Goal: Information Seeking & Learning: Learn about a topic

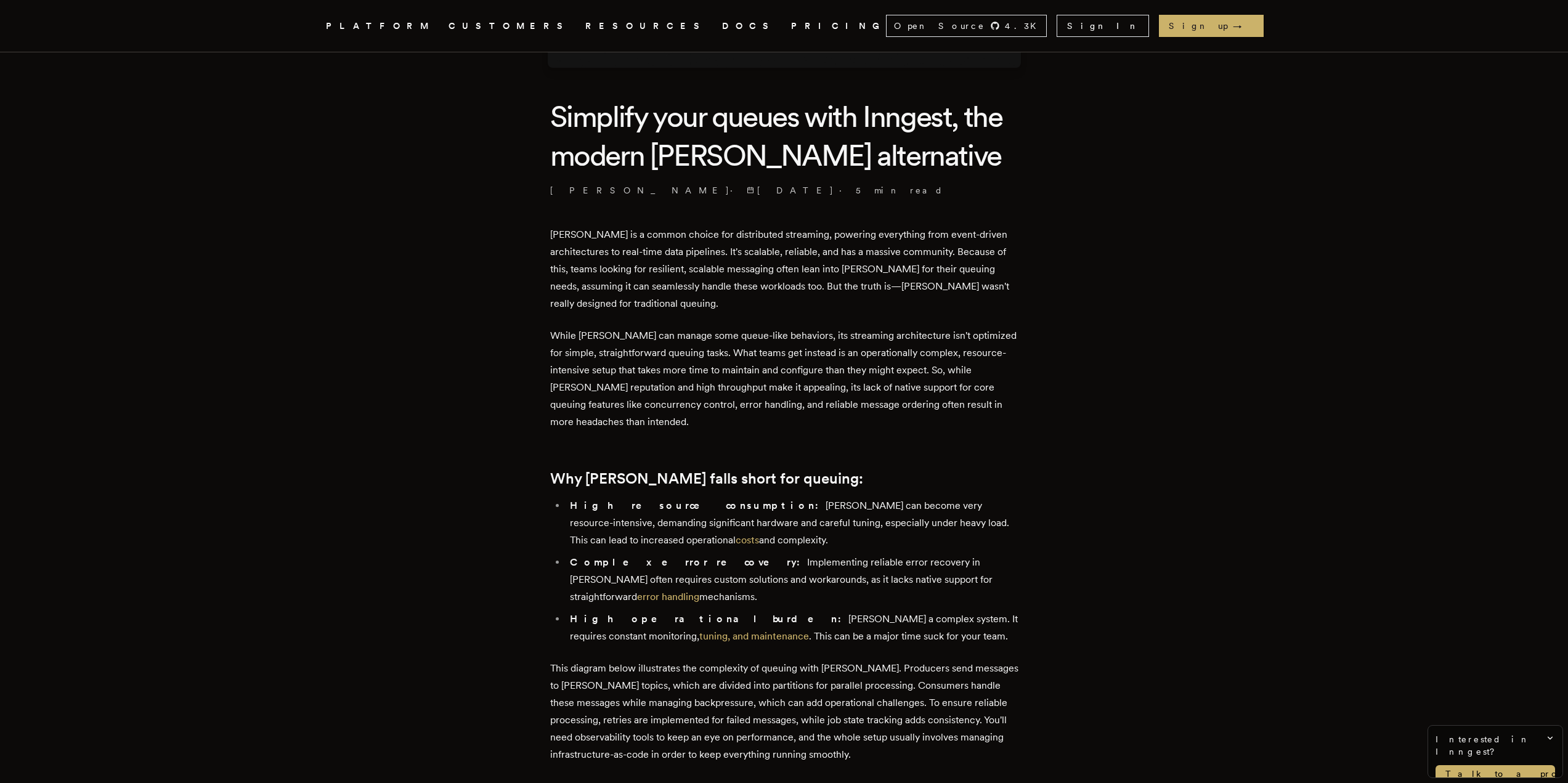
scroll to position [308, 0]
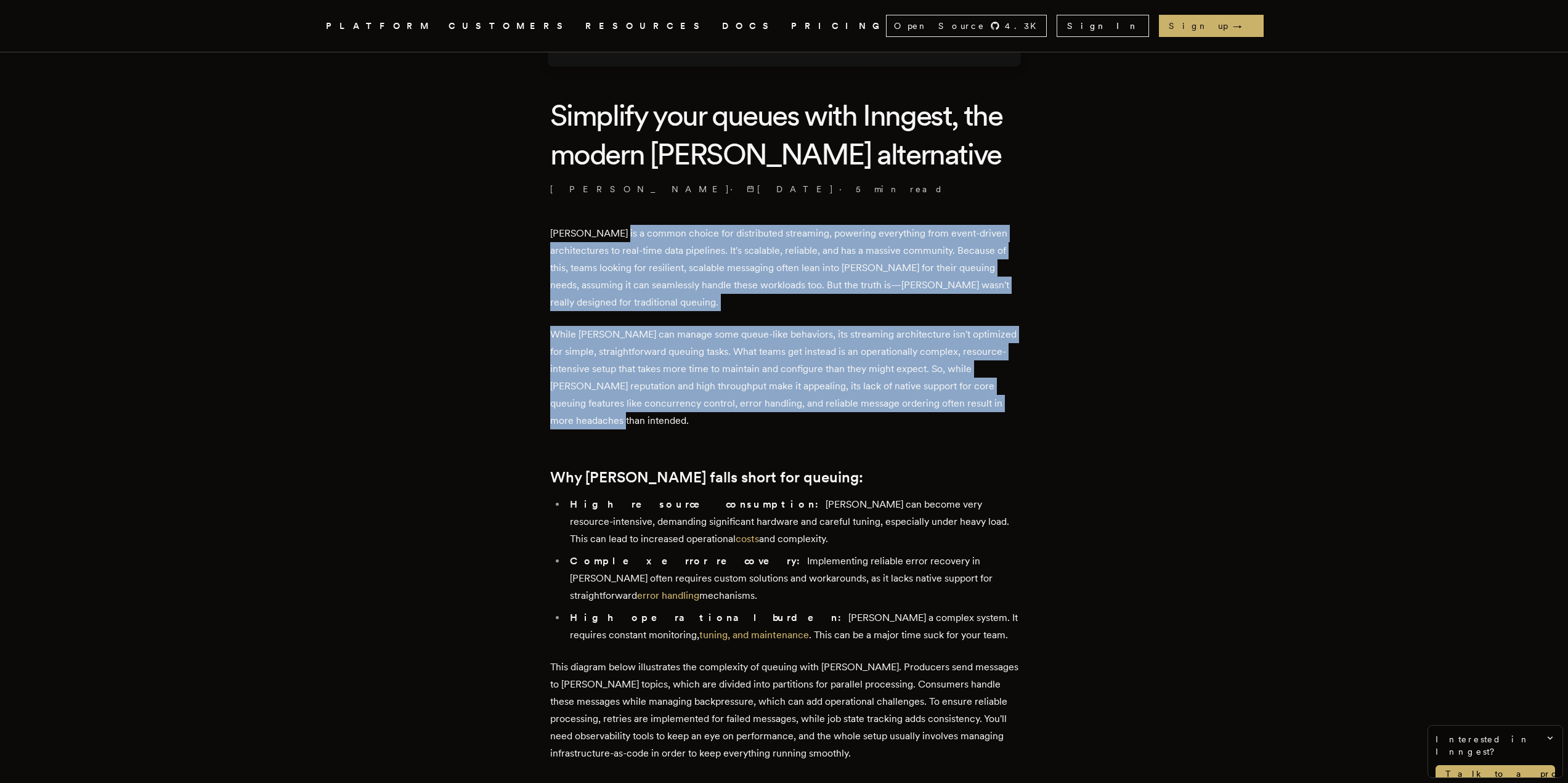
drag, startPoint x: 622, startPoint y: 230, endPoint x: 783, endPoint y: 425, distance: 252.9
click at [783, 425] on p "While Kafka can manage some queue-like behaviors, its streaming architecture is…" at bounding box center [784, 377] width 468 height 103
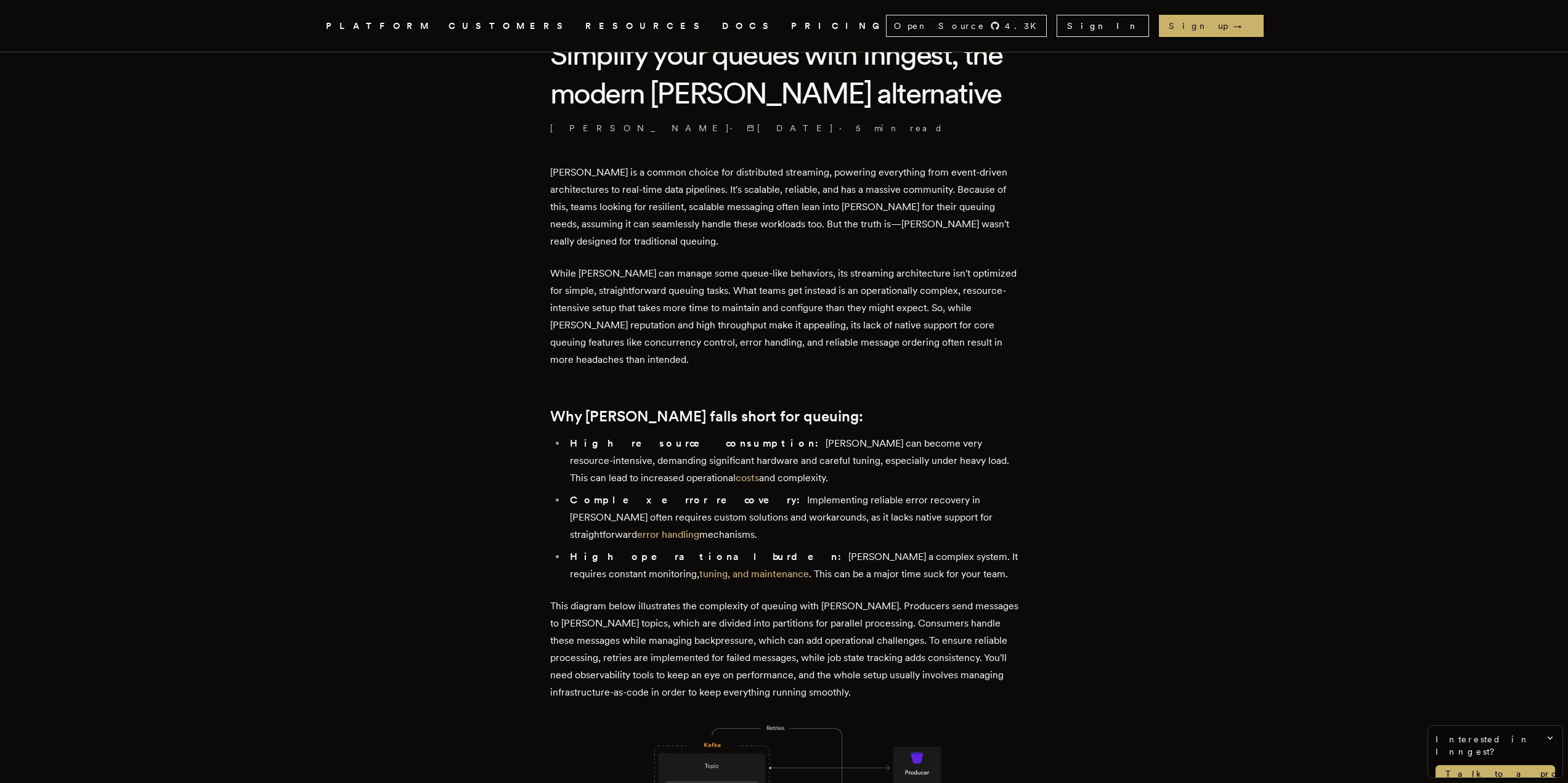
scroll to position [369, 0]
drag, startPoint x: 637, startPoint y: 222, endPoint x: 867, endPoint y: 245, distance: 231.1
click at [867, 245] on p "Kafka is a common choice for distributed streaming, powering everything from ev…" at bounding box center [784, 206] width 468 height 86
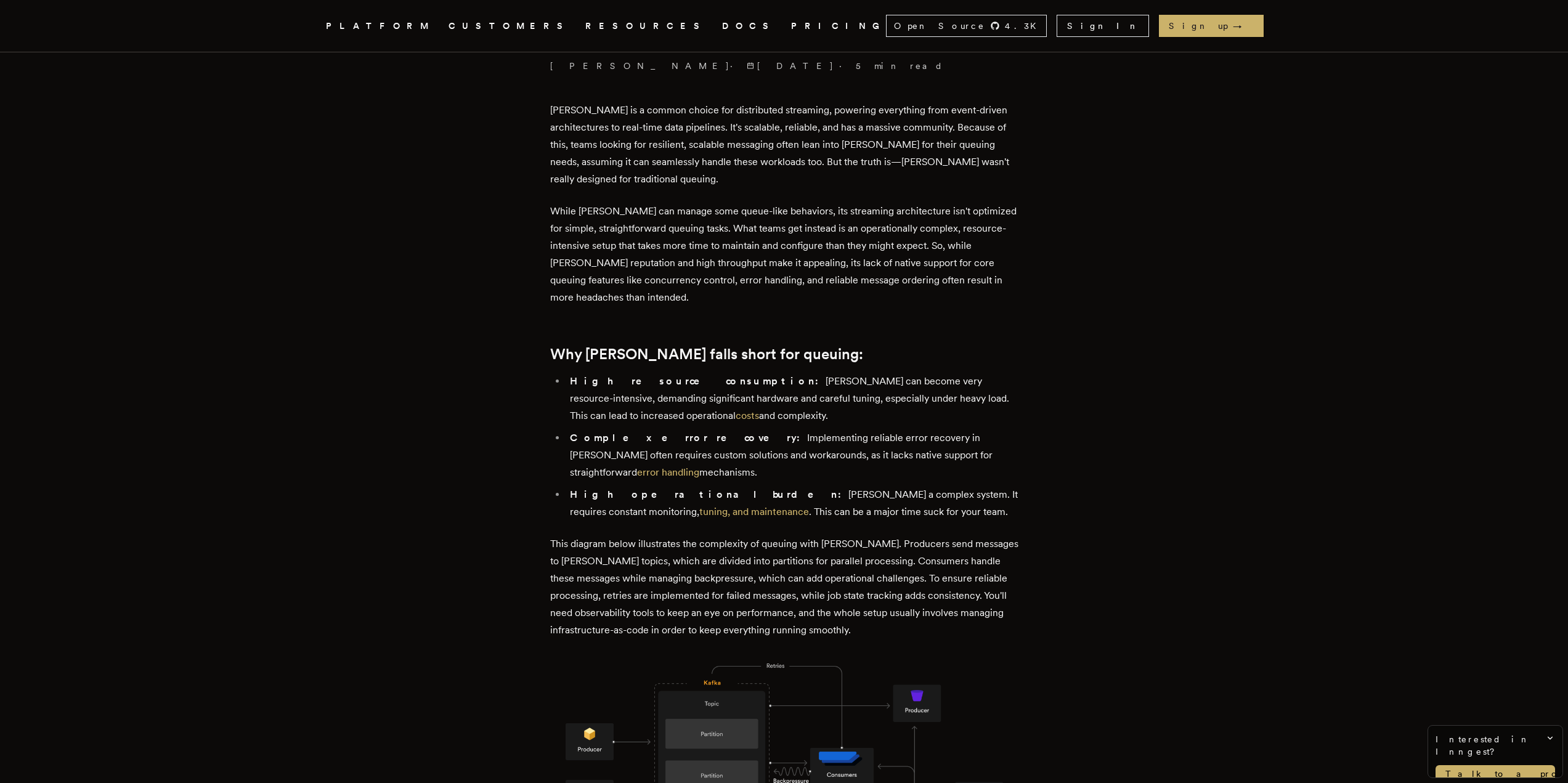
scroll to position [493, 0]
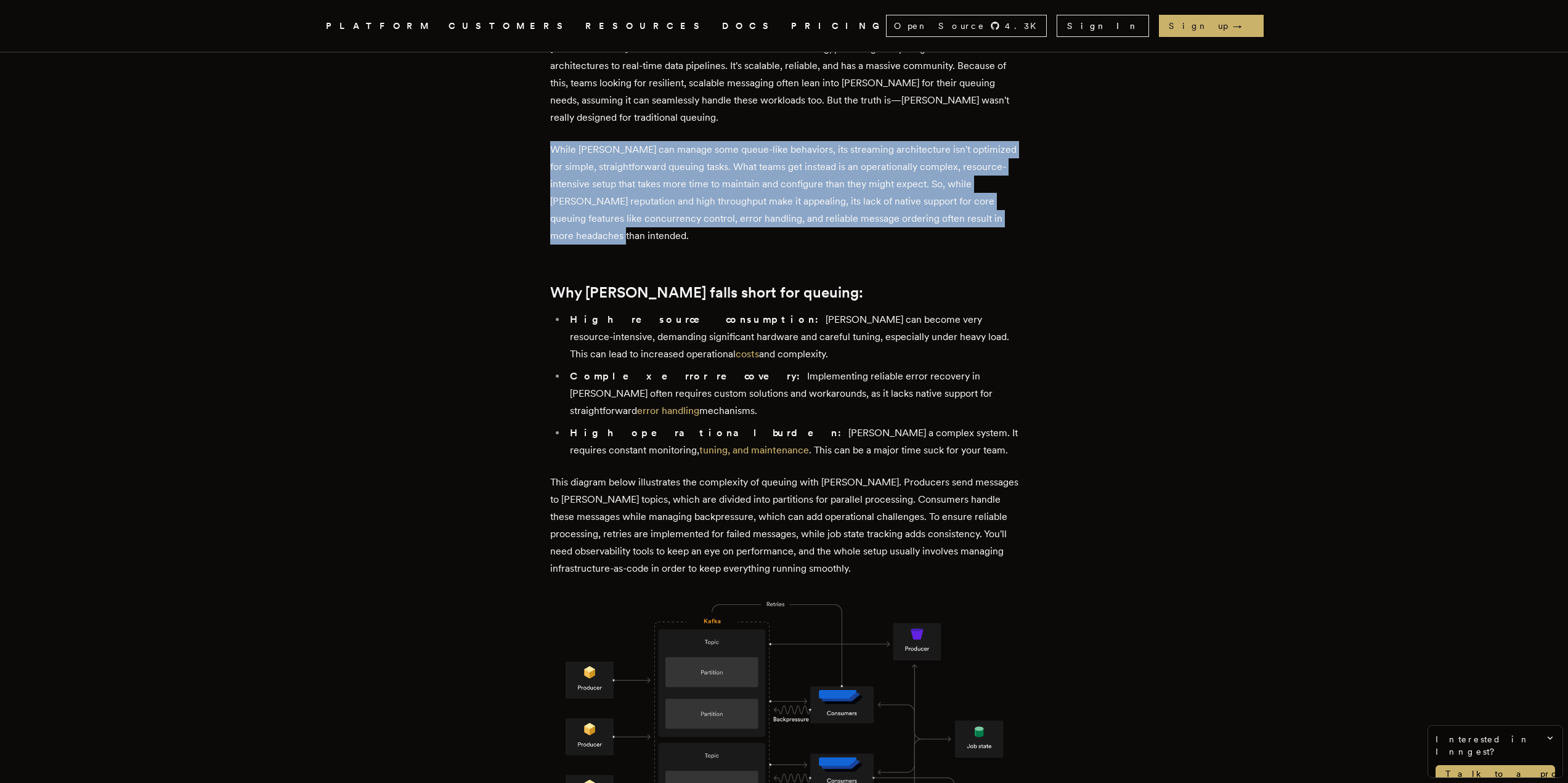
drag, startPoint x: 594, startPoint y: 148, endPoint x: 690, endPoint y: 227, distance: 124.3
click at [690, 227] on p "While Kafka can manage some queue-like behaviors, its streaming architecture is…" at bounding box center [784, 192] width 468 height 103
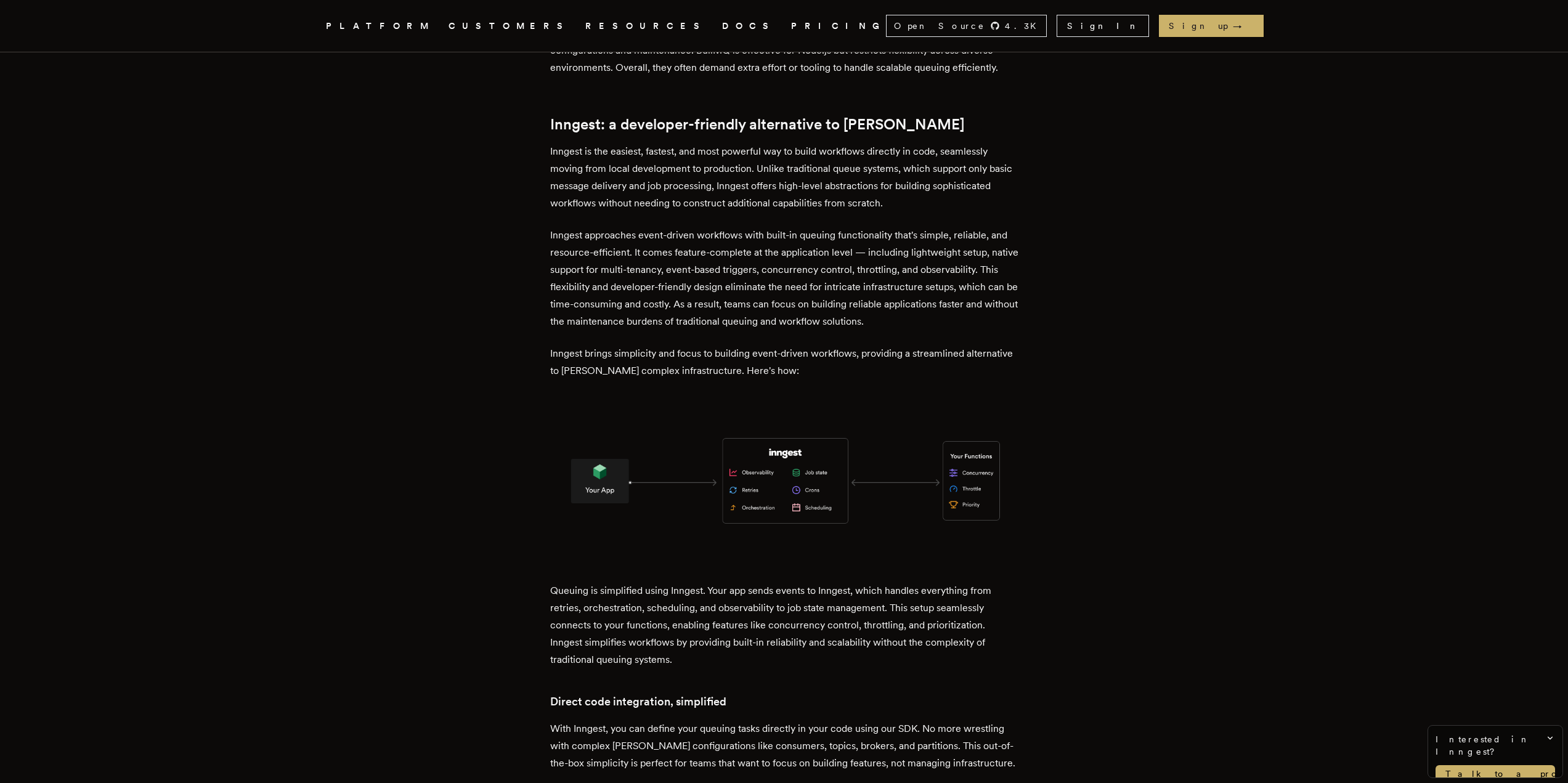
scroll to position [1540, 0]
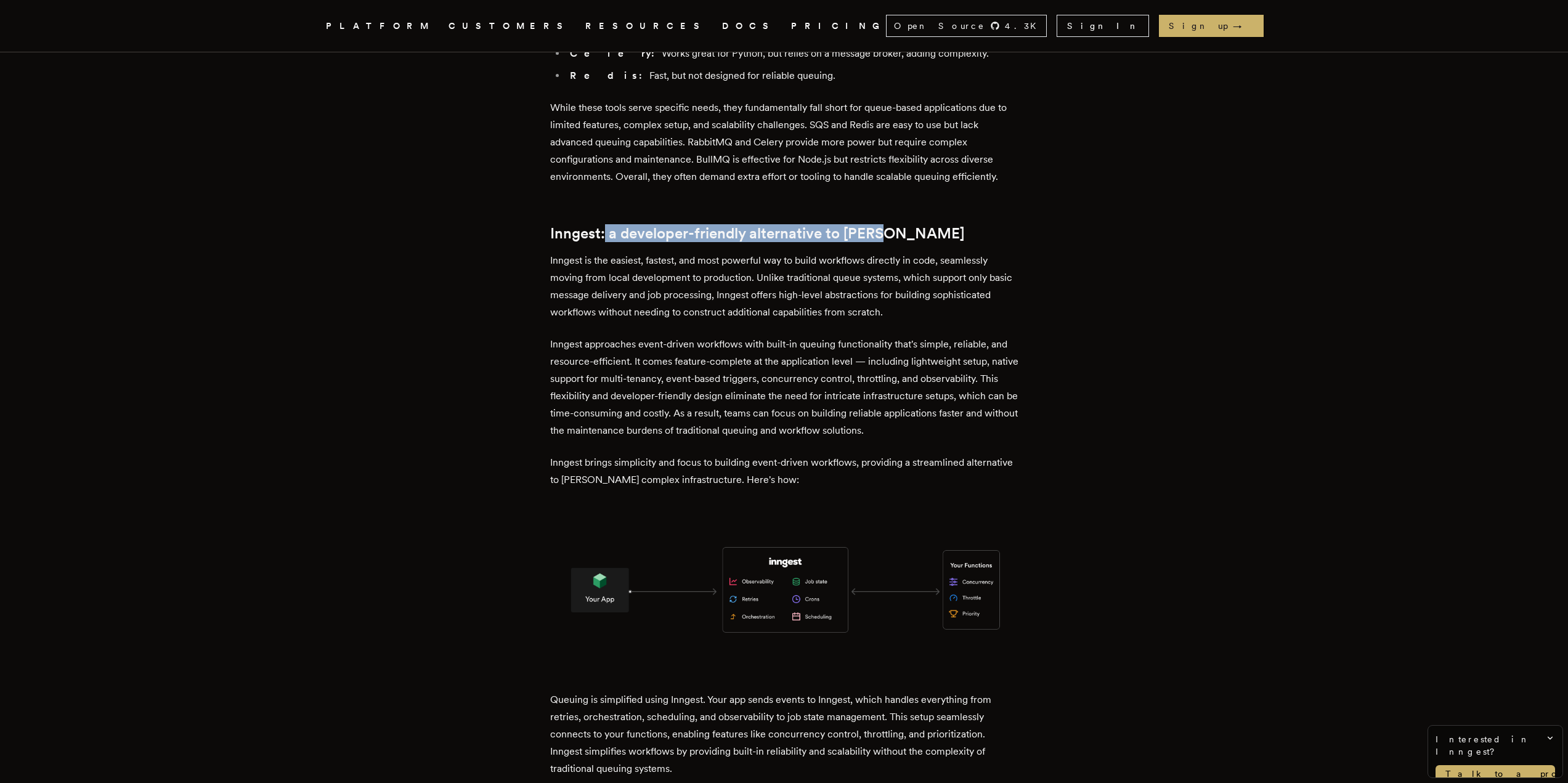
drag, startPoint x: 609, startPoint y: 194, endPoint x: 1009, endPoint y: 197, distance: 400.0
click at [1009, 225] on h2 "Inngest: a developer-friendly alternative to Kafka" at bounding box center [784, 234] width 468 height 17
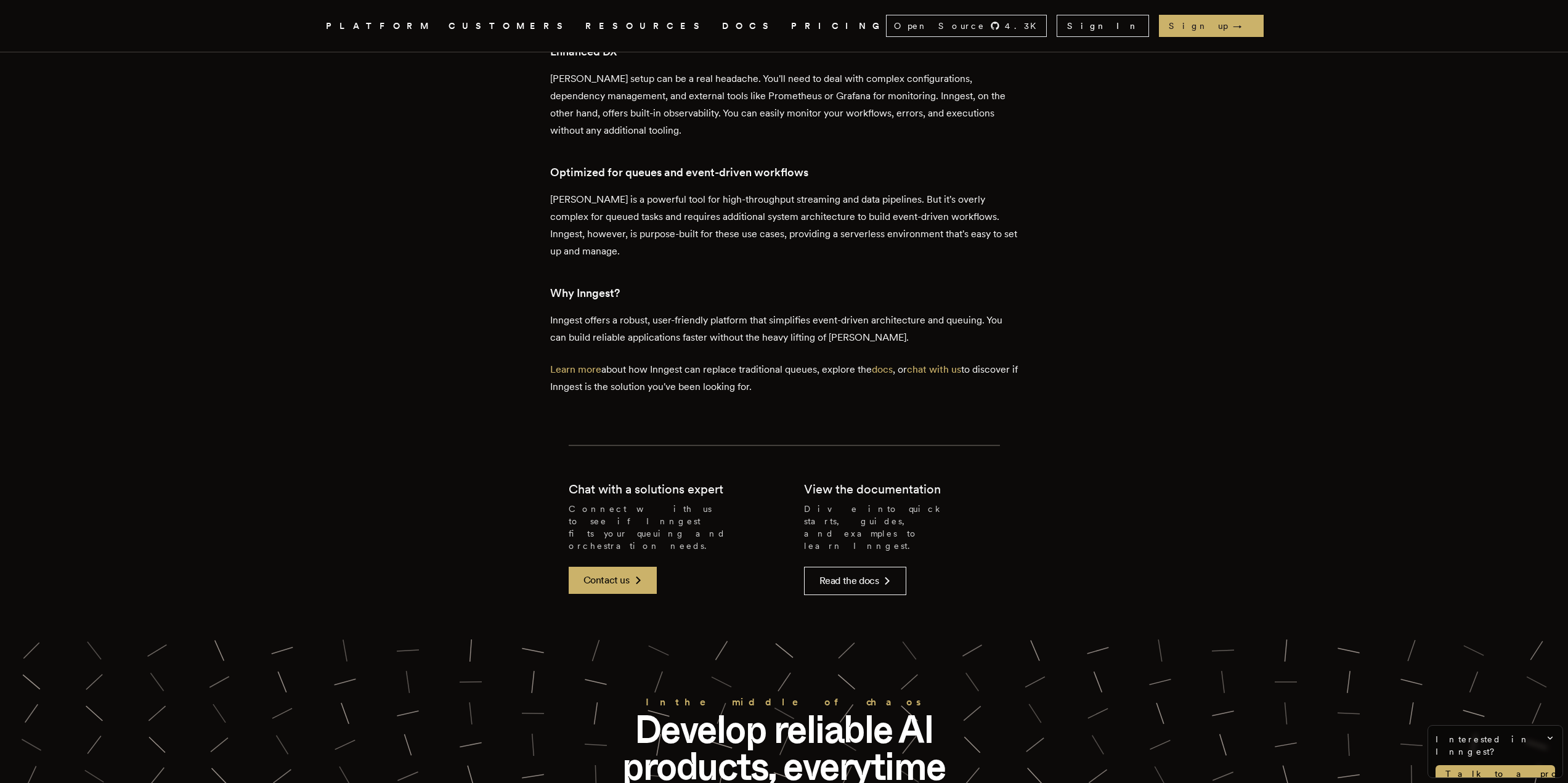
scroll to position [2711, 0]
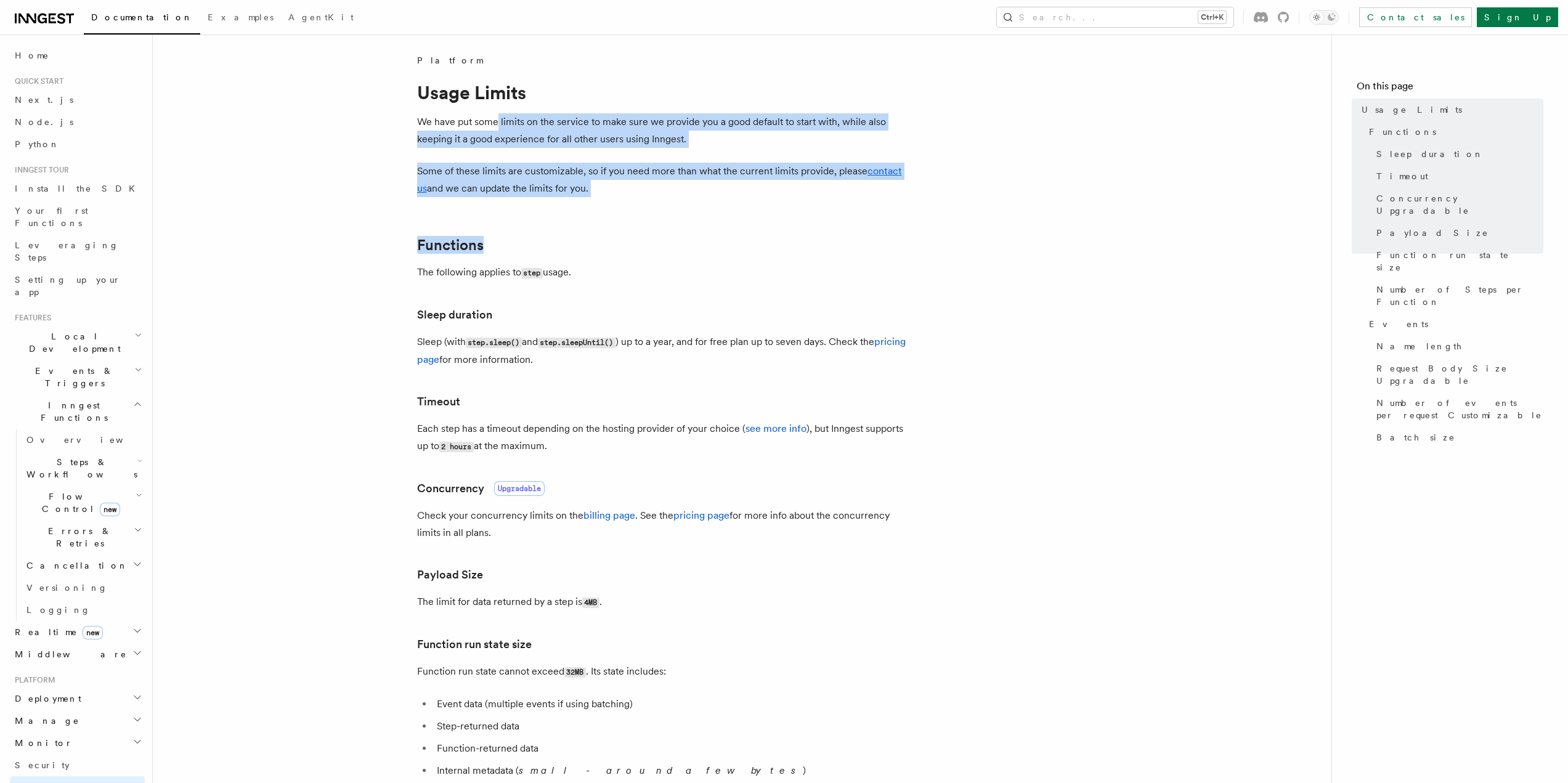
drag, startPoint x: 495, startPoint y: 125, endPoint x: 903, endPoint y: 252, distance: 427.3
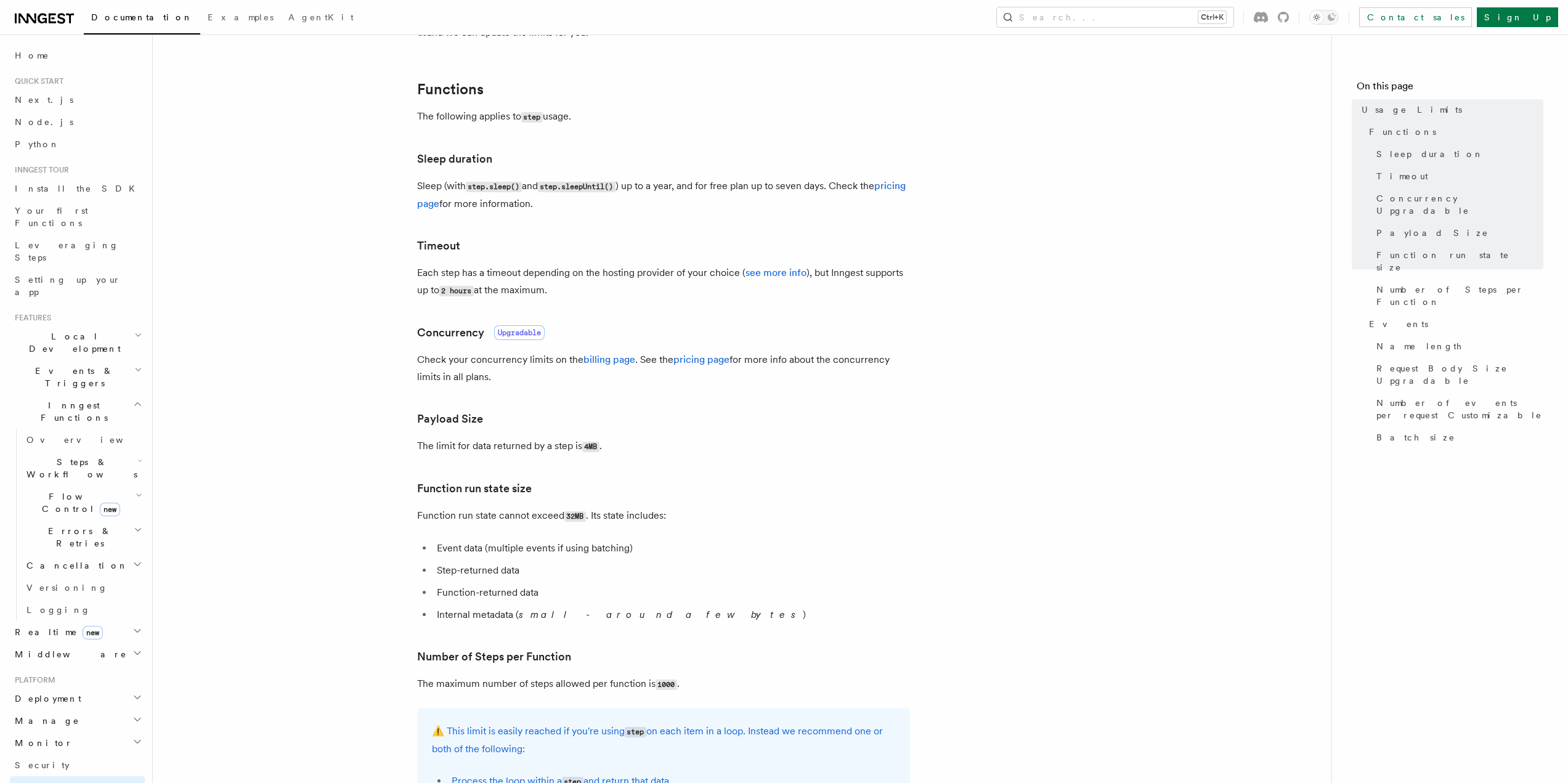
scroll to position [185, 0]
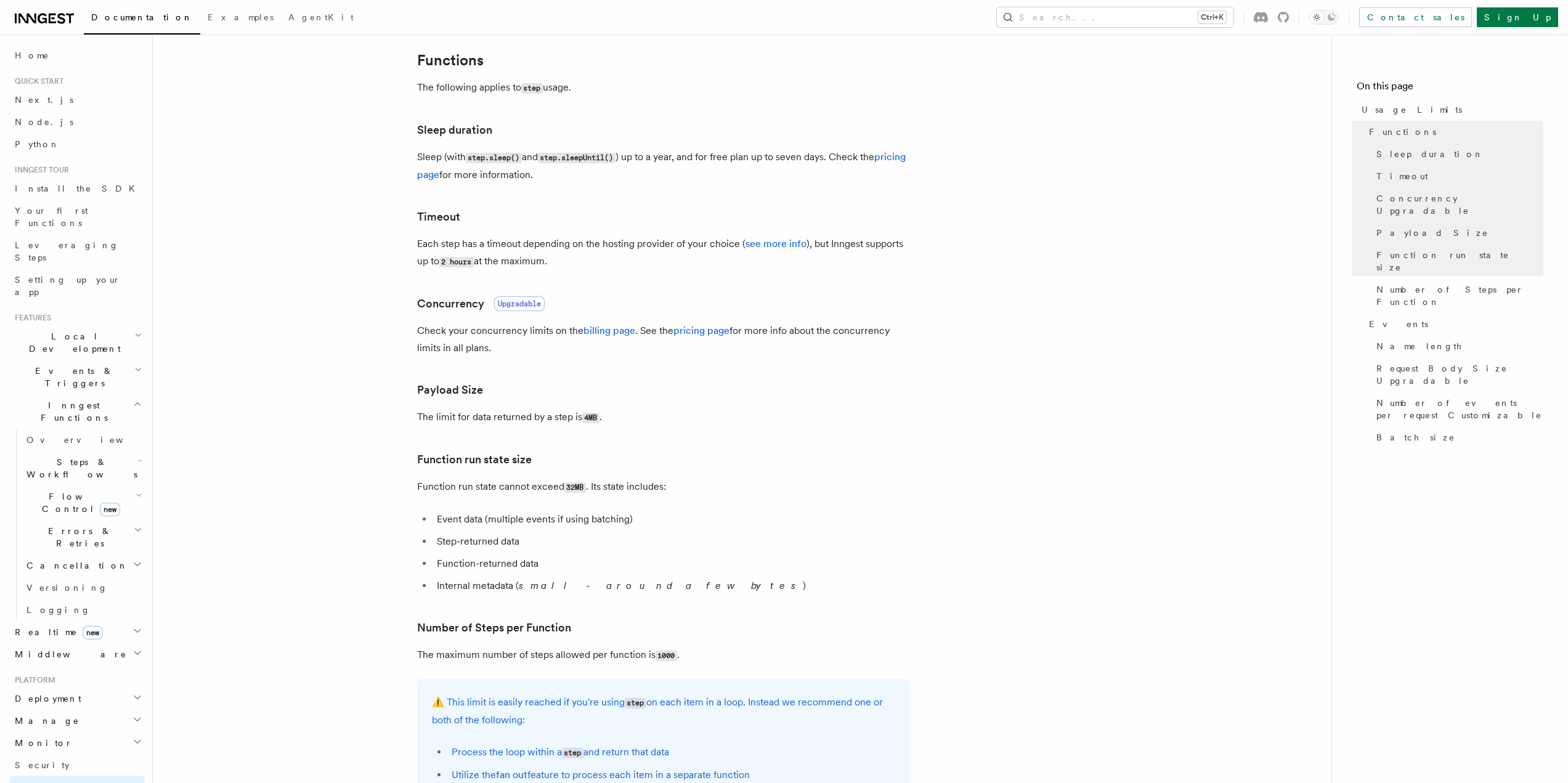
click at [682, 310] on h3 "Concurrency Upgradable" at bounding box center [663, 304] width 493 height 17
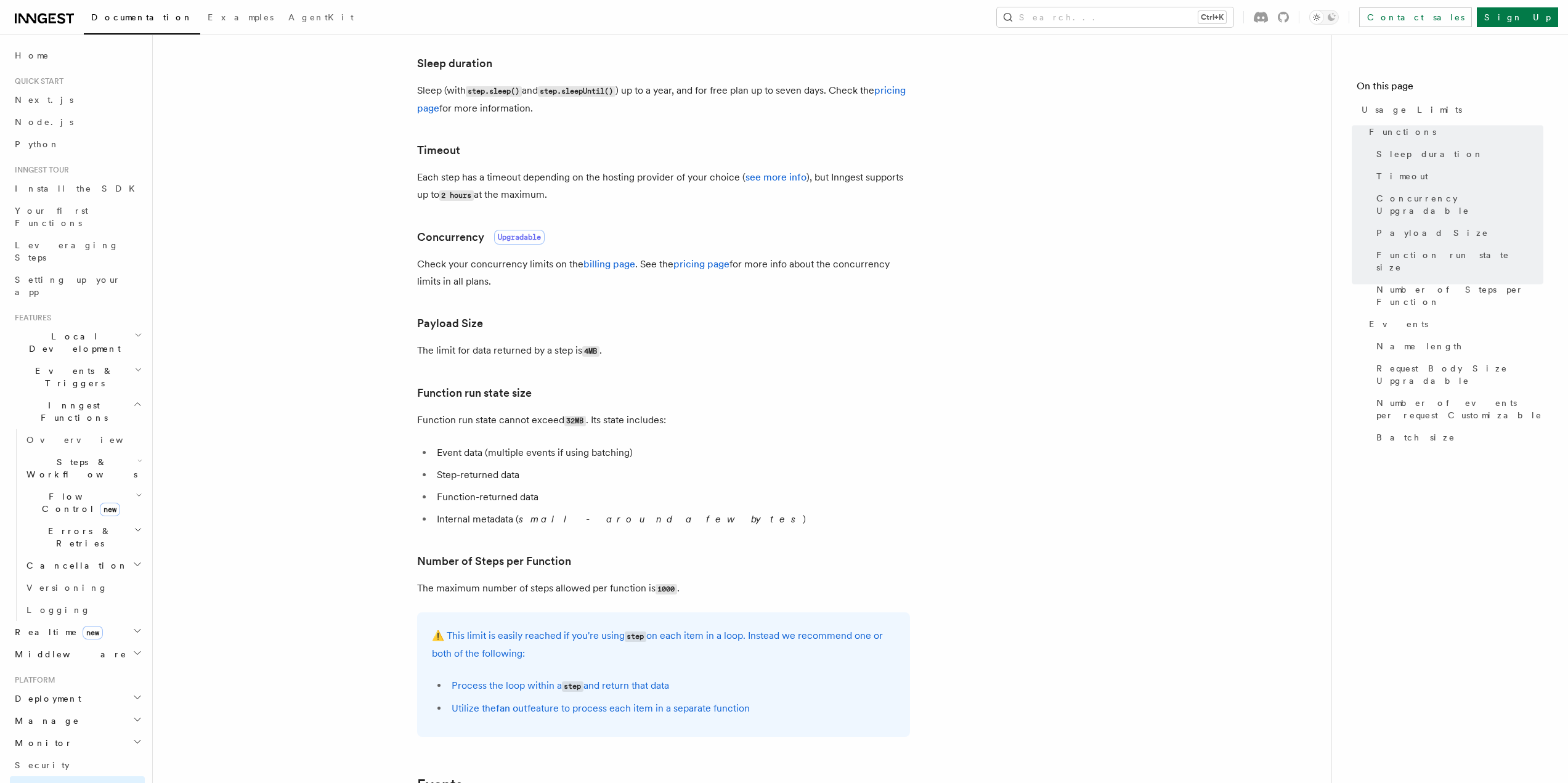
scroll to position [369, 0]
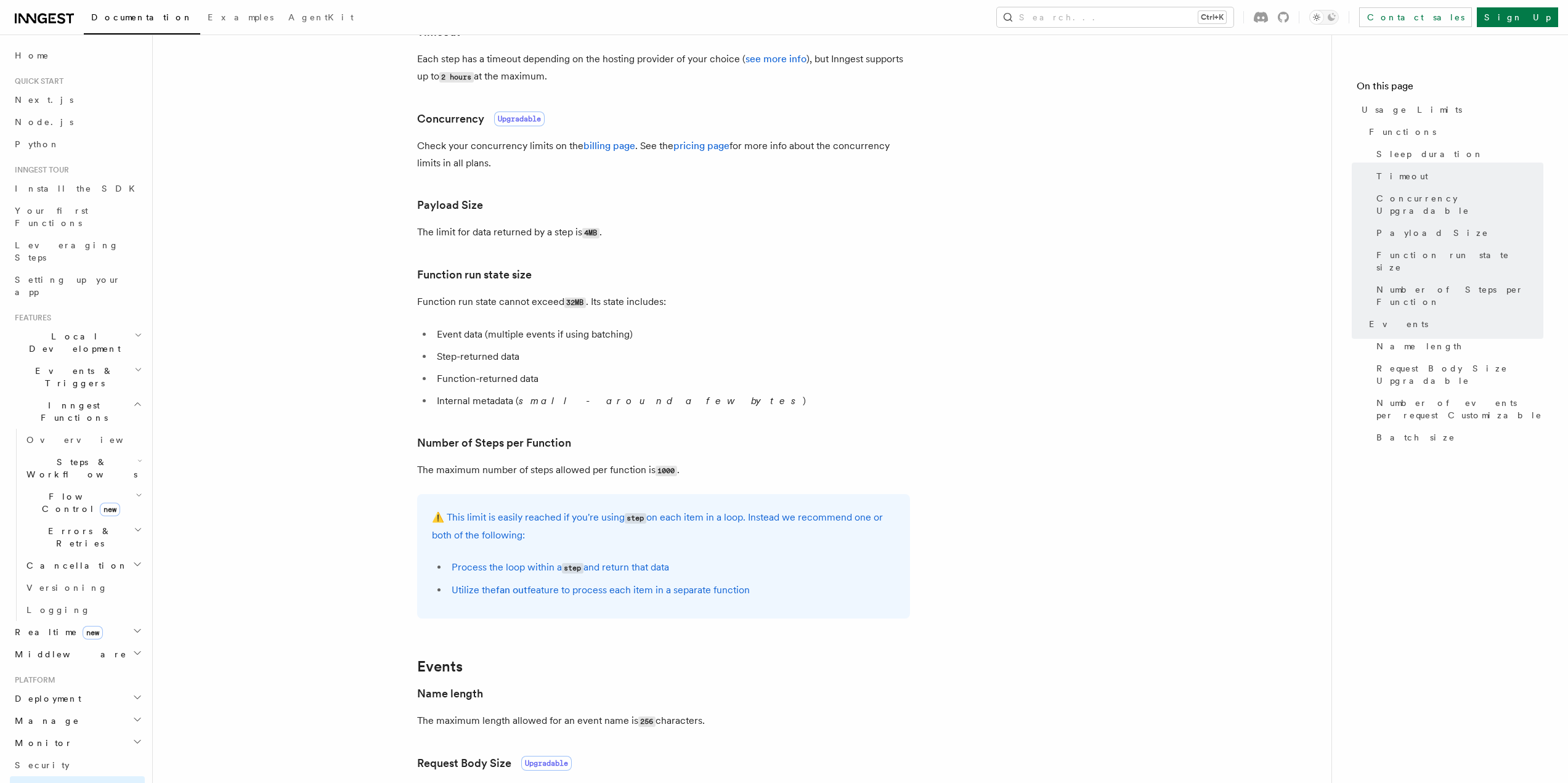
click at [690, 305] on p "Function run state cannot exceed 32MB . Its state includes:" at bounding box center [663, 302] width 493 height 18
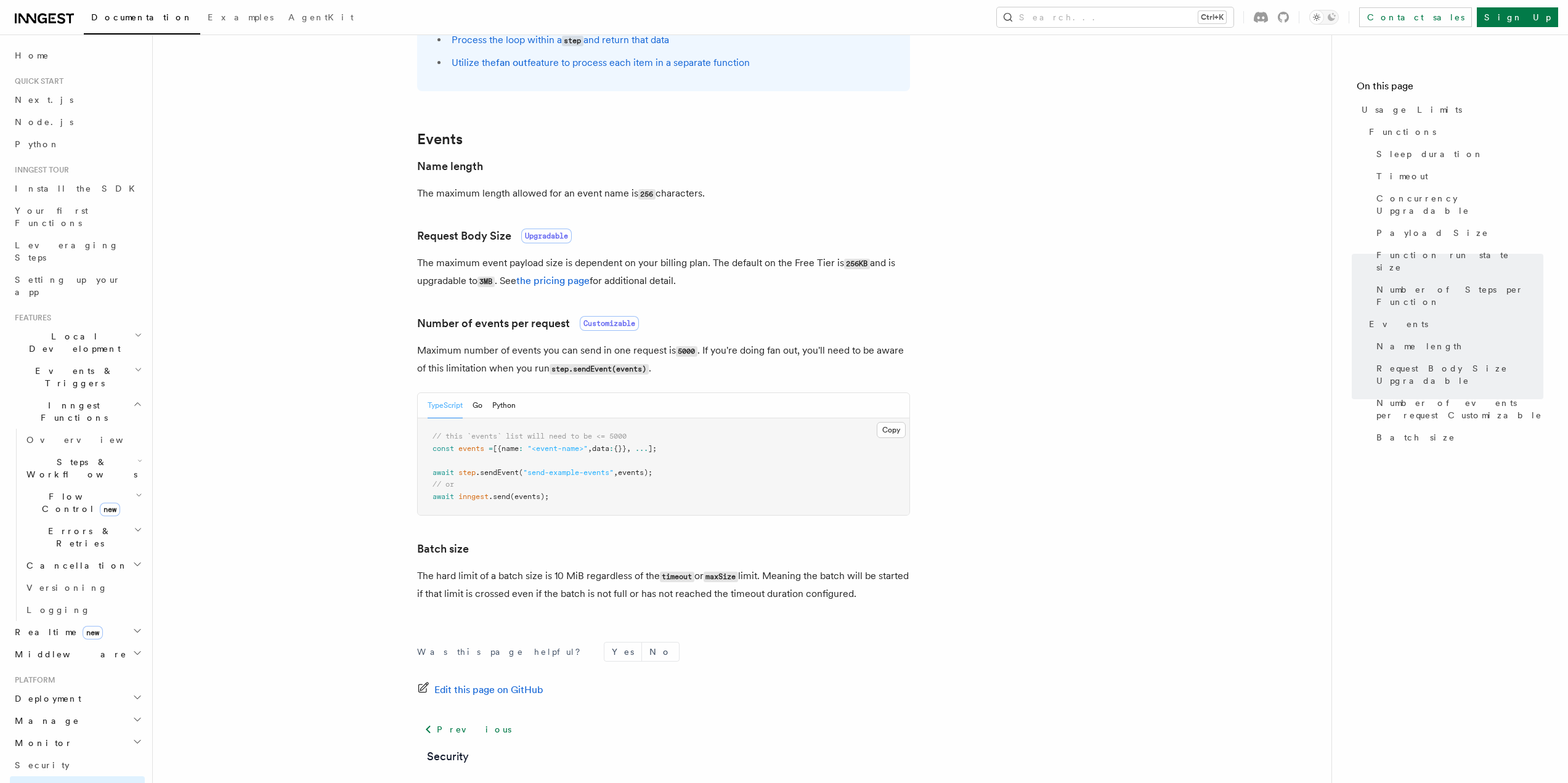
scroll to position [919, 0]
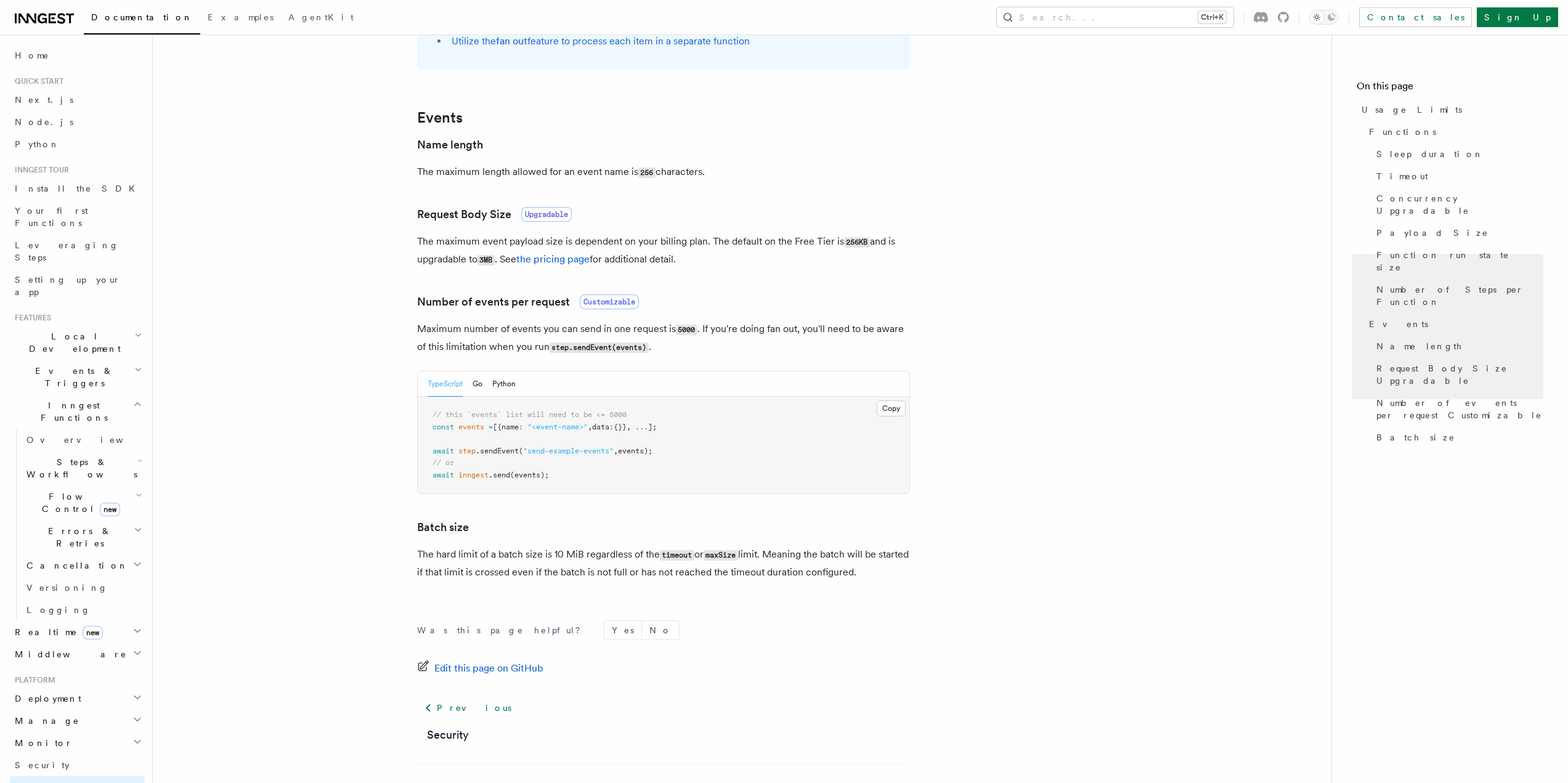
click at [706, 298] on h3 "Number of events per request Customizable" at bounding box center [663, 302] width 493 height 17
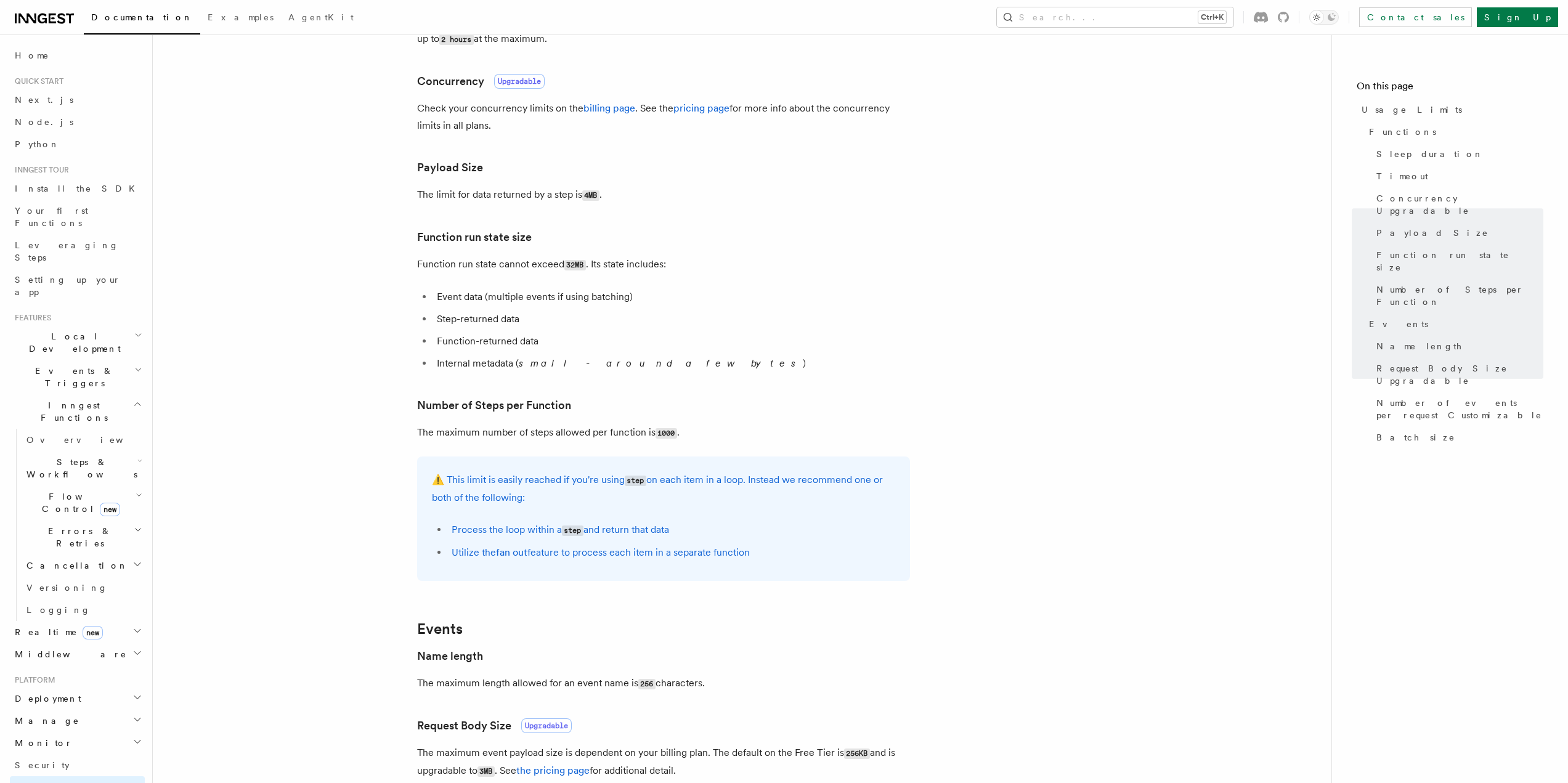
scroll to position [407, 0]
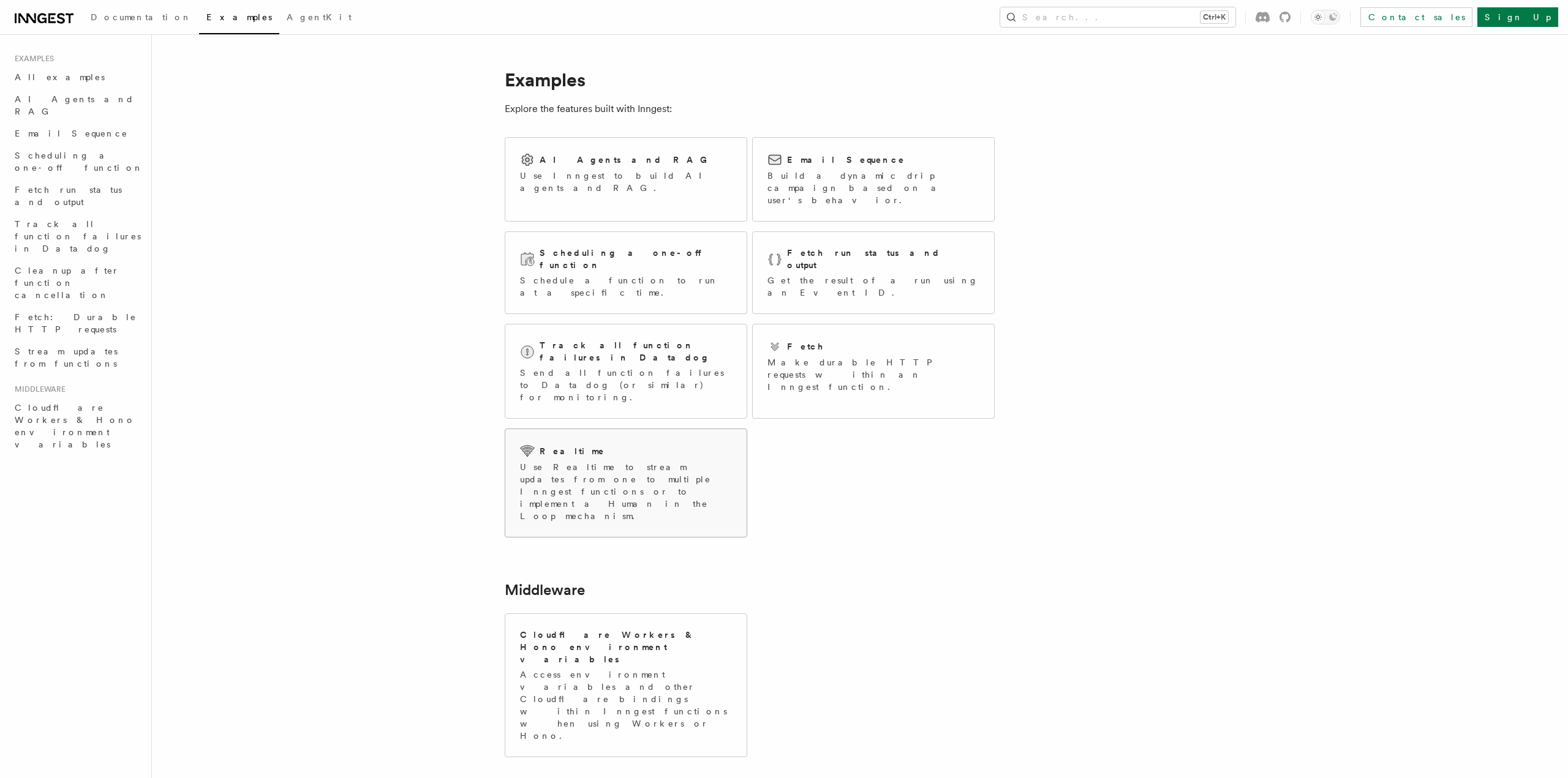
click at [639, 444] on div "Realtime Use Realtime to stream updates from one to multiple Inngest functions …" at bounding box center [626, 483] width 212 height 79
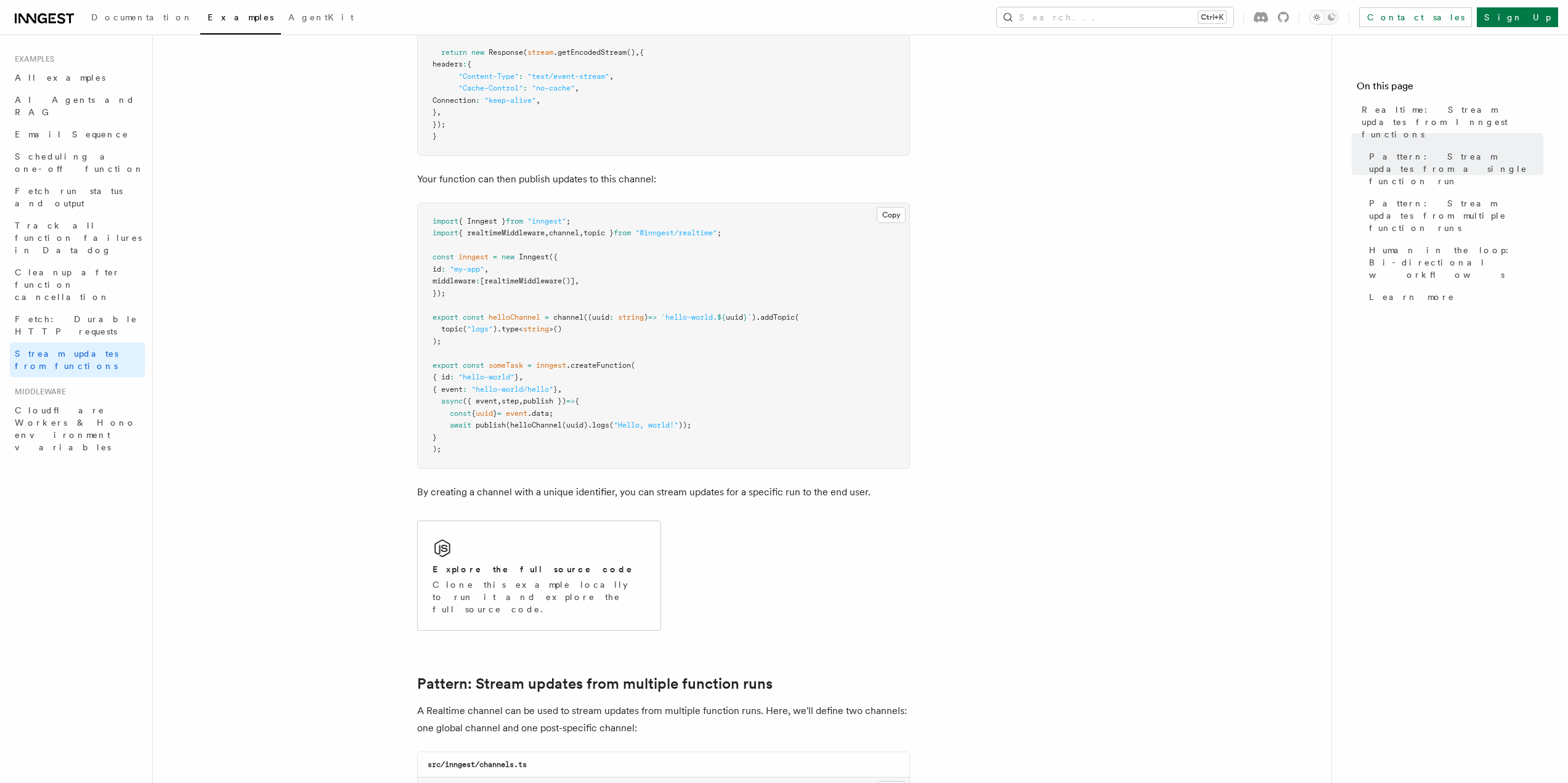
scroll to position [493, 0]
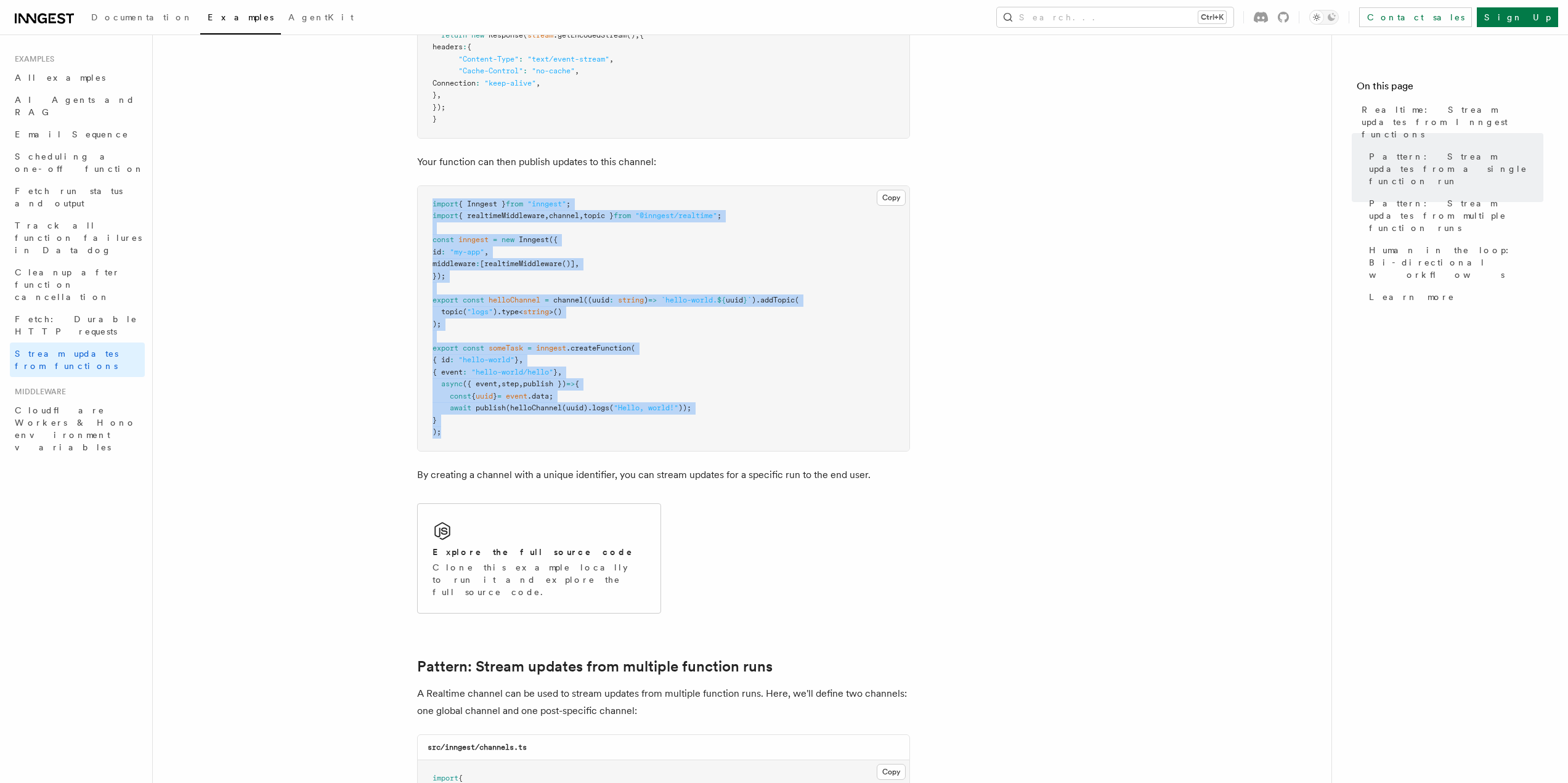
drag, startPoint x: 422, startPoint y: 201, endPoint x: 531, endPoint y: 439, distance: 261.8
click at [531, 439] on pre "import { Inngest } from "inngest" ; import { realtimeMiddleware , channel , top…" at bounding box center [663, 318] width 492 height 265
drag, startPoint x: 527, startPoint y: 434, endPoint x: 430, endPoint y: 206, distance: 247.8
click at [430, 206] on pre "import { Inngest } from "inngest" ; import { realtimeMiddleware , channel , top…" at bounding box center [663, 318] width 492 height 265
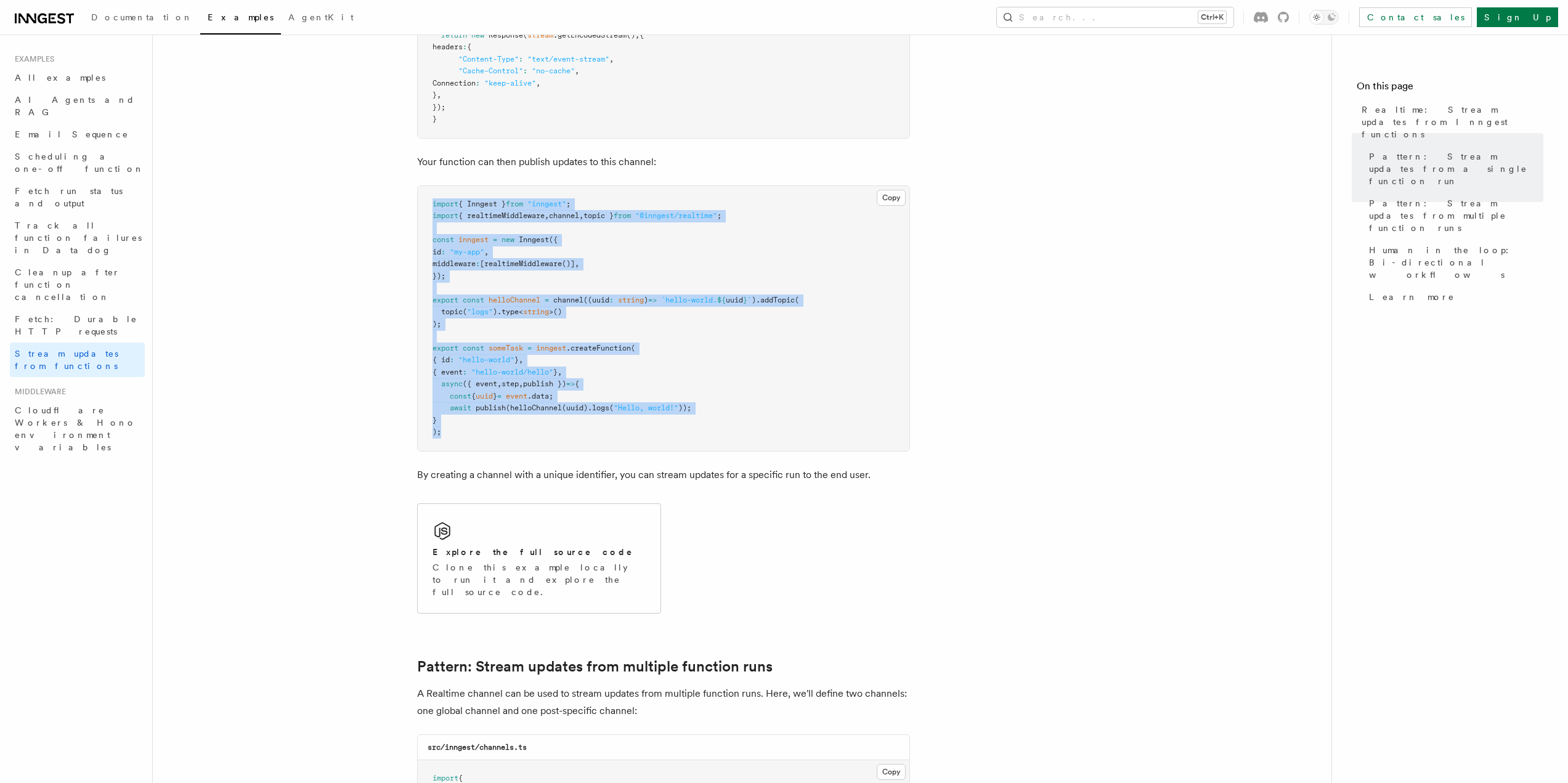
click at [430, 206] on pre "import { Inngest } from "inngest" ; import { realtimeMiddleware , channel , top…" at bounding box center [663, 318] width 492 height 265
drag, startPoint x: 430, startPoint y: 203, endPoint x: 516, endPoint y: 433, distance: 245.6
click at [516, 433] on pre "import { Inngest } from "inngest" ; import { realtimeMiddleware , channel , top…" at bounding box center [663, 318] width 492 height 265
drag, startPoint x: 516, startPoint y: 435, endPoint x: 427, endPoint y: 209, distance: 242.9
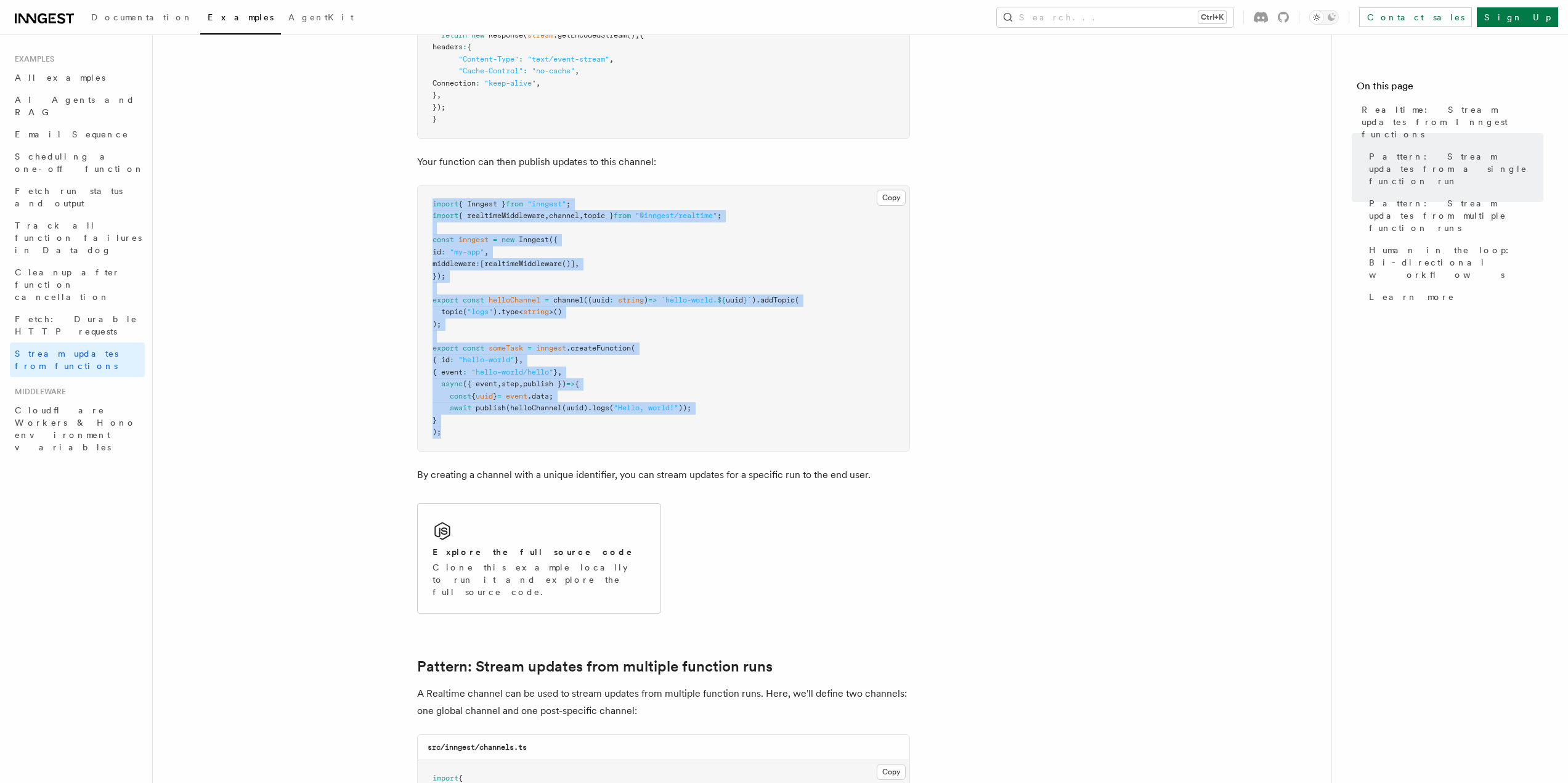
click at [427, 209] on pre "import { Inngest } from "inngest" ; import { realtimeMiddleware , channel , top…" at bounding box center [663, 318] width 492 height 265
click at [427, 207] on pre "import { Inngest } from "inngest" ; import { realtimeMiddleware , channel , top…" at bounding box center [663, 318] width 492 height 265
drag, startPoint x: 430, startPoint y: 202, endPoint x: 487, endPoint y: 441, distance: 245.7
click at [487, 441] on pre "import { Inngest } from "inngest" ; import { realtimeMiddleware , channel , top…" at bounding box center [663, 318] width 492 height 265
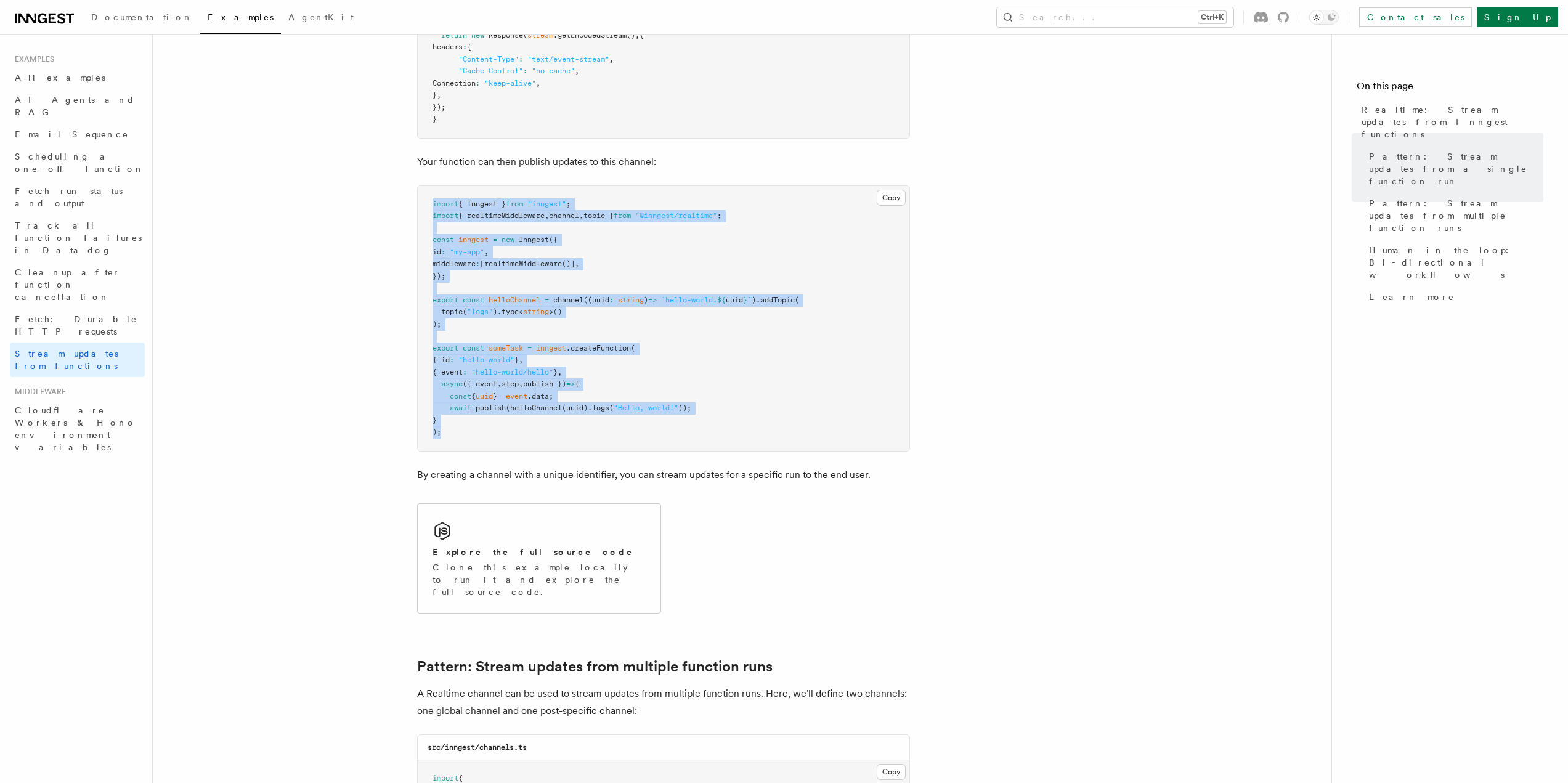
drag, startPoint x: 486, startPoint y: 439, endPoint x: 421, endPoint y: 192, distance: 255.4
click at [421, 192] on pre "import { Inngest } from "inngest" ; import { realtimeMiddleware , channel , top…" at bounding box center [663, 318] width 492 height 265
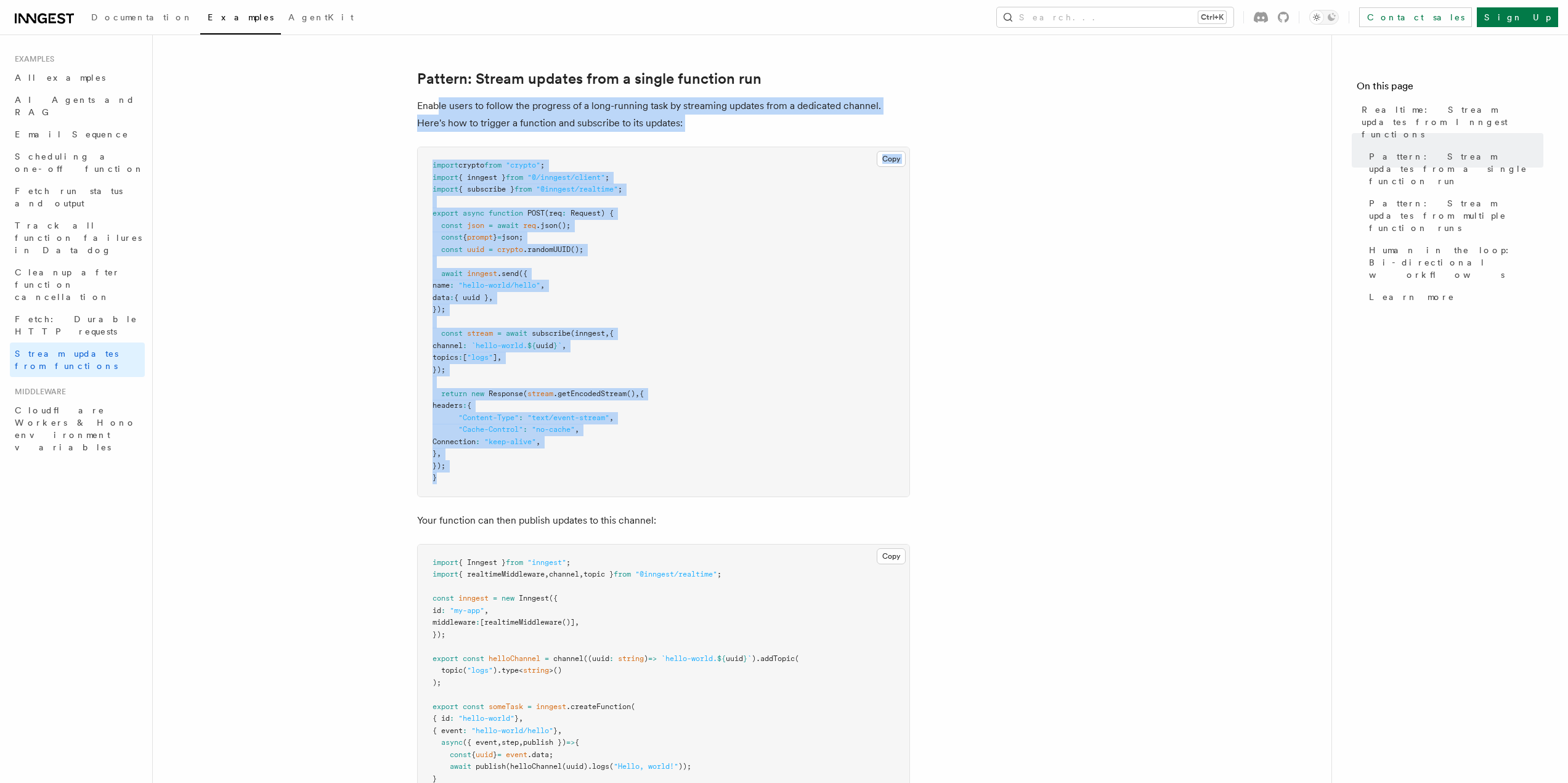
scroll to position [123, 0]
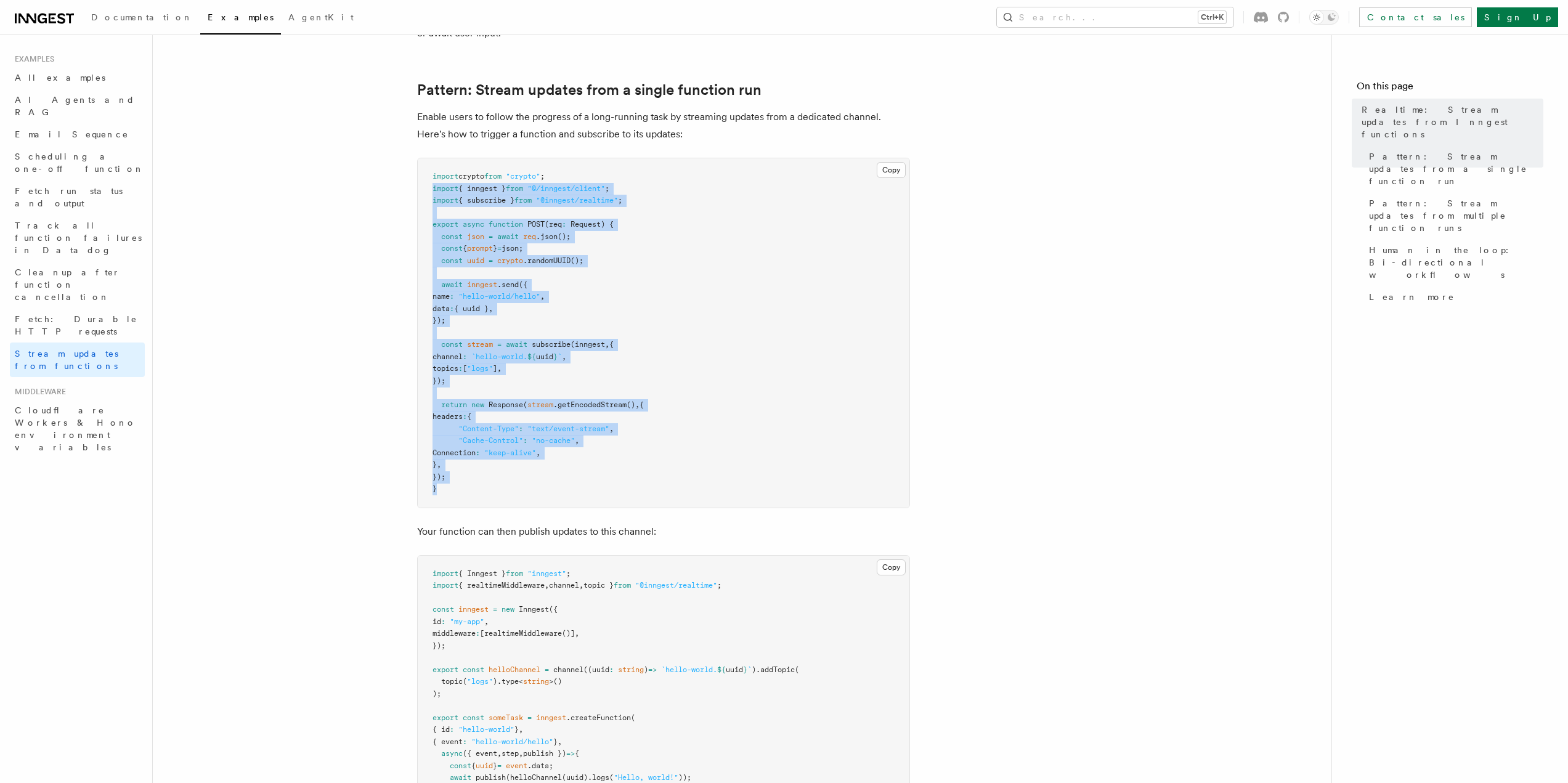
drag, startPoint x: 446, startPoint y: 273, endPoint x: 422, endPoint y: 187, distance: 89.3
click at [422, 187] on pre "import crypto from "crypto" ; import { inngest } from "@/inngest/client" ; impo…" at bounding box center [663, 333] width 492 height 349
click at [423, 188] on pre "import crypto from "crypto" ; import { inngest } from "@/inngest/client" ; impo…" at bounding box center [663, 333] width 492 height 349
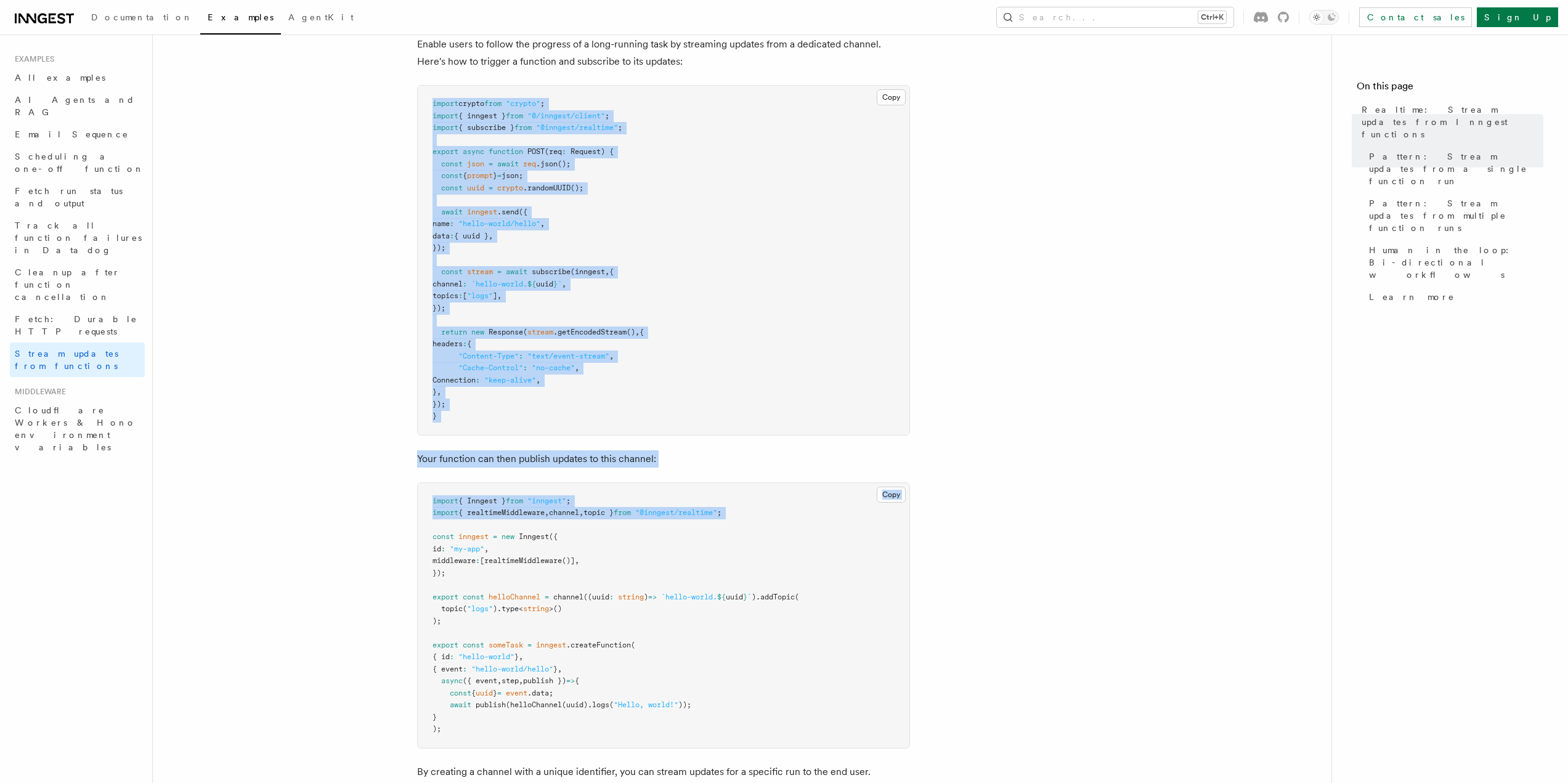
scroll to position [308, 0]
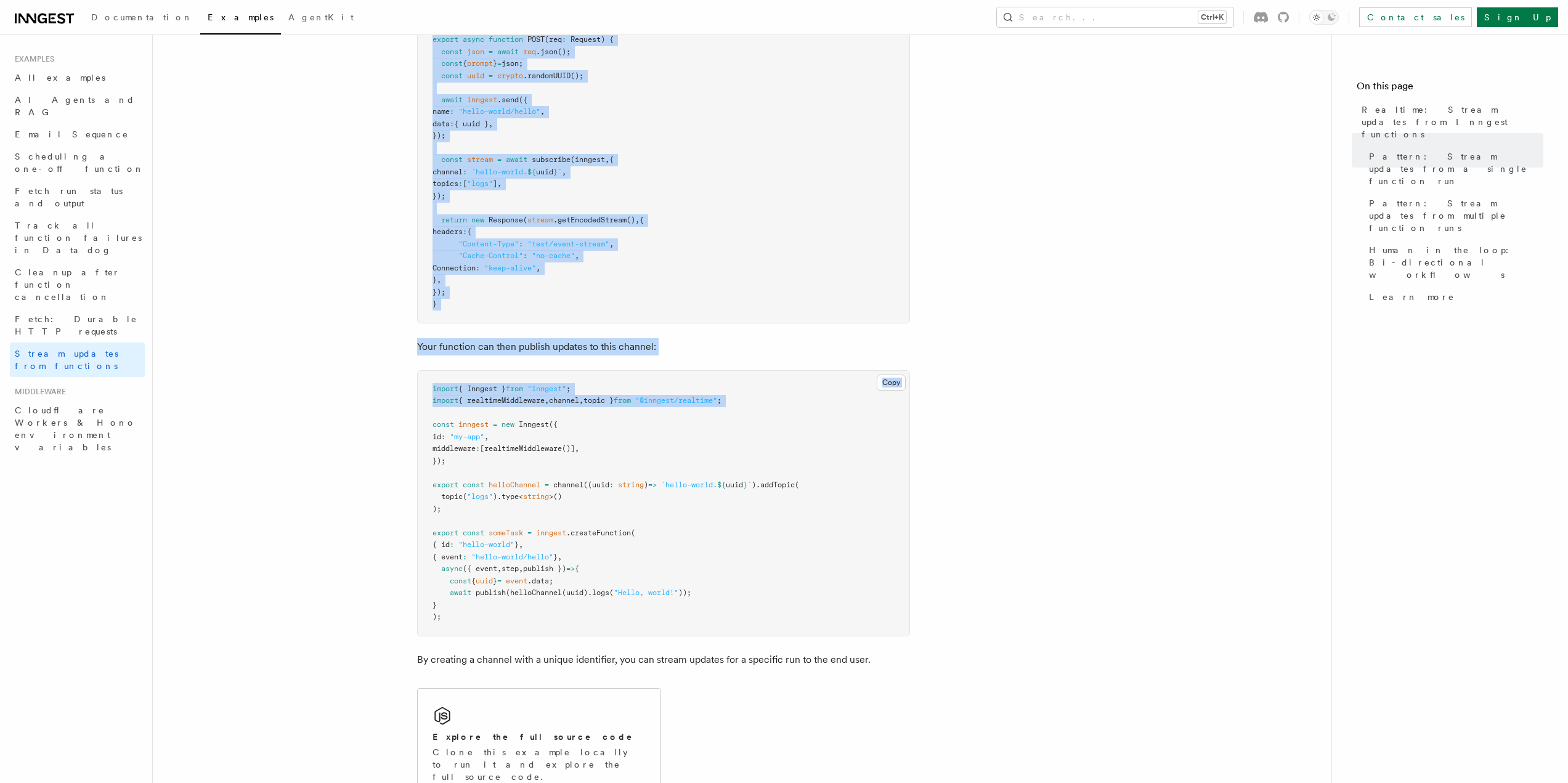
drag, startPoint x: 429, startPoint y: 174, endPoint x: 571, endPoint y: 293, distance: 185.3
click at [571, 293] on pre "import crypto from "crypto" ; import { inngest } from "@/inngest/client" ; impo…" at bounding box center [663, 148] width 492 height 349
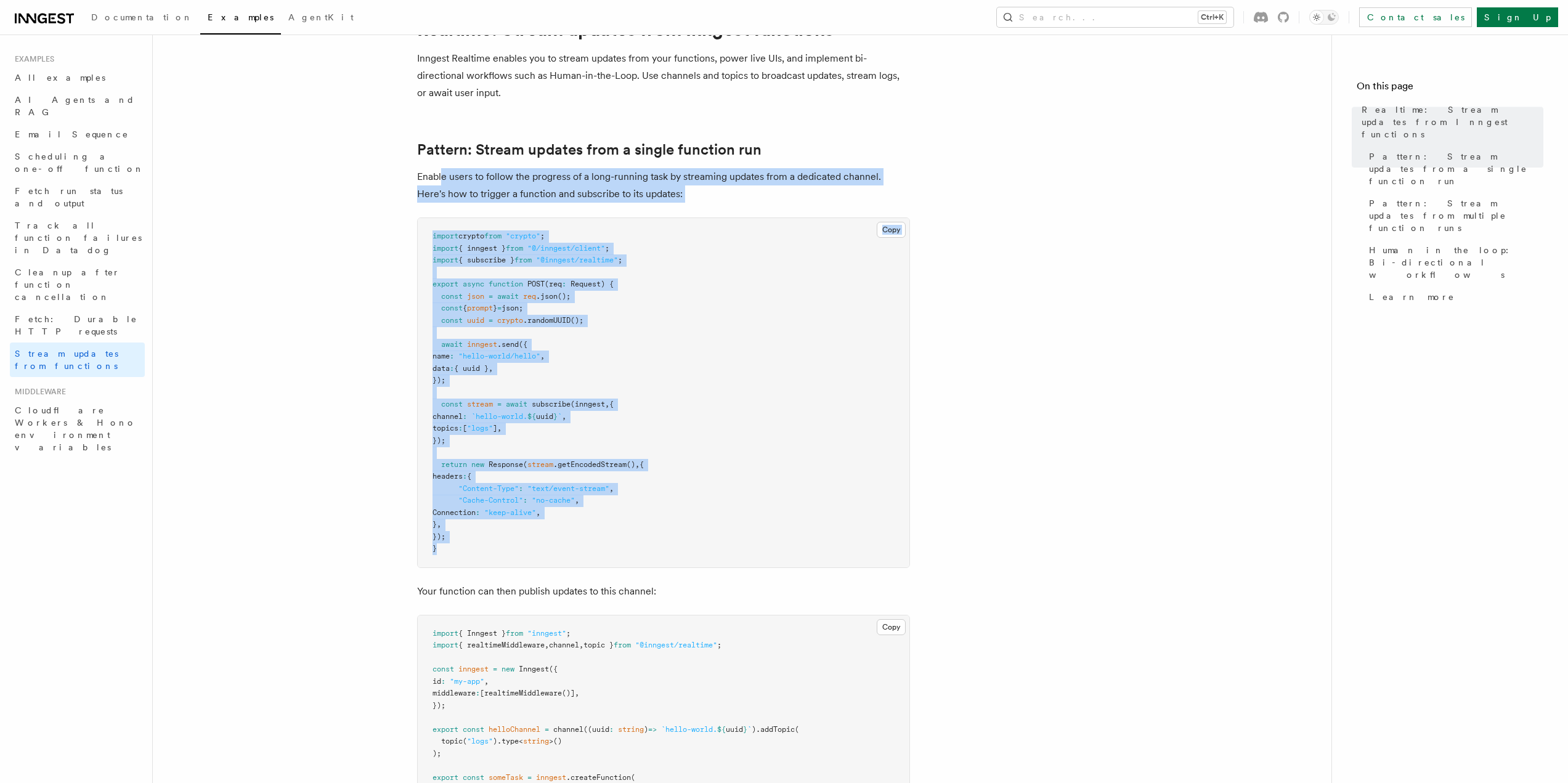
scroll to position [62, 0]
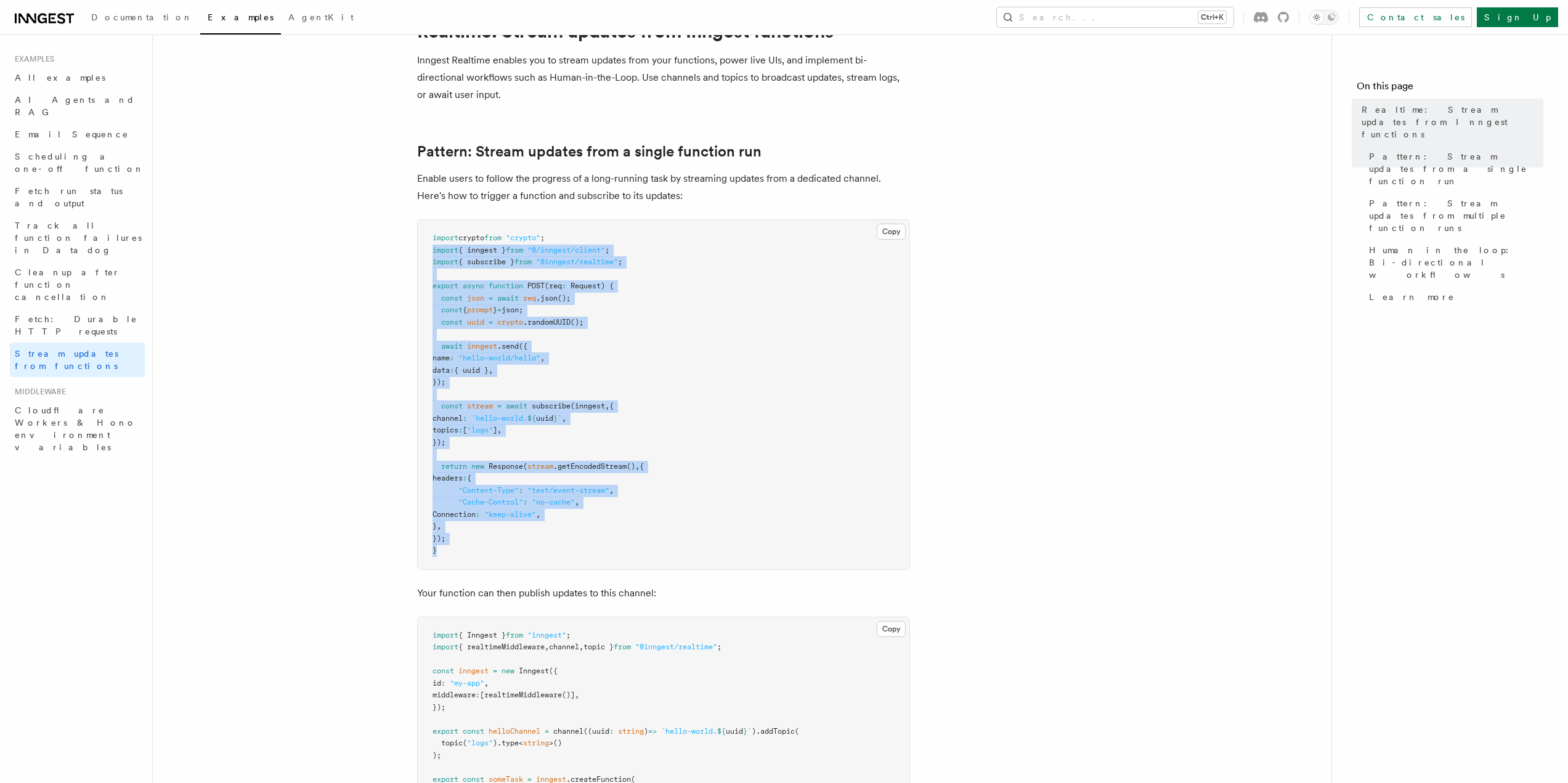
drag, startPoint x: 543, startPoint y: 305, endPoint x: 433, endPoint y: 250, distance: 123.0
click at [433, 250] on pre "import crypto from "crypto" ; import { inngest } from "@/inngest/client" ; impo…" at bounding box center [663, 394] width 492 height 349
click at [432, 250] on span "import" at bounding box center [445, 250] width 26 height 9
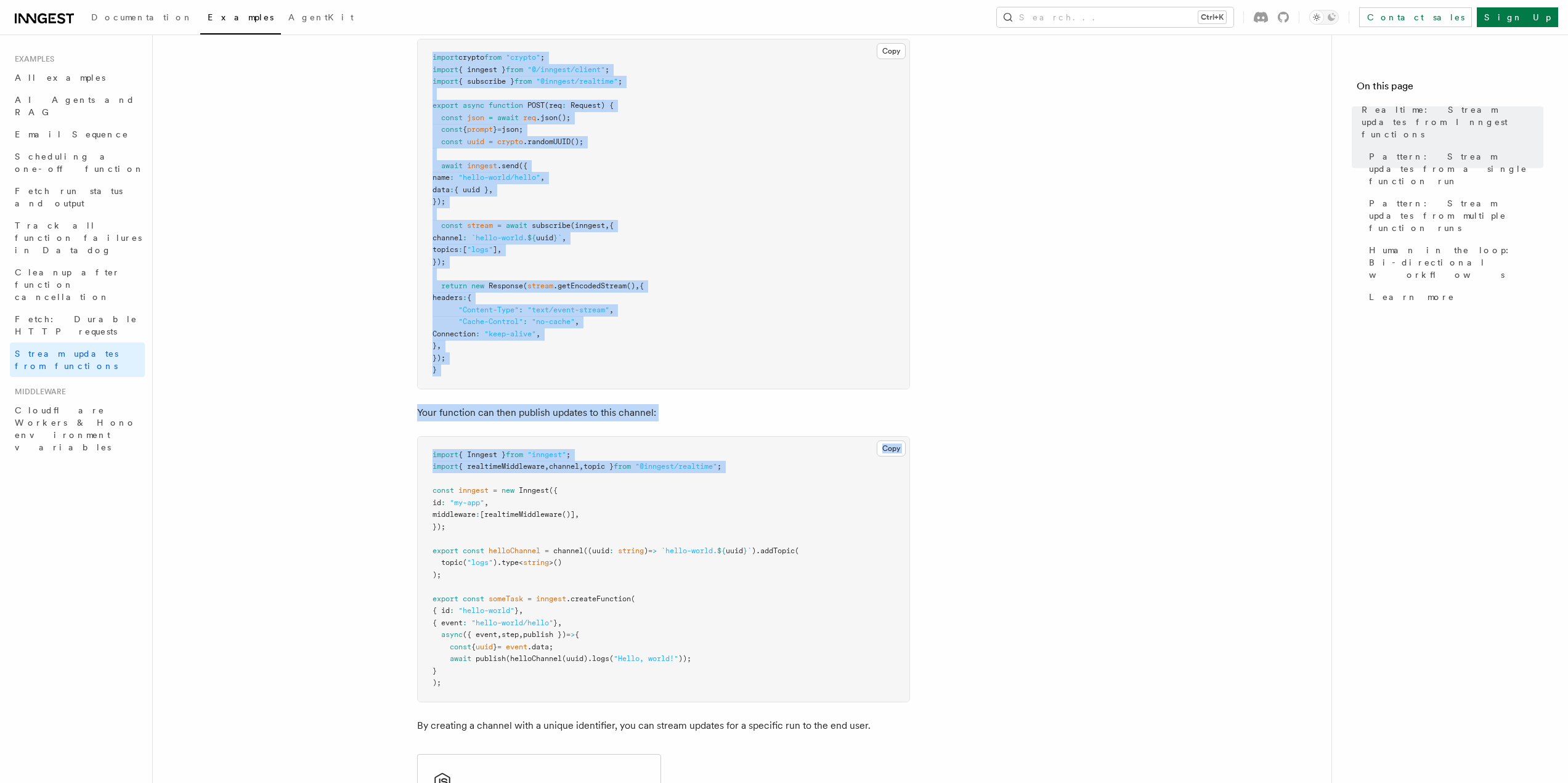
scroll to position [369, 0]
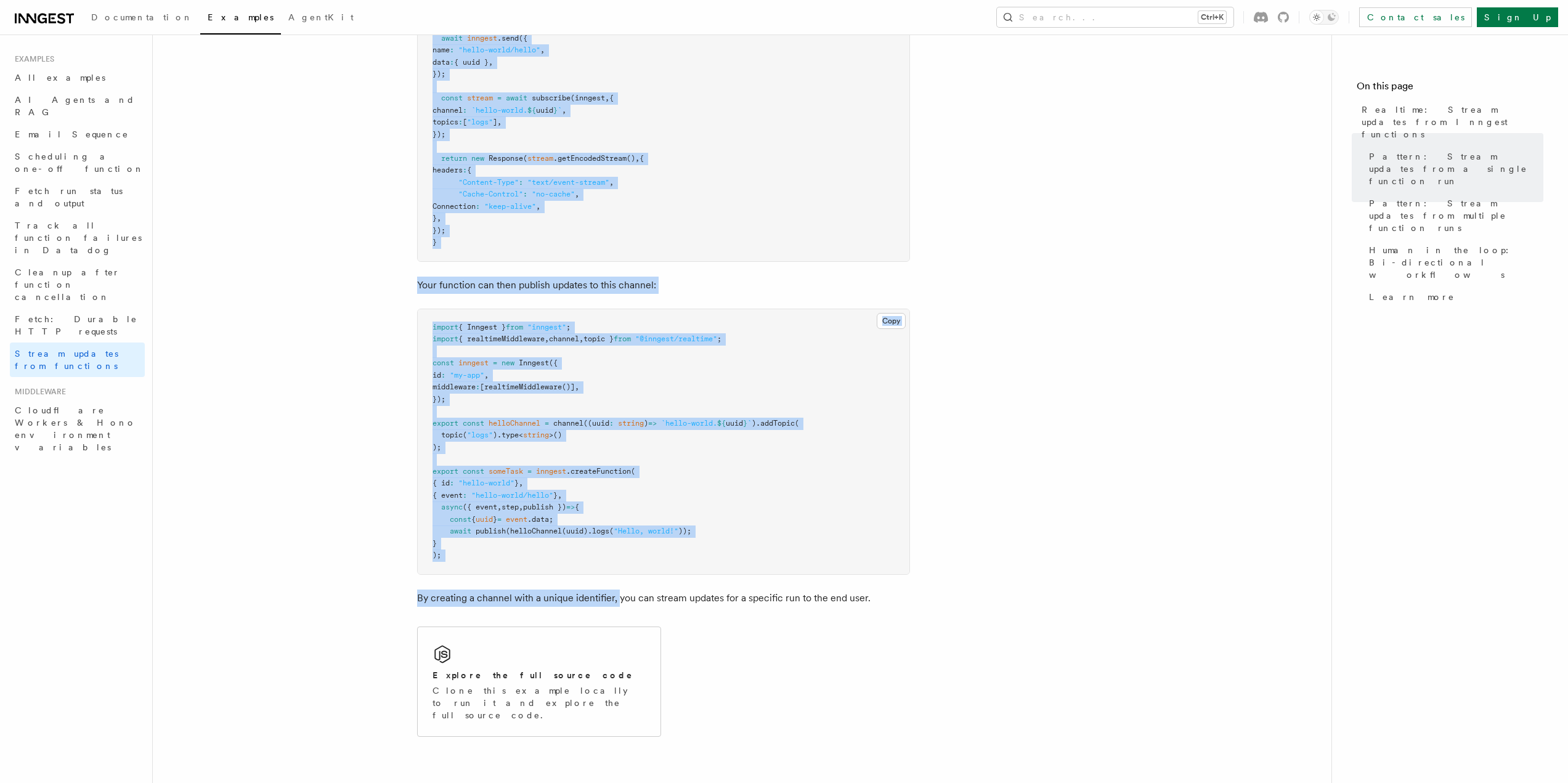
drag, startPoint x: 444, startPoint y: 267, endPoint x: 616, endPoint y: 576, distance: 353.6
click at [612, 566] on pre "import { Inngest } from "inngest" ; import { realtimeMiddleware , channel , top…" at bounding box center [663, 441] width 492 height 265
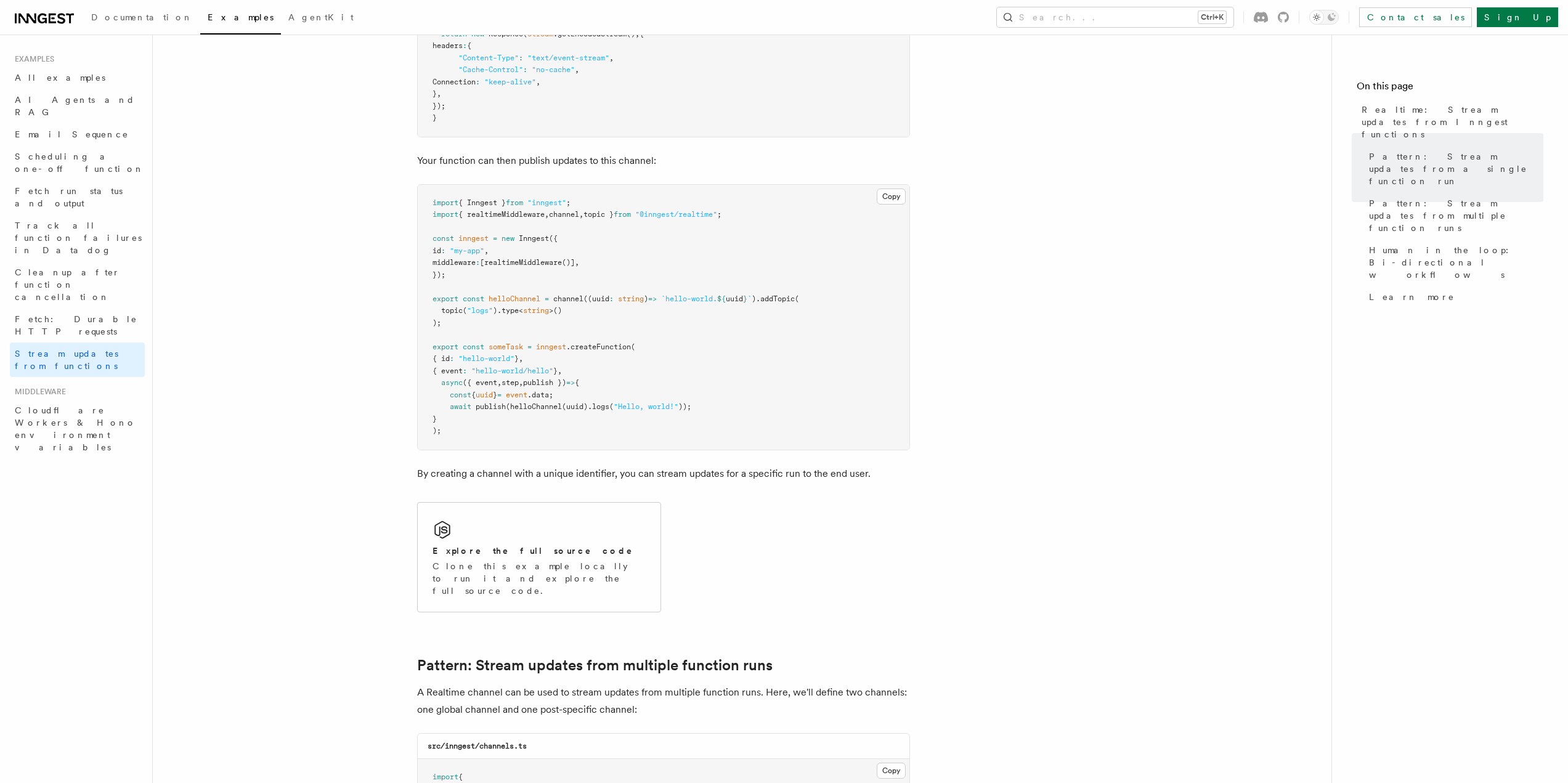
scroll to position [678, 0]
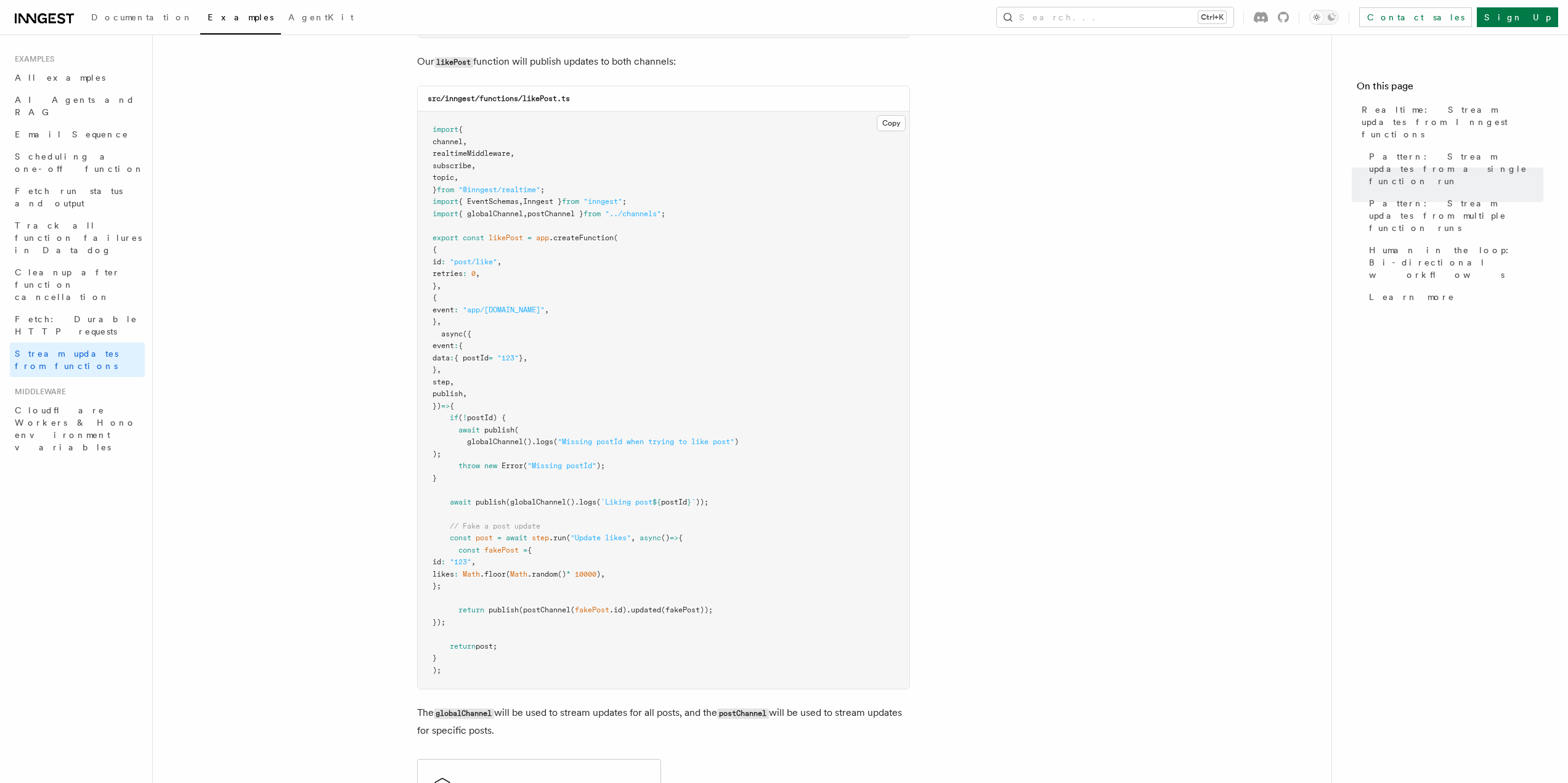
scroll to position [1663, 0]
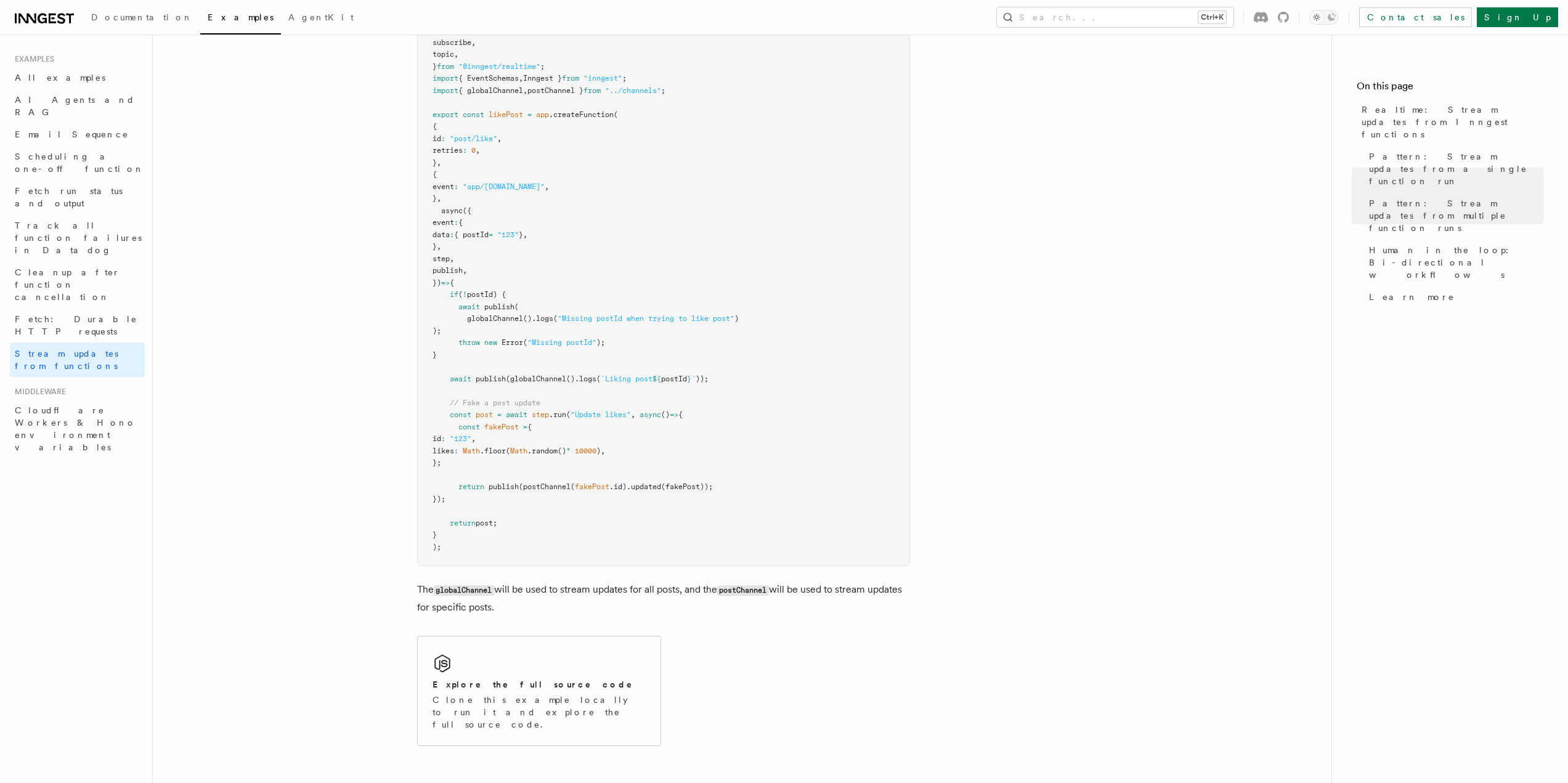
drag, startPoint x: 977, startPoint y: 425, endPoint x: 966, endPoint y: 426, distance: 11.0
click at [977, 425] on article "Examples Realtime: Stream updates from Inngest functions Inngest Realtime enabl…" at bounding box center [742, 176] width 1139 height 3571
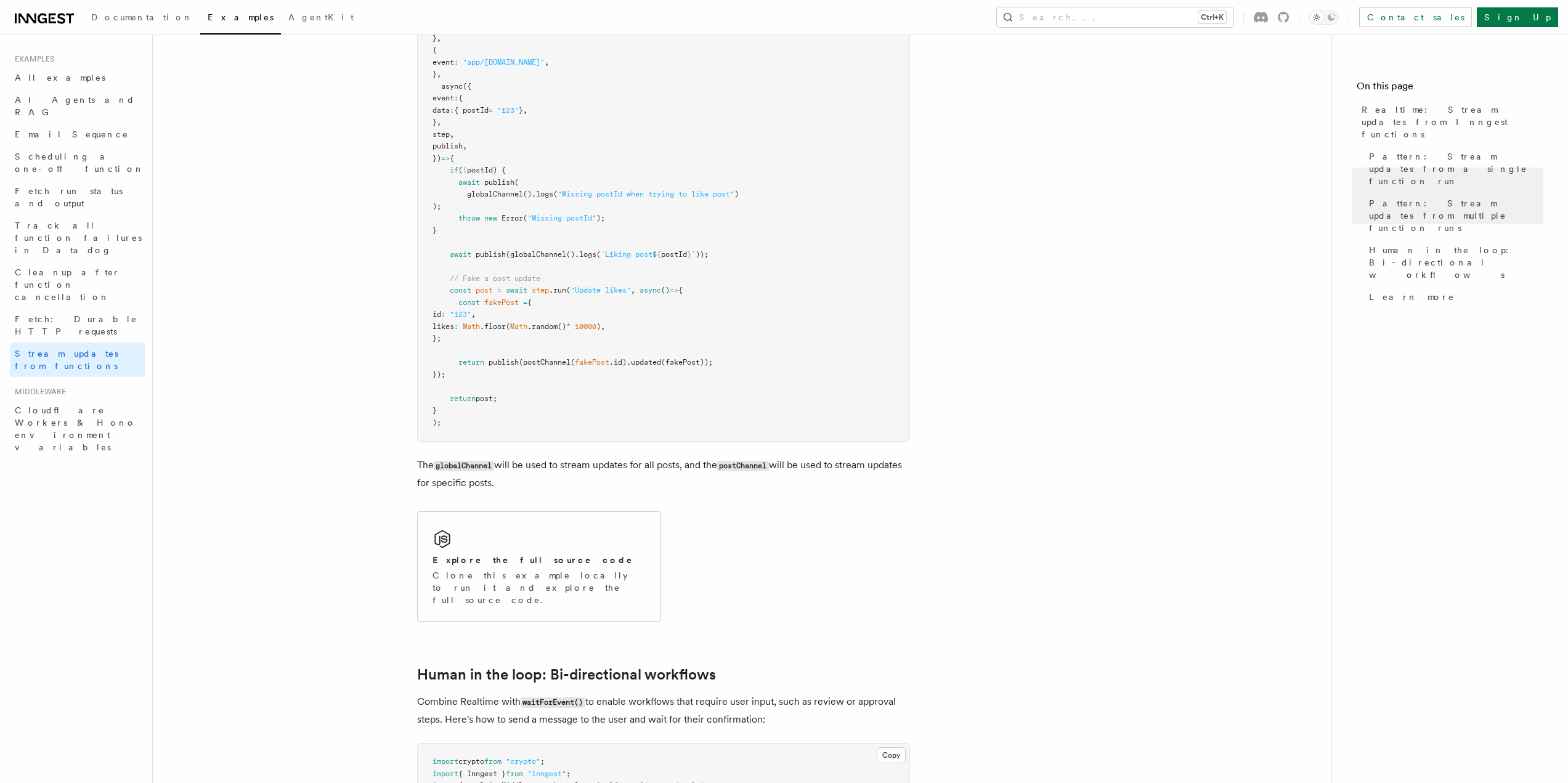
scroll to position [1910, 0]
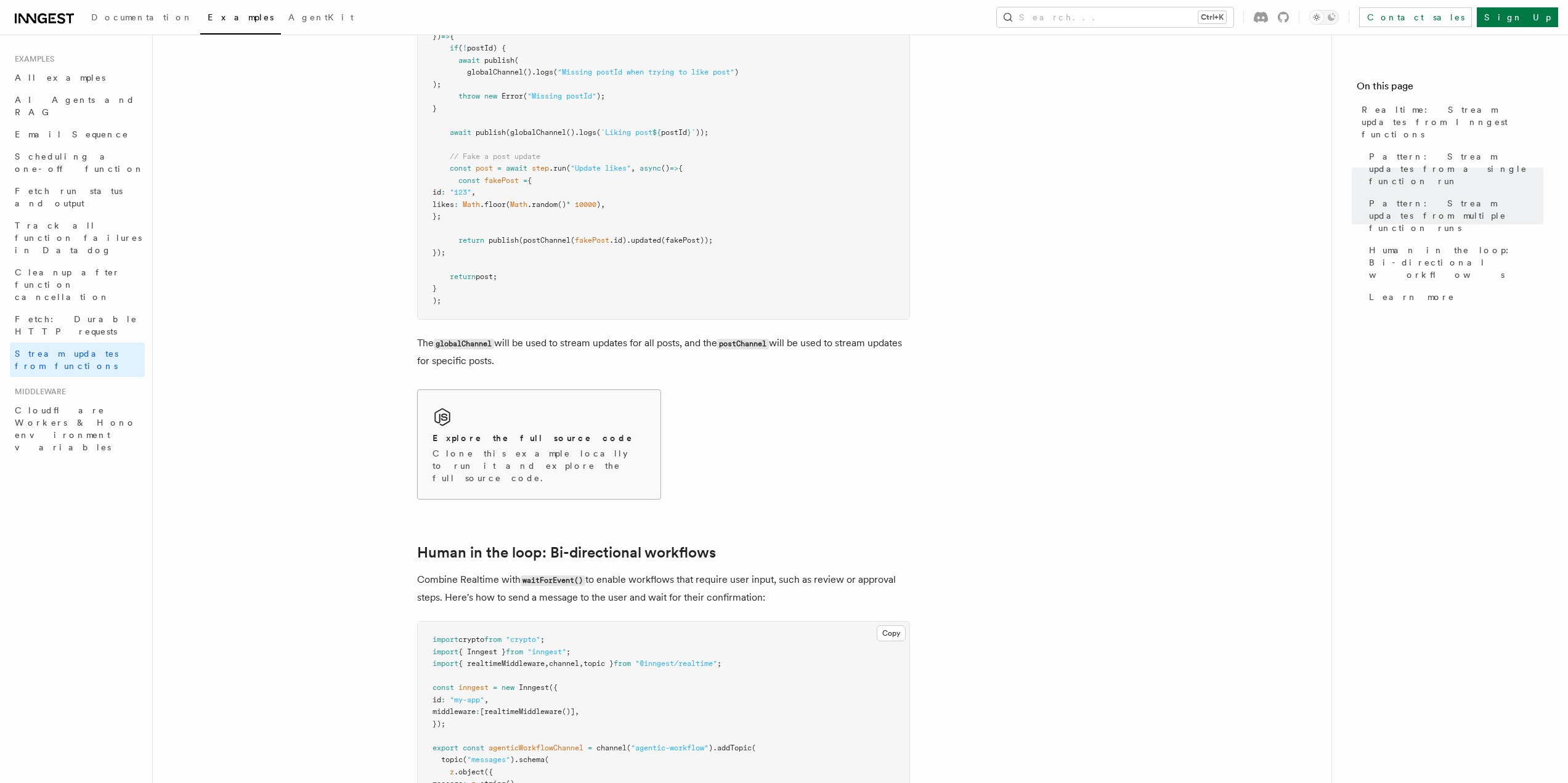
click at [523, 432] on h2 "Explore the full source code" at bounding box center [533, 438] width 201 height 12
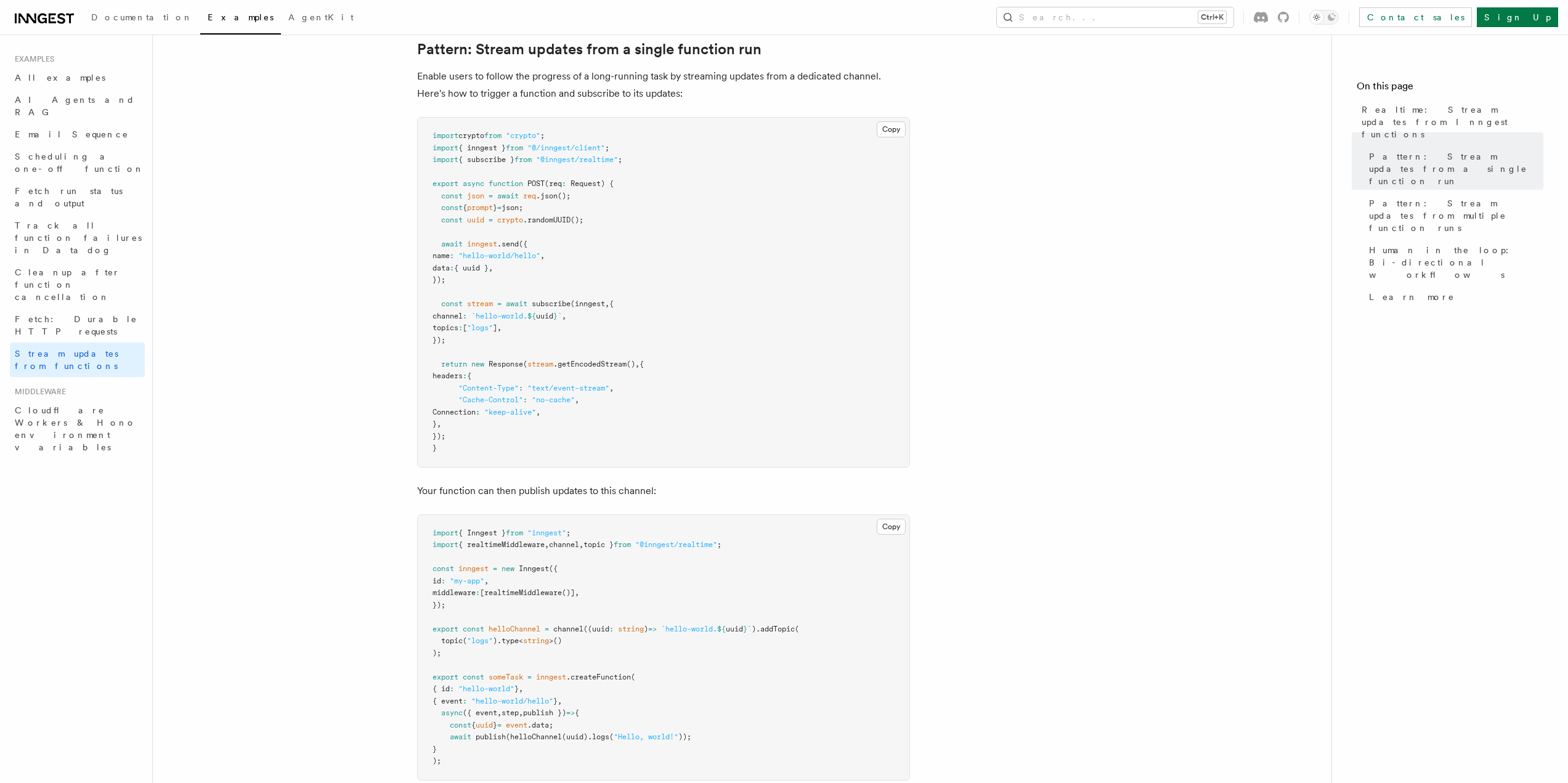
scroll to position [123, 0]
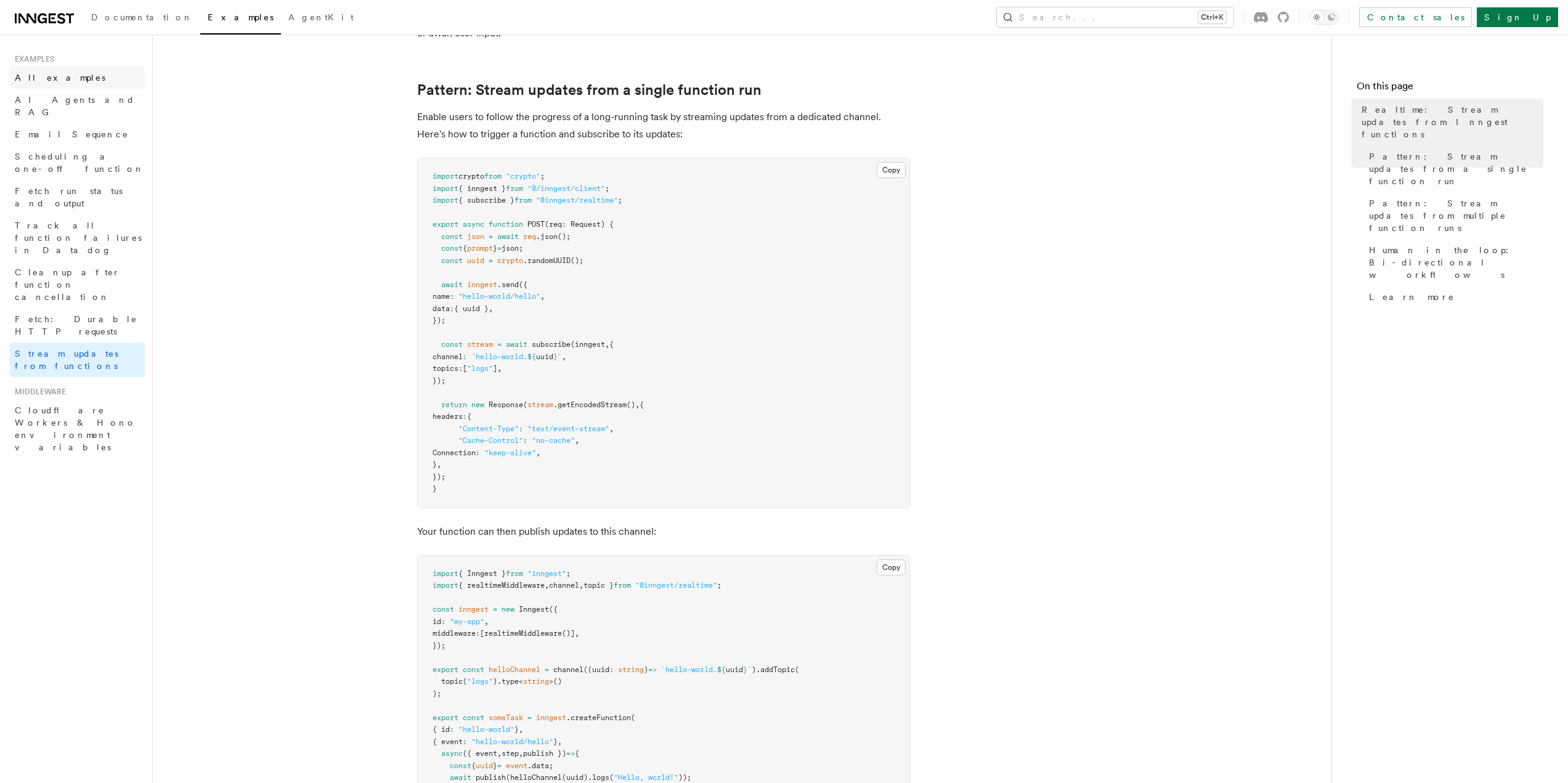
click at [66, 76] on link "All examples" at bounding box center [77, 78] width 135 height 22
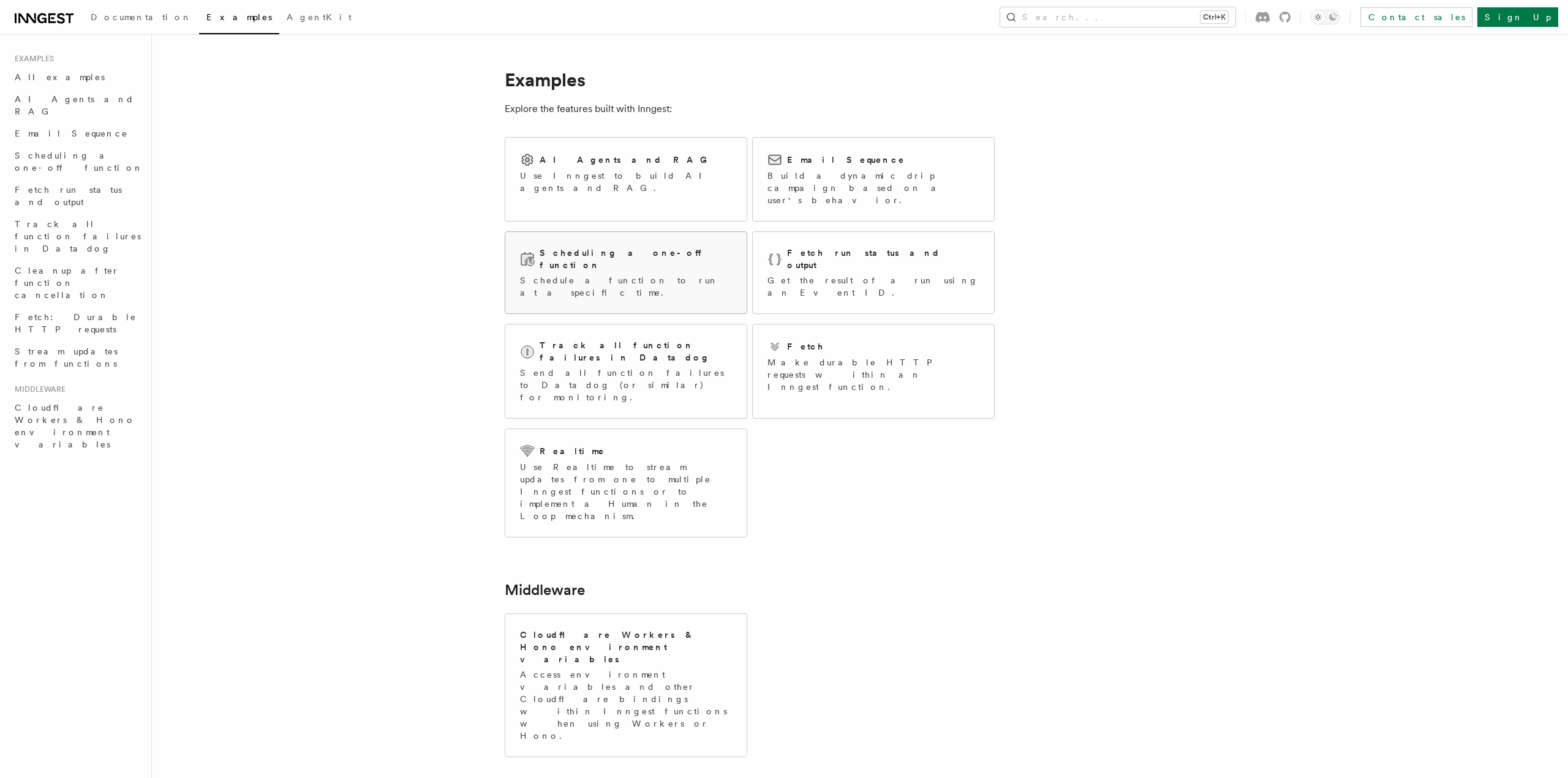
click at [696, 247] on div "Scheduling a one-off function Schedule a function to run at a specific time." at bounding box center [626, 273] width 242 height 82
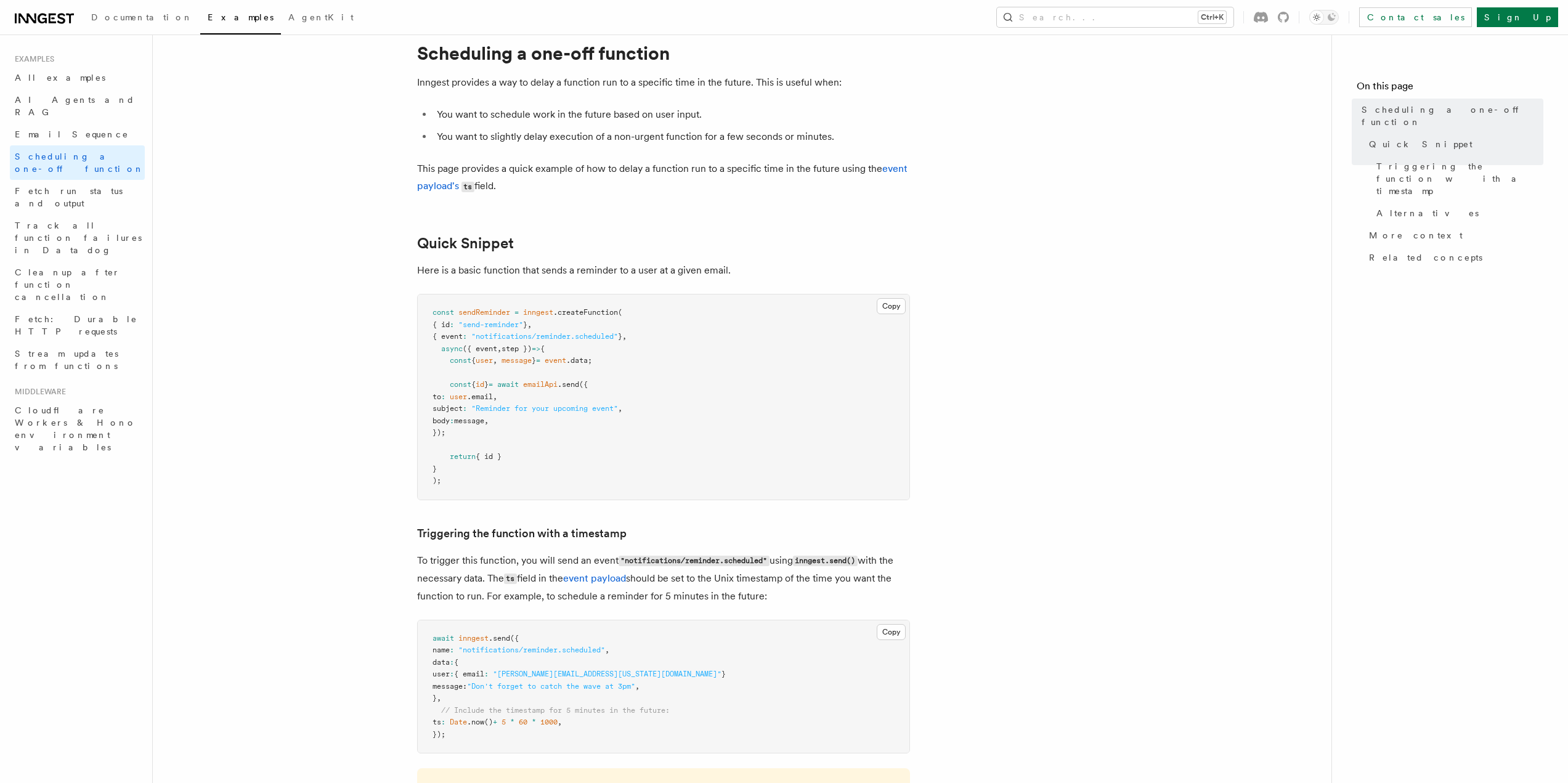
scroll to position [62, 0]
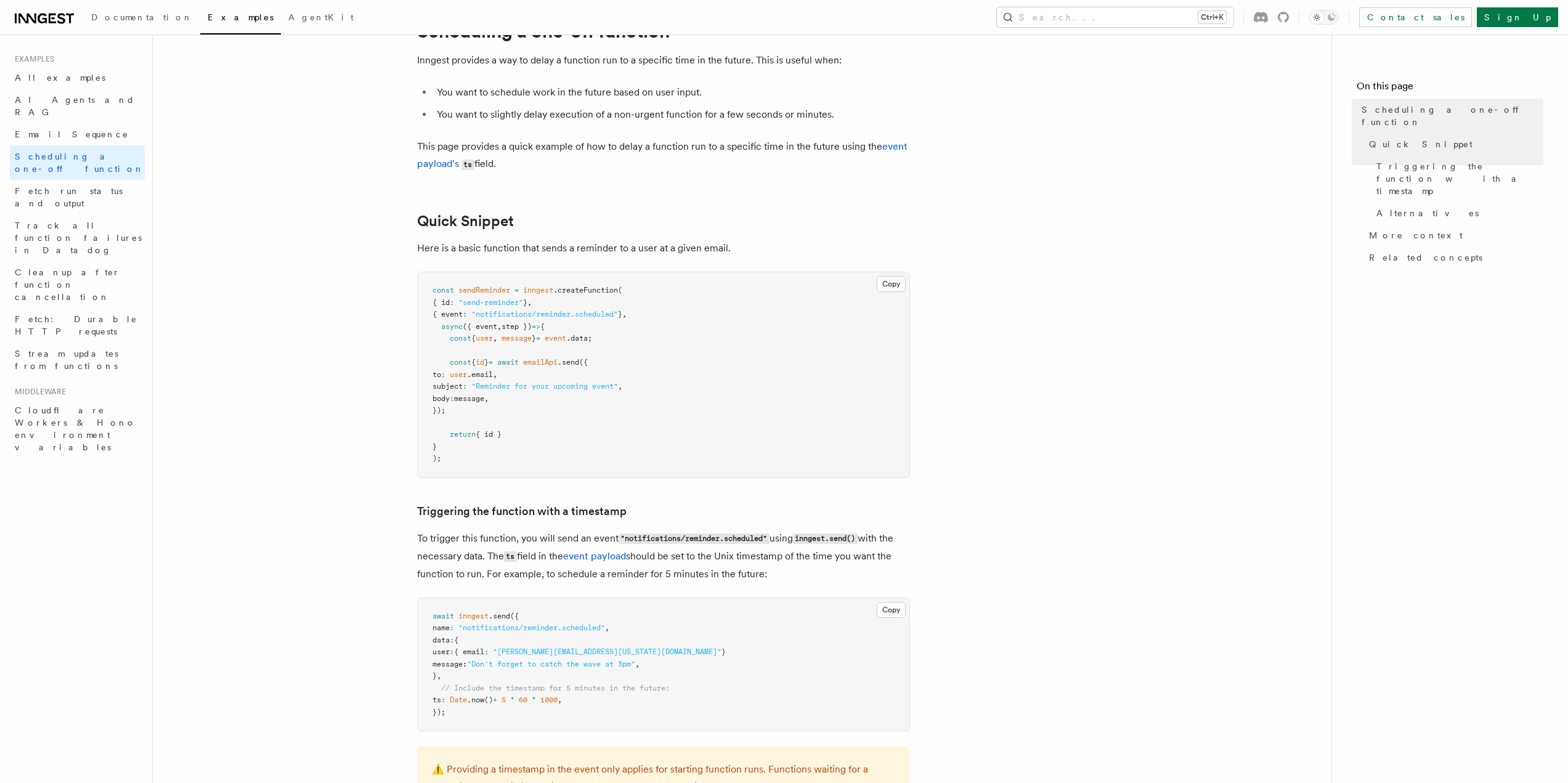
drag, startPoint x: 427, startPoint y: 283, endPoint x: 502, endPoint y: 451, distance: 184.0
click at [502, 451] on pre "const sendReminder = inngest .createFunction ( { id : "send-reminder" } , { eve…" at bounding box center [663, 374] width 492 height 205
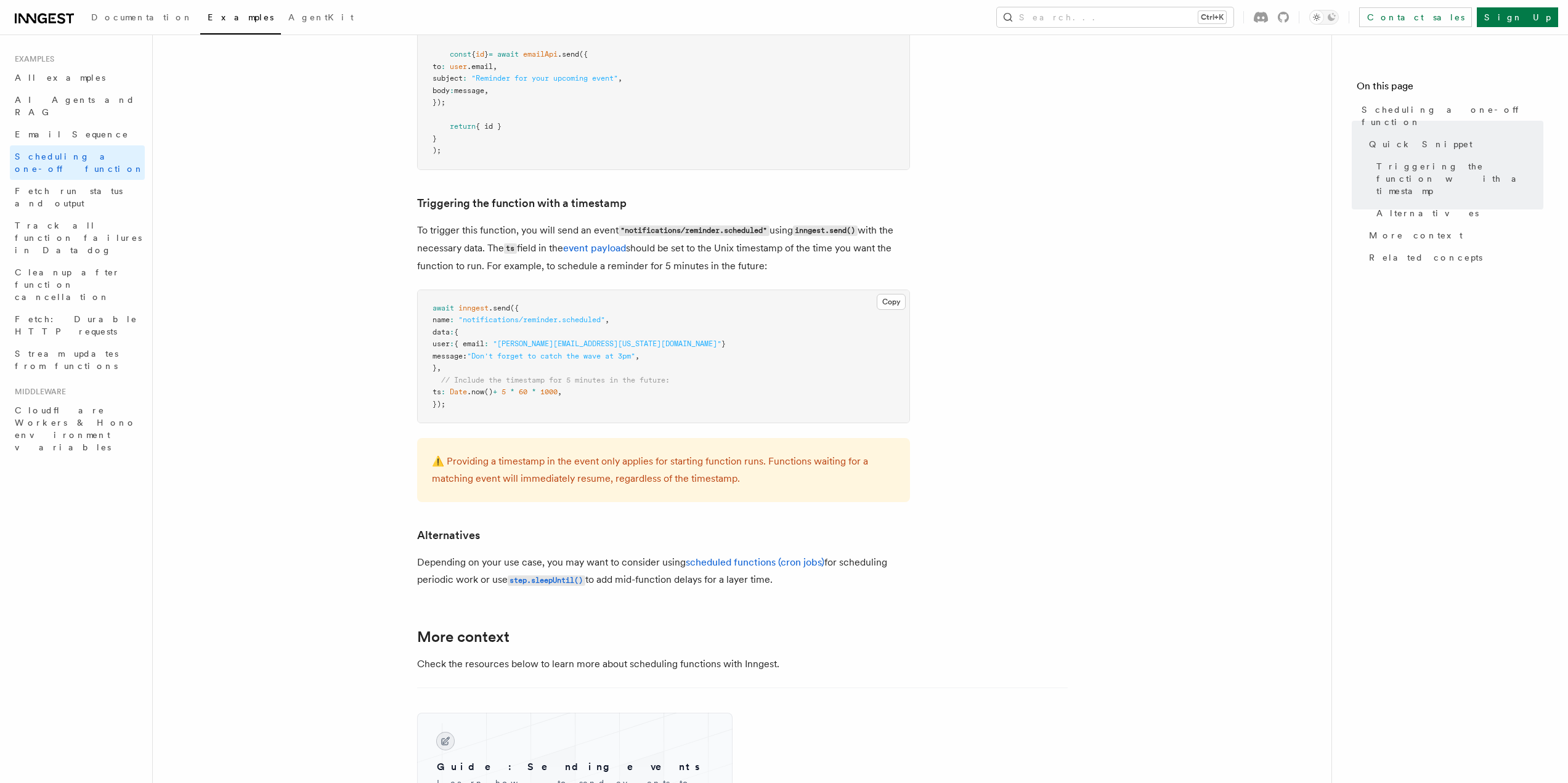
scroll to position [739, 0]
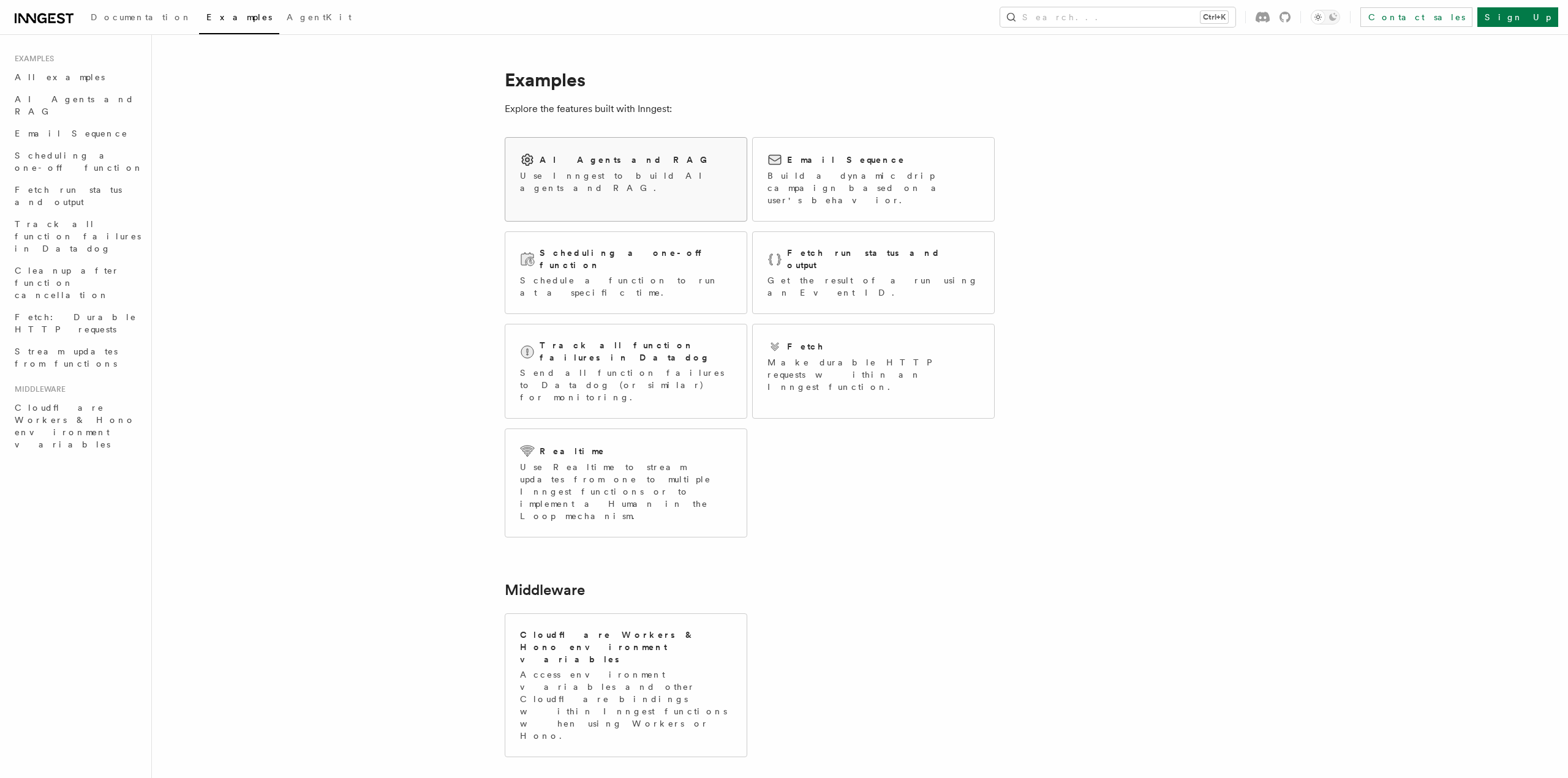
click at [622, 188] on div "AI Agents and RAG Use Inngest to build AI agents and RAG." at bounding box center [626, 173] width 242 height 71
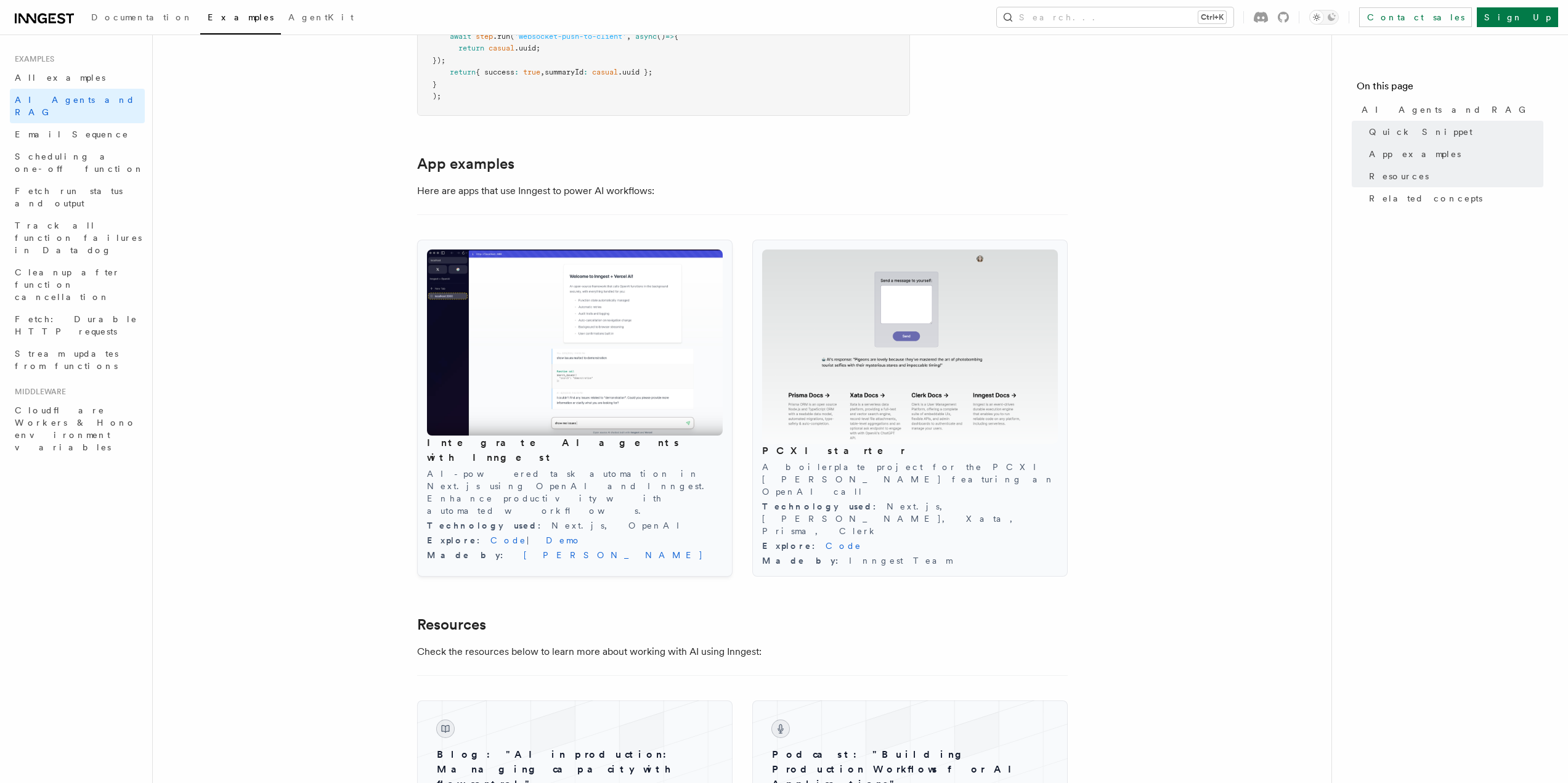
scroll to position [1170, 0]
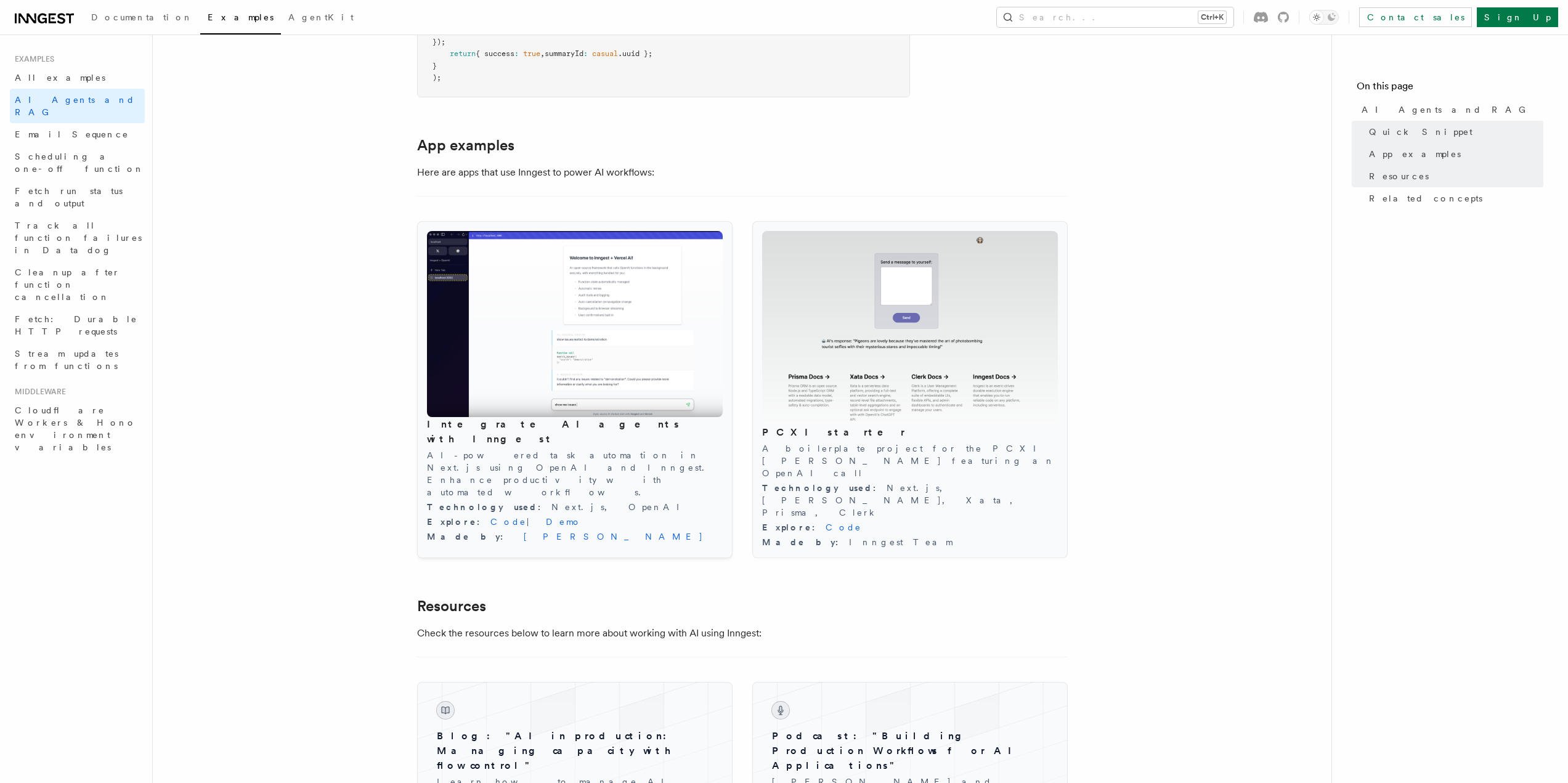
click at [629, 383] on img at bounding box center [574, 324] width 296 height 186
click at [546, 517] on link "Demo" at bounding box center [563, 522] width 36 height 10
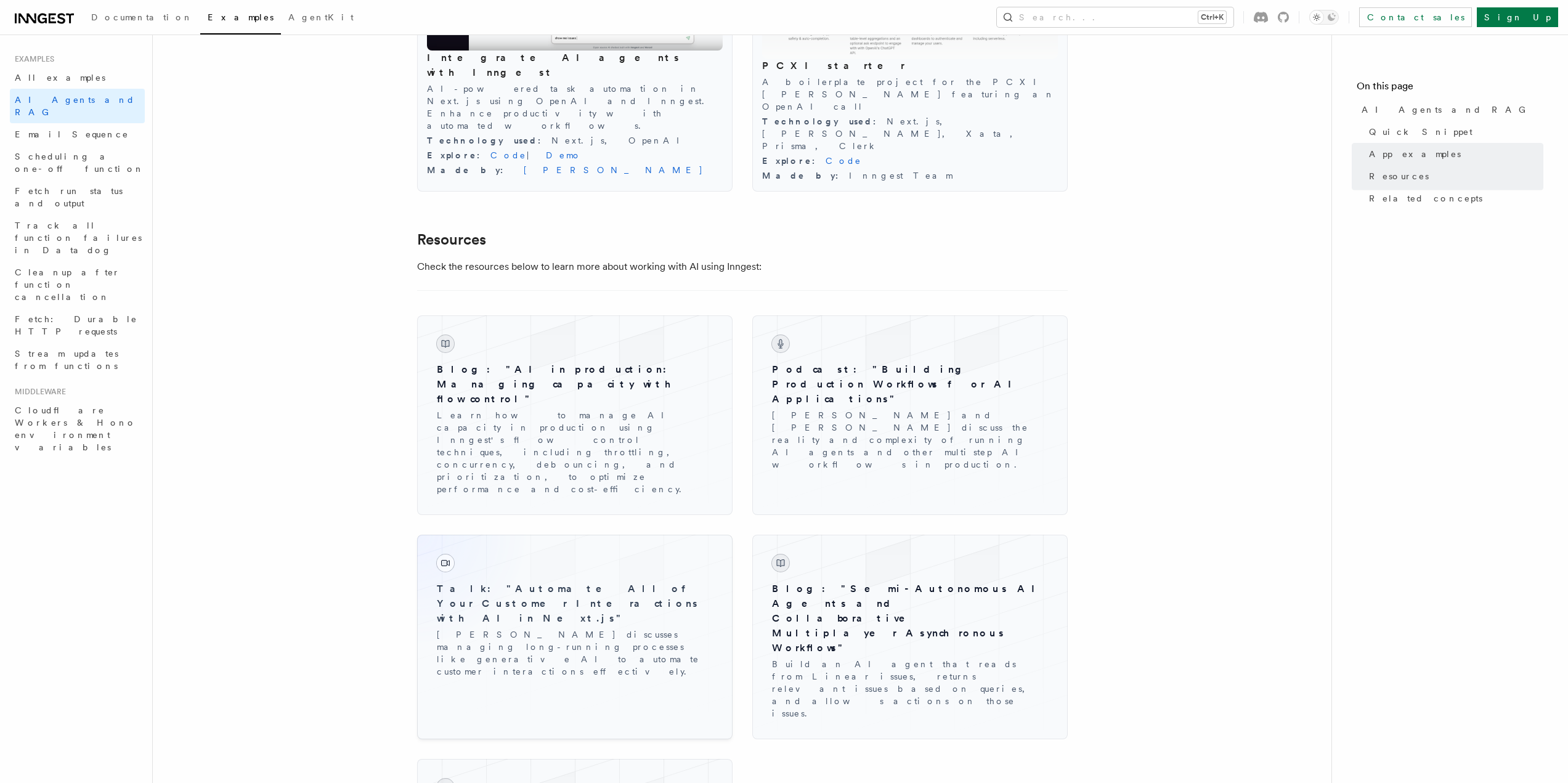
scroll to position [1540, 0]
click at [53, 123] on link "Email Sequence" at bounding box center [77, 135] width 135 height 22
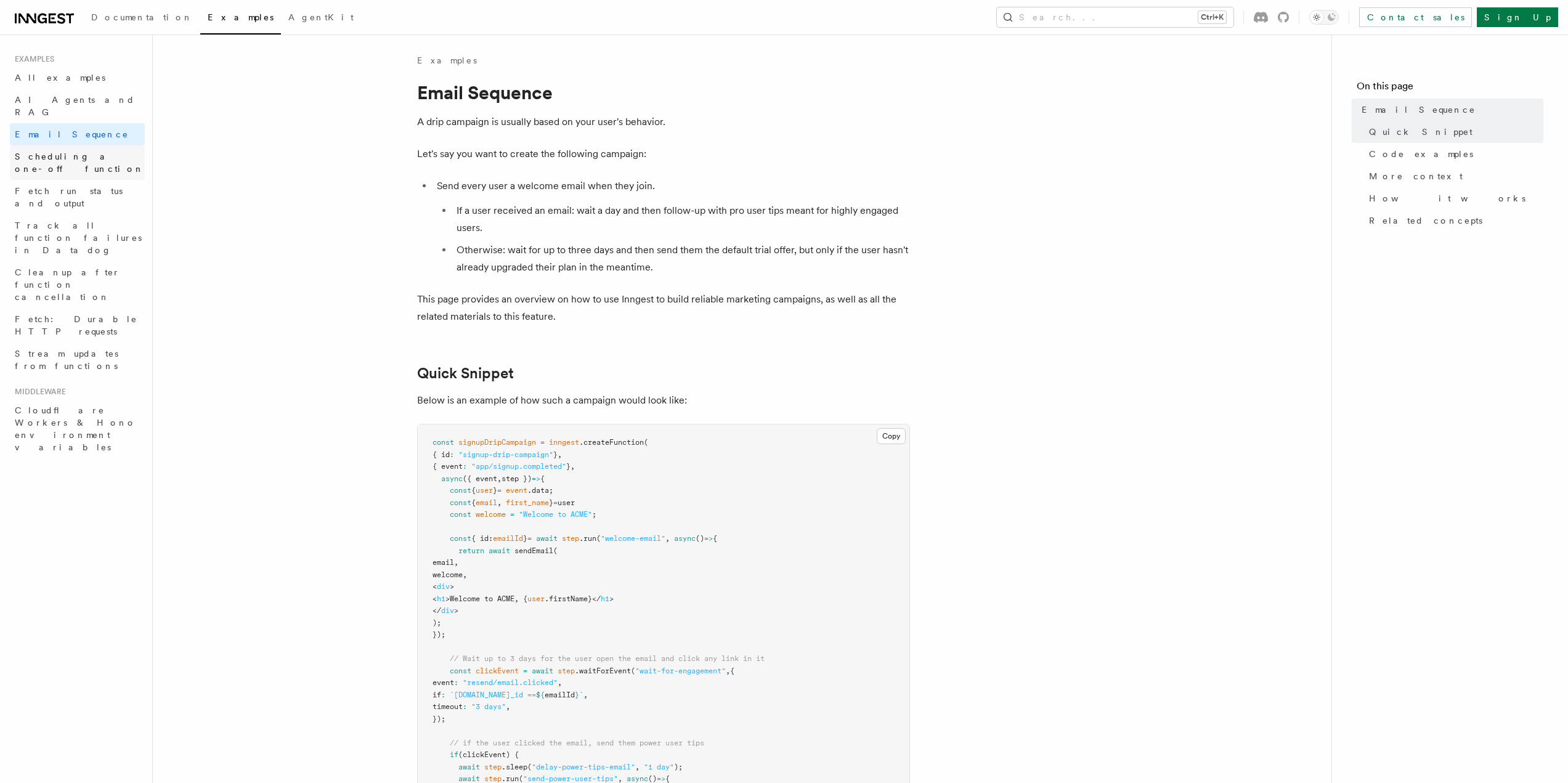
click at [82, 151] on span "Scheduling a one-off function" at bounding box center [80, 163] width 130 height 22
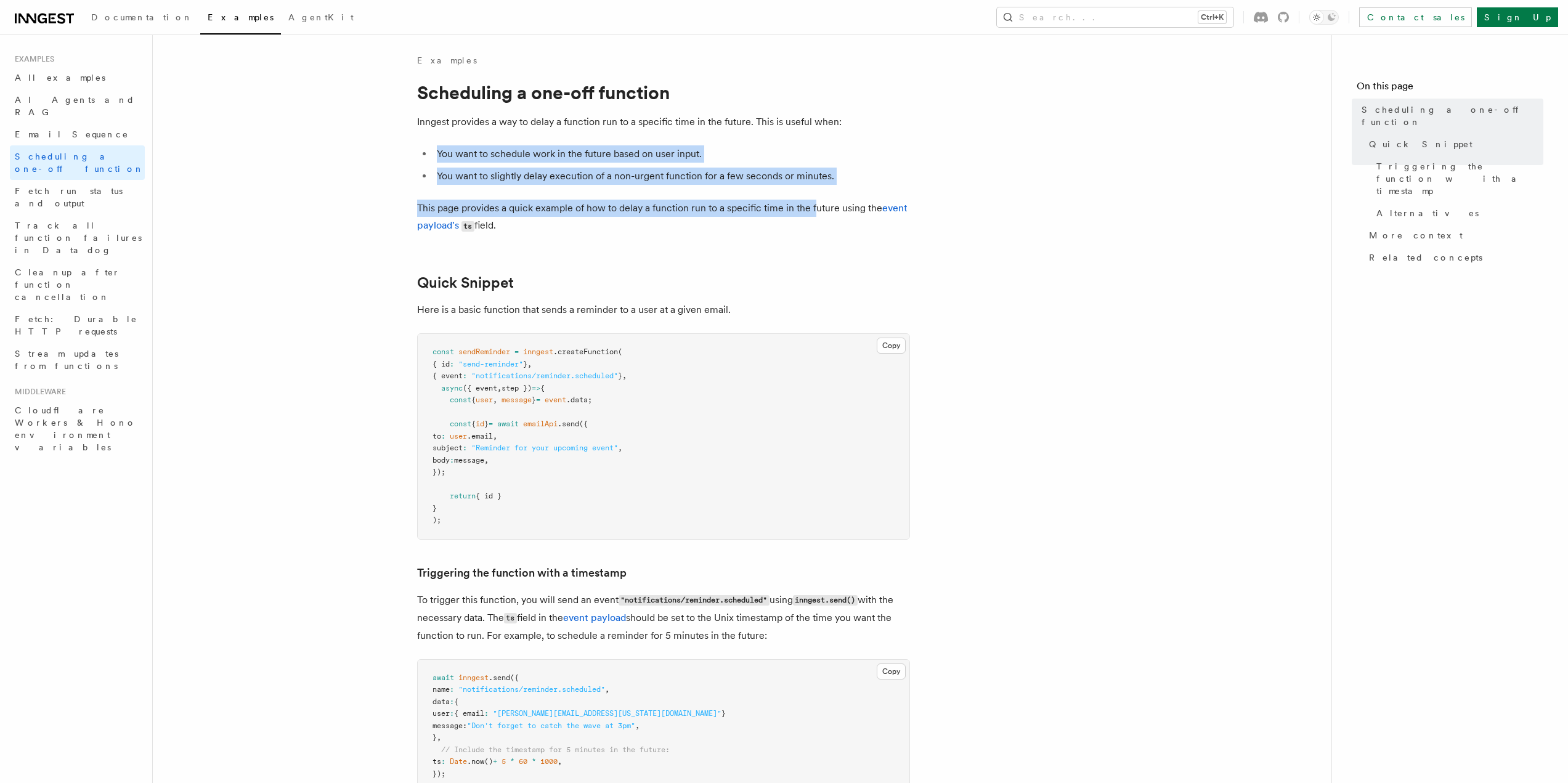
drag, startPoint x: 412, startPoint y: 135, endPoint x: 825, endPoint y: 202, distance: 418.4
click at [825, 202] on article "Examples Scheduling a one-off function Inngest provides a way to delay a functi…" at bounding box center [742, 797] width 1139 height 1485
click at [825, 202] on p "This page provides a quick example of how to delay a function run to a specific…" at bounding box center [663, 217] width 493 height 35
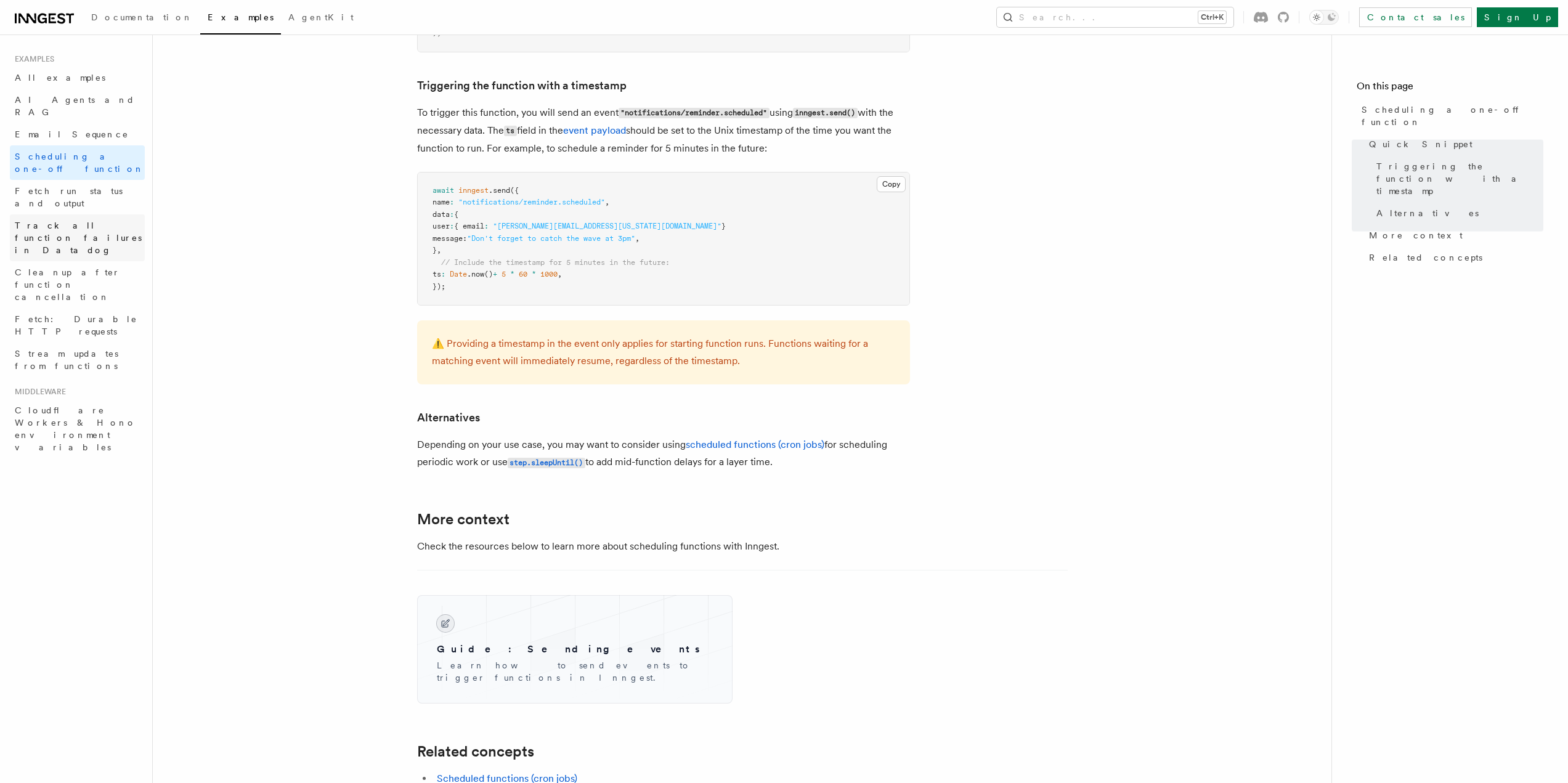
scroll to position [431, 0]
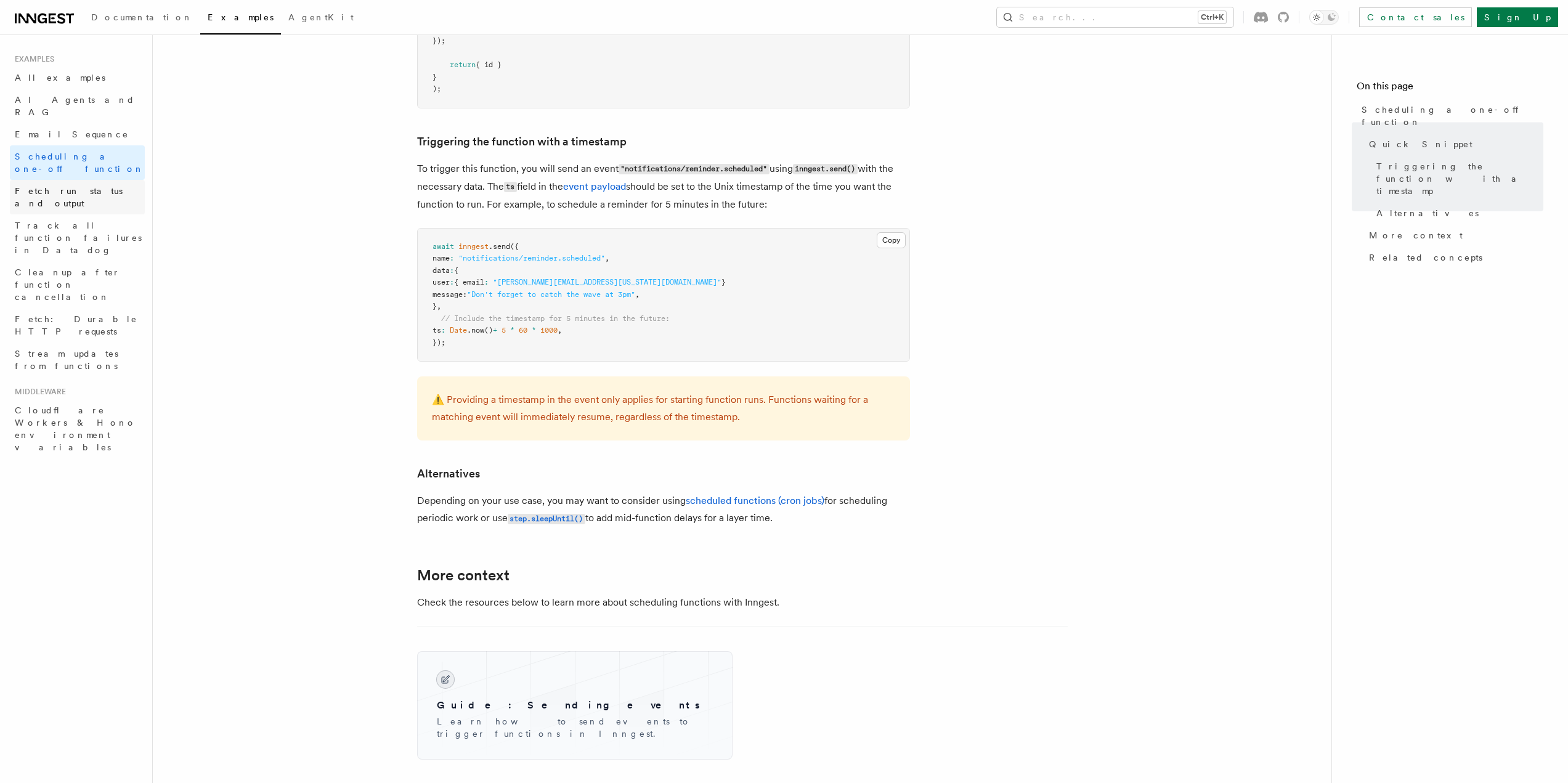
click at [80, 186] on span "Fetch run status and output" at bounding box center [69, 197] width 108 height 22
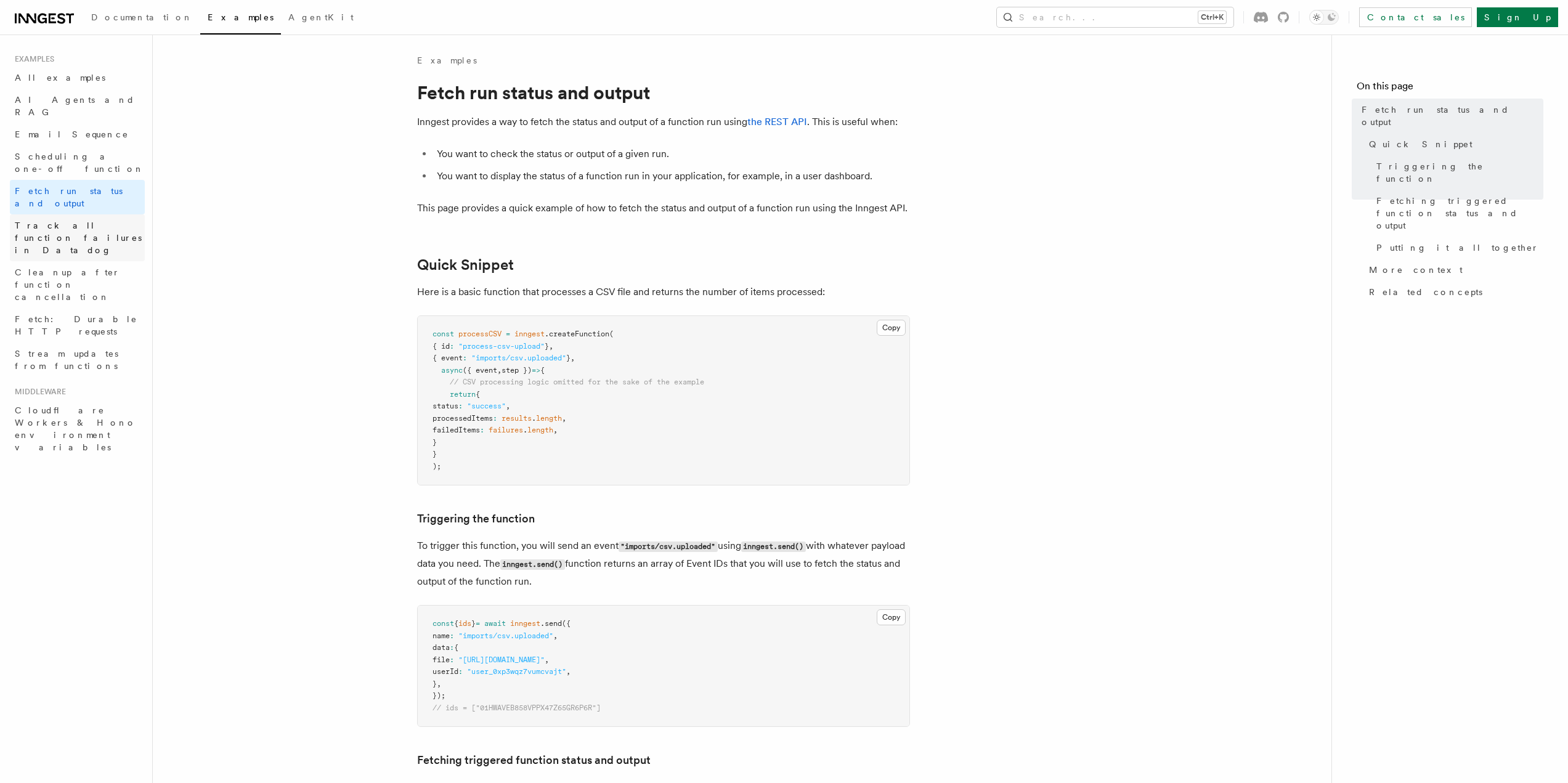
click at [34, 221] on span "Track all function failures in Datadog" at bounding box center [78, 237] width 127 height 34
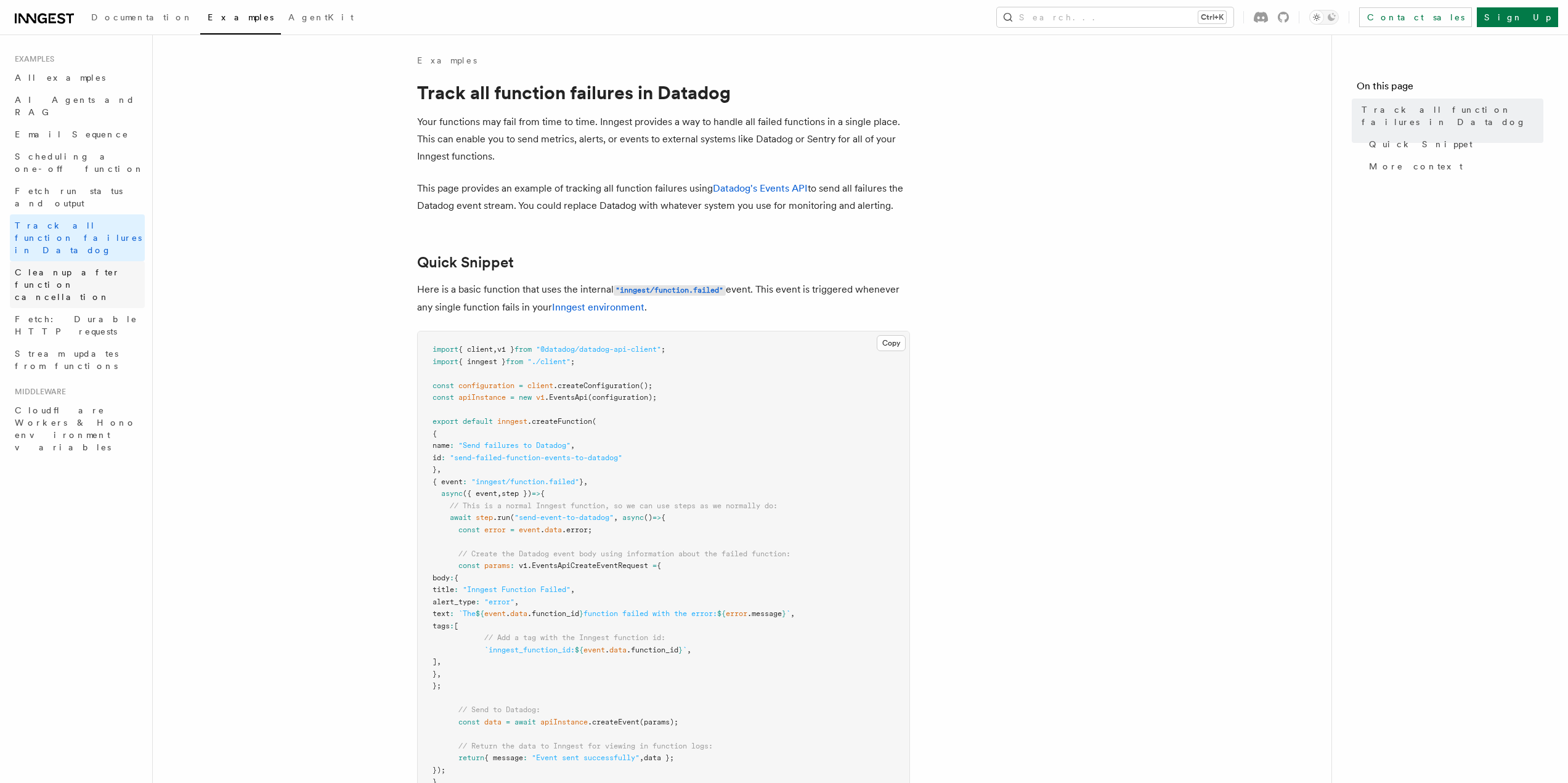
click at [92, 266] on span "Cleanup after function cancellation" at bounding box center [80, 284] width 130 height 37
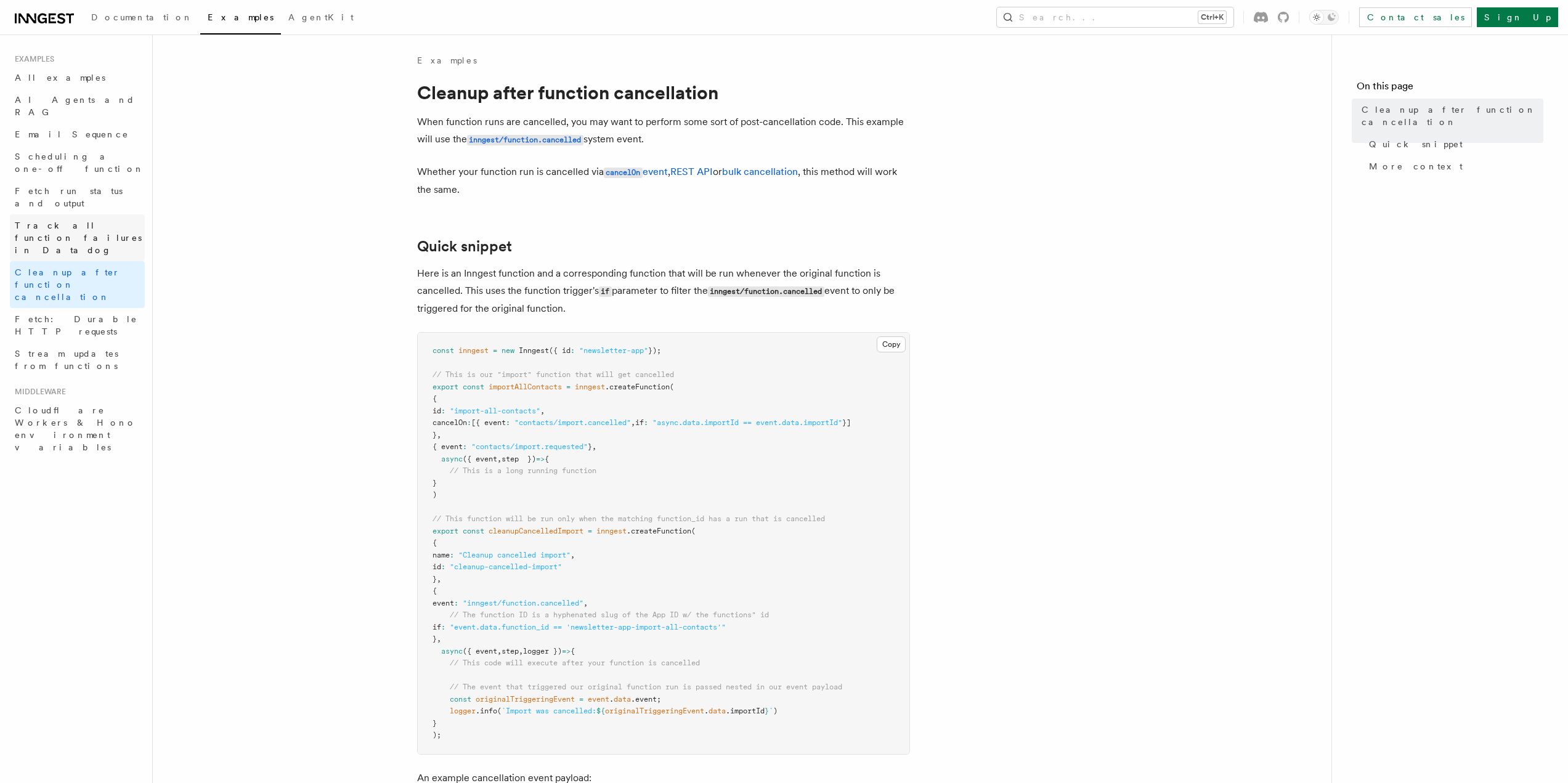
click at [98, 214] on link "Track all function failures in Datadog" at bounding box center [77, 237] width 135 height 47
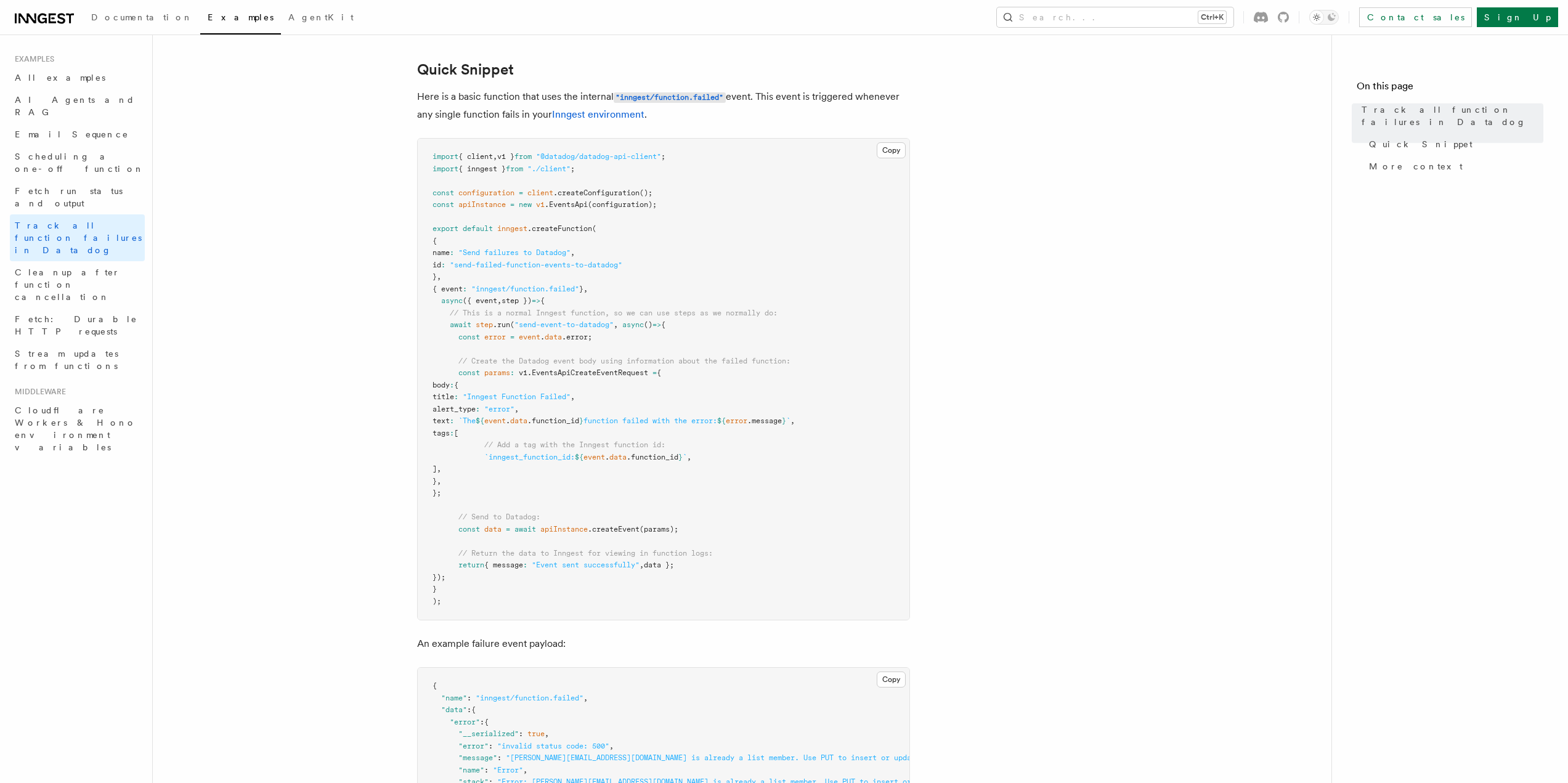
scroll to position [369, 0]
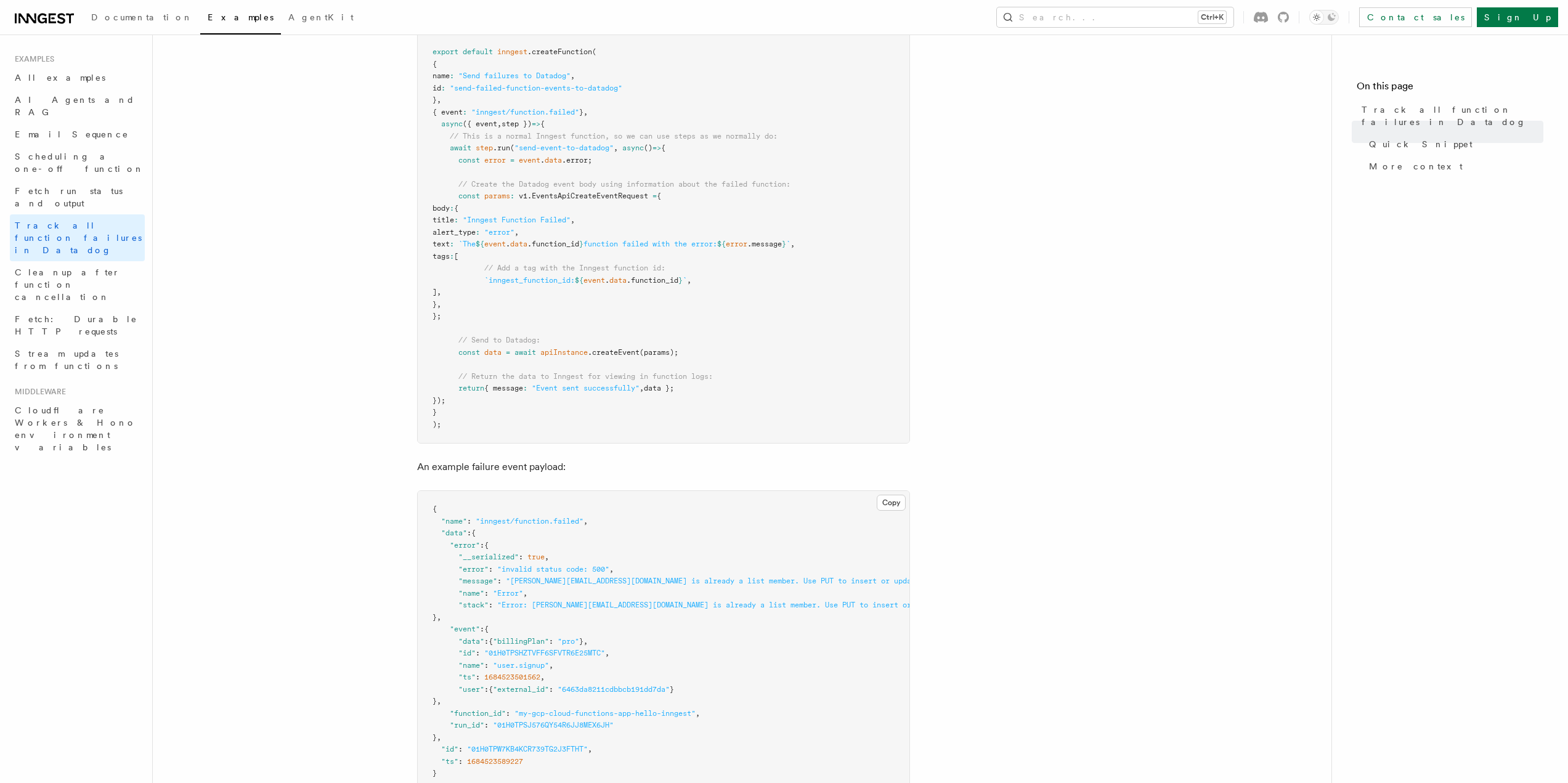
click at [1005, 417] on article "Examples Track all function failures in Datadog Your functions may fail from ti…" at bounding box center [742, 483] width 1139 height 1597
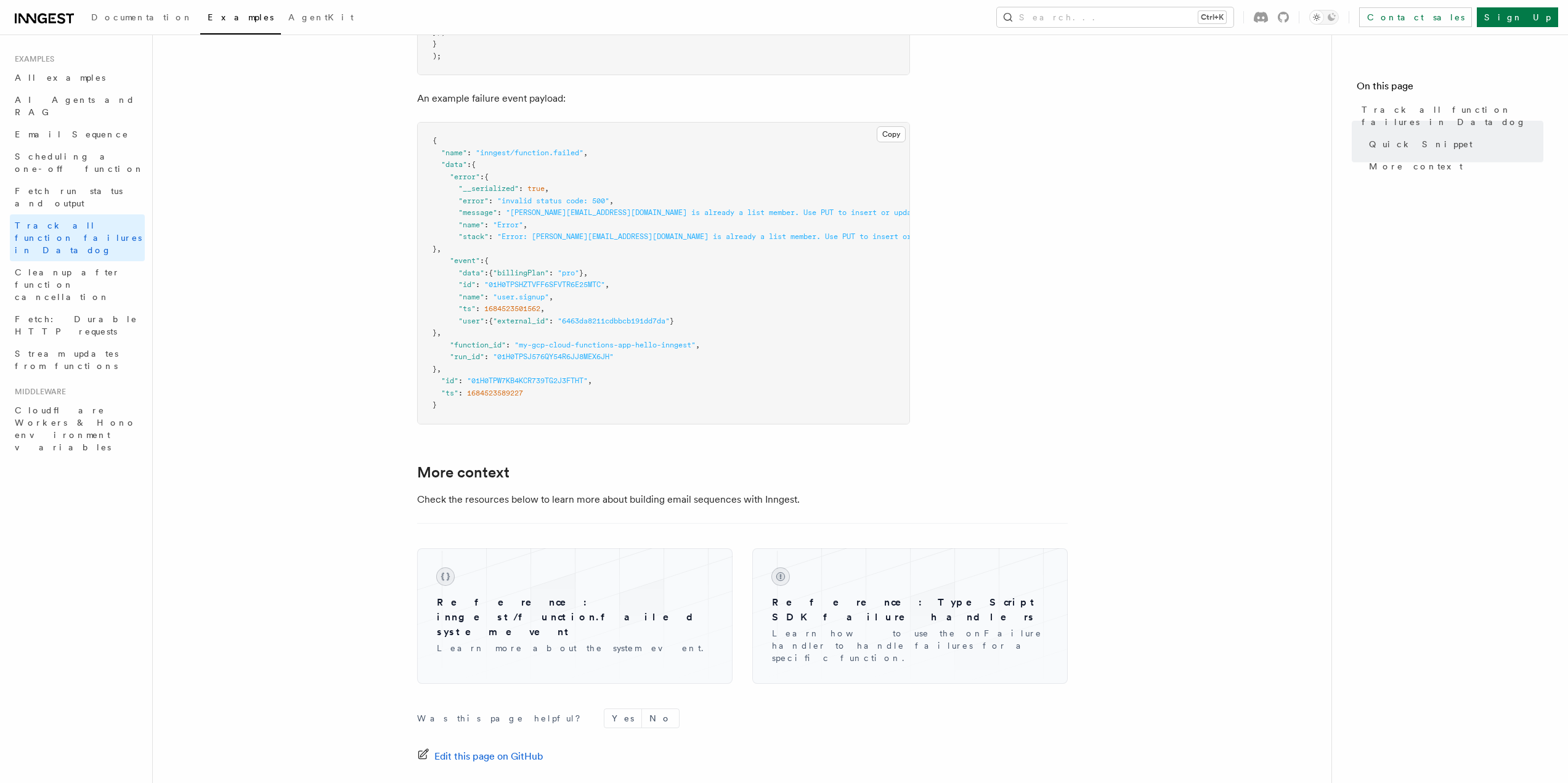
scroll to position [739, 0]
click at [1155, 401] on article "Examples Track all function failures in Datadog Your functions may fail from ti…" at bounding box center [742, 113] width 1139 height 1597
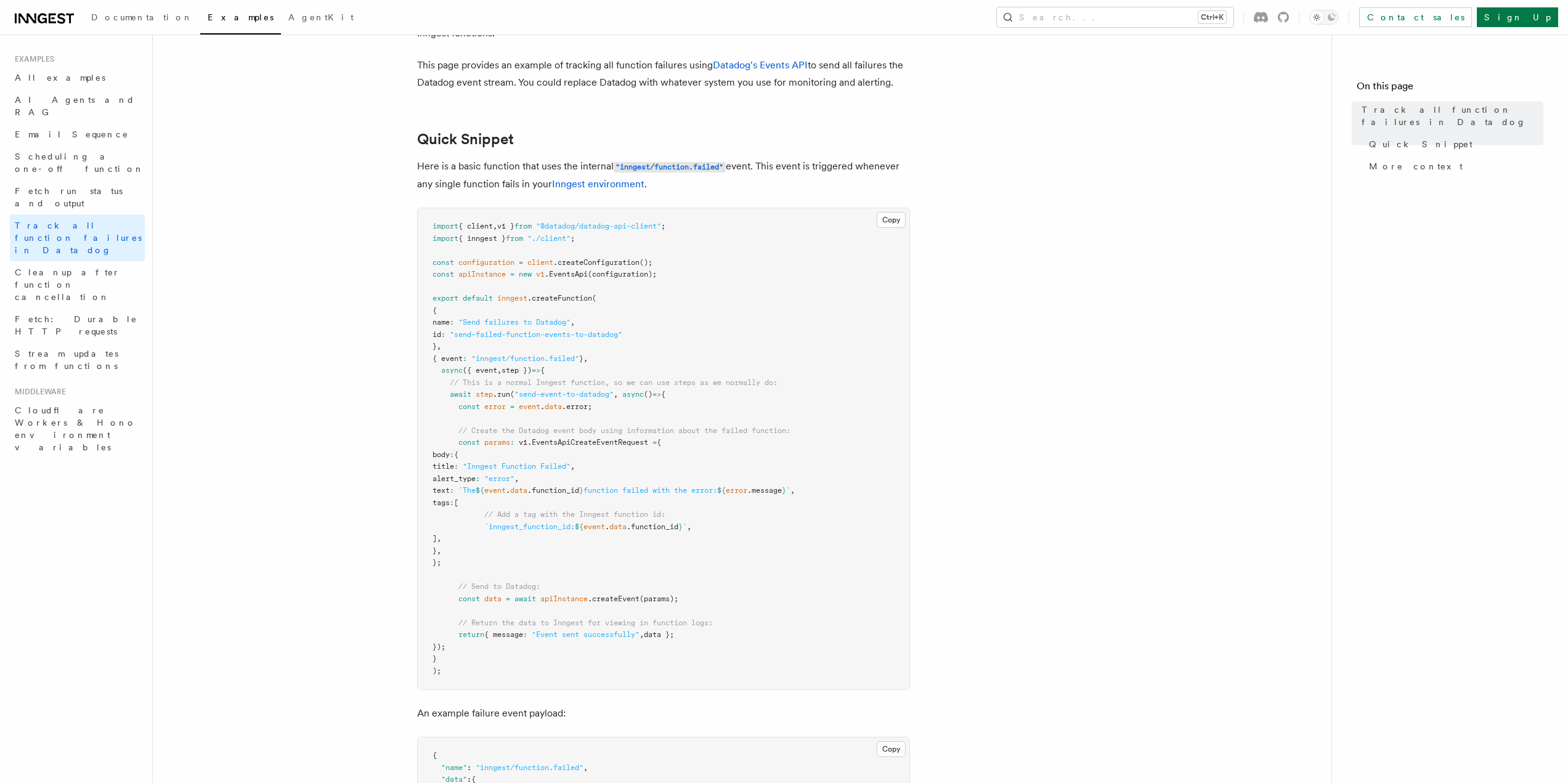
scroll to position [0, 0]
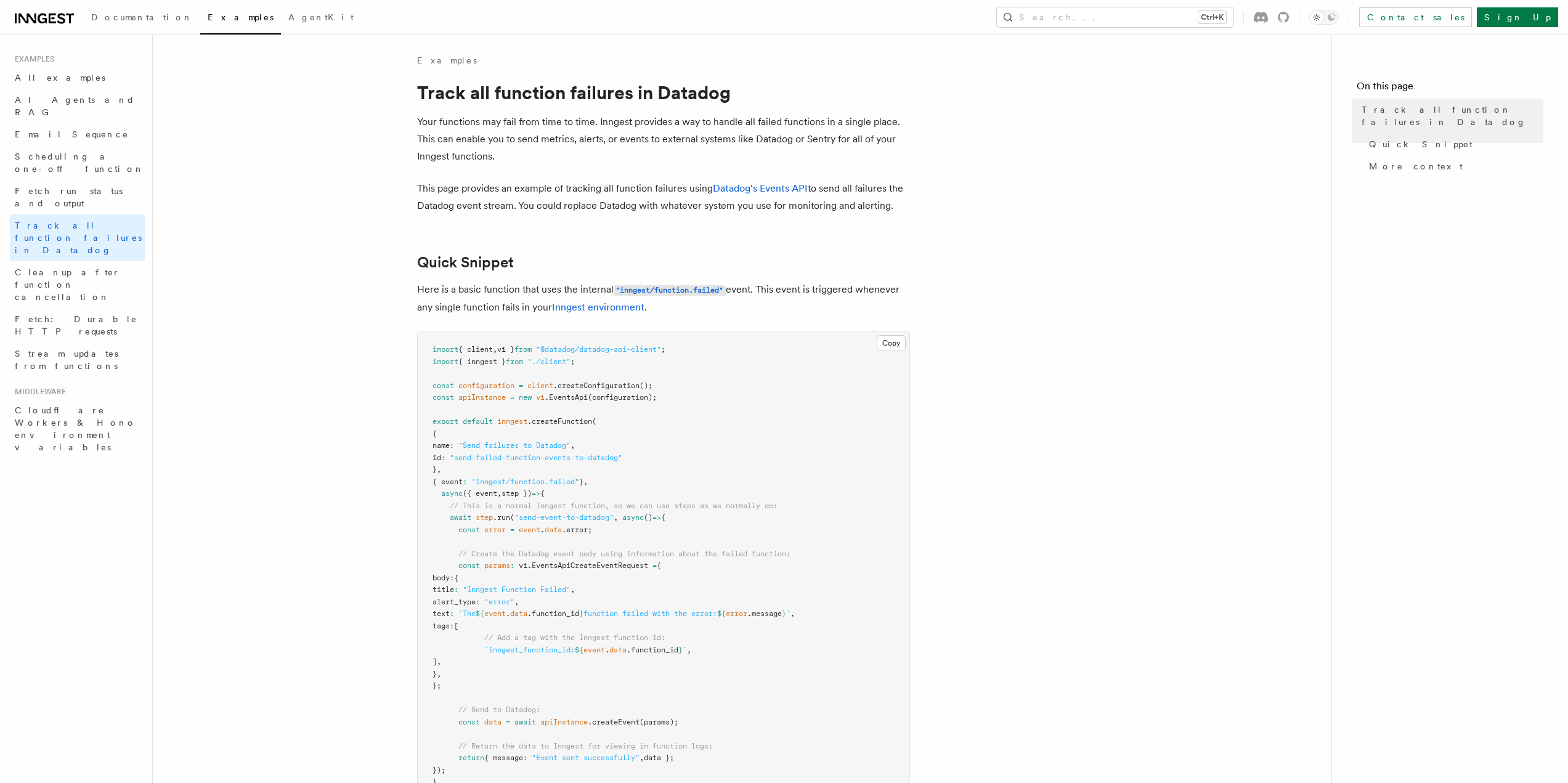
click at [281, 25] on link "AgentKit" at bounding box center [321, 18] width 80 height 29
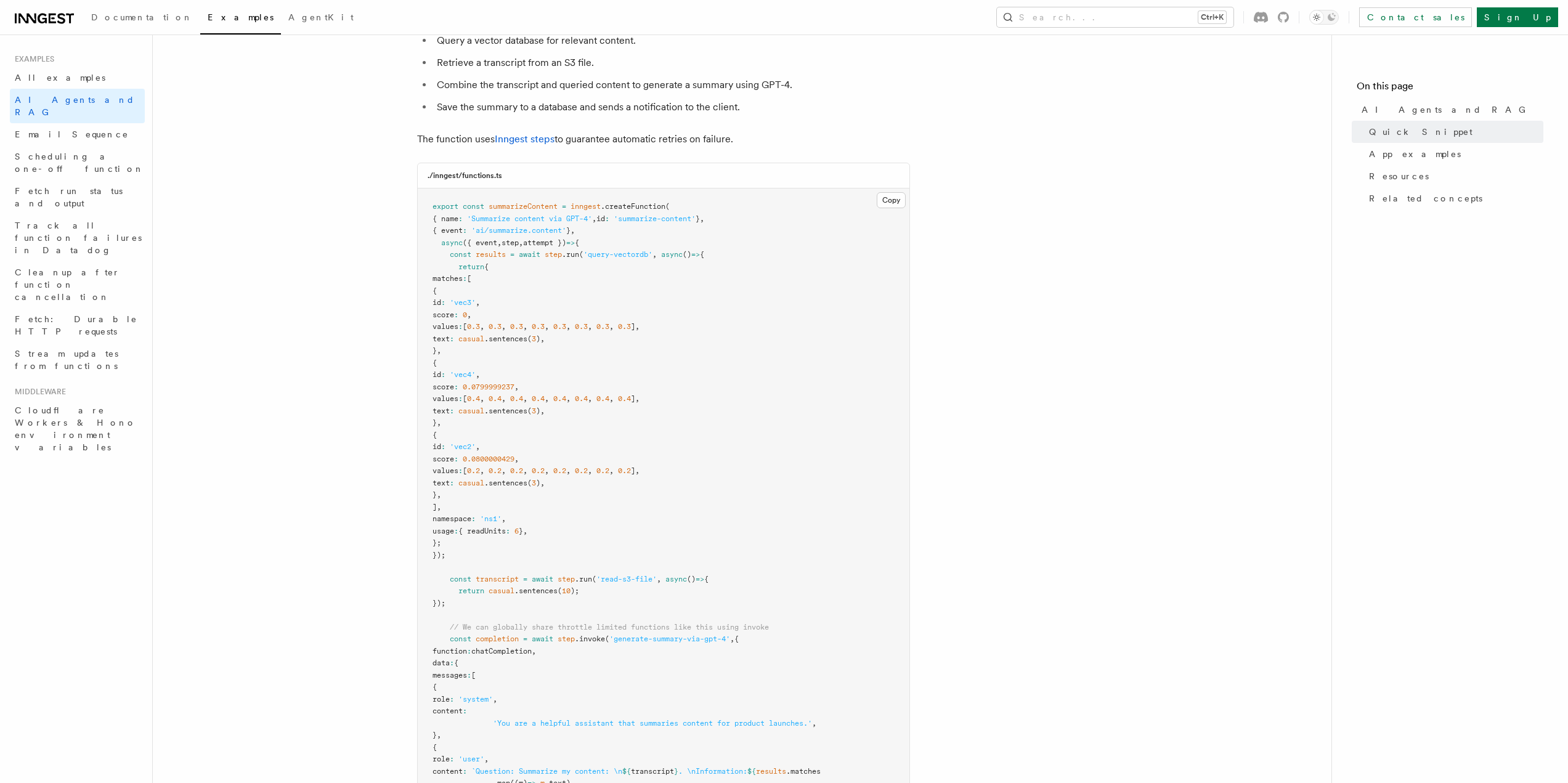
scroll to position [369, 0]
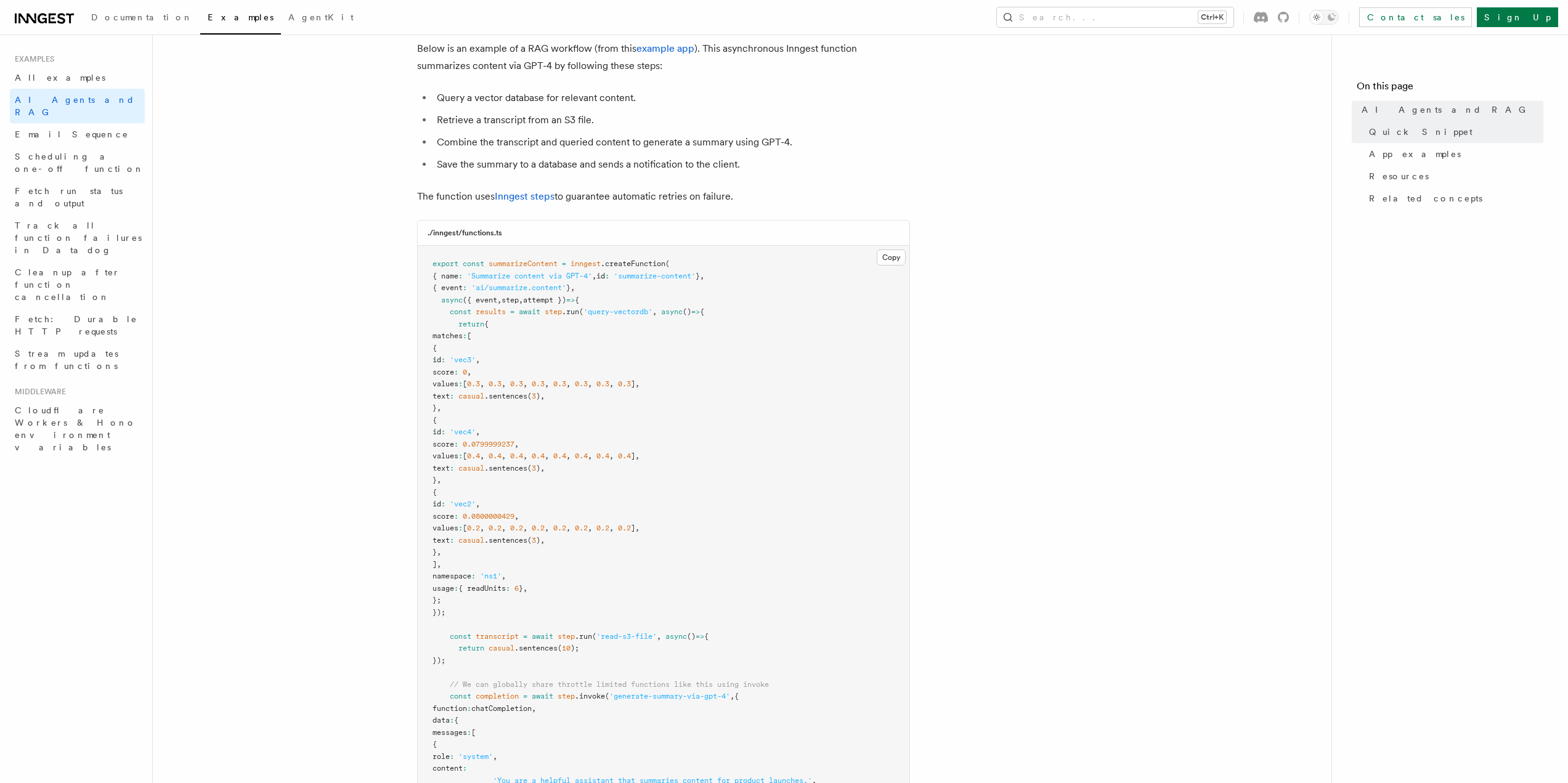
scroll to position [369, 0]
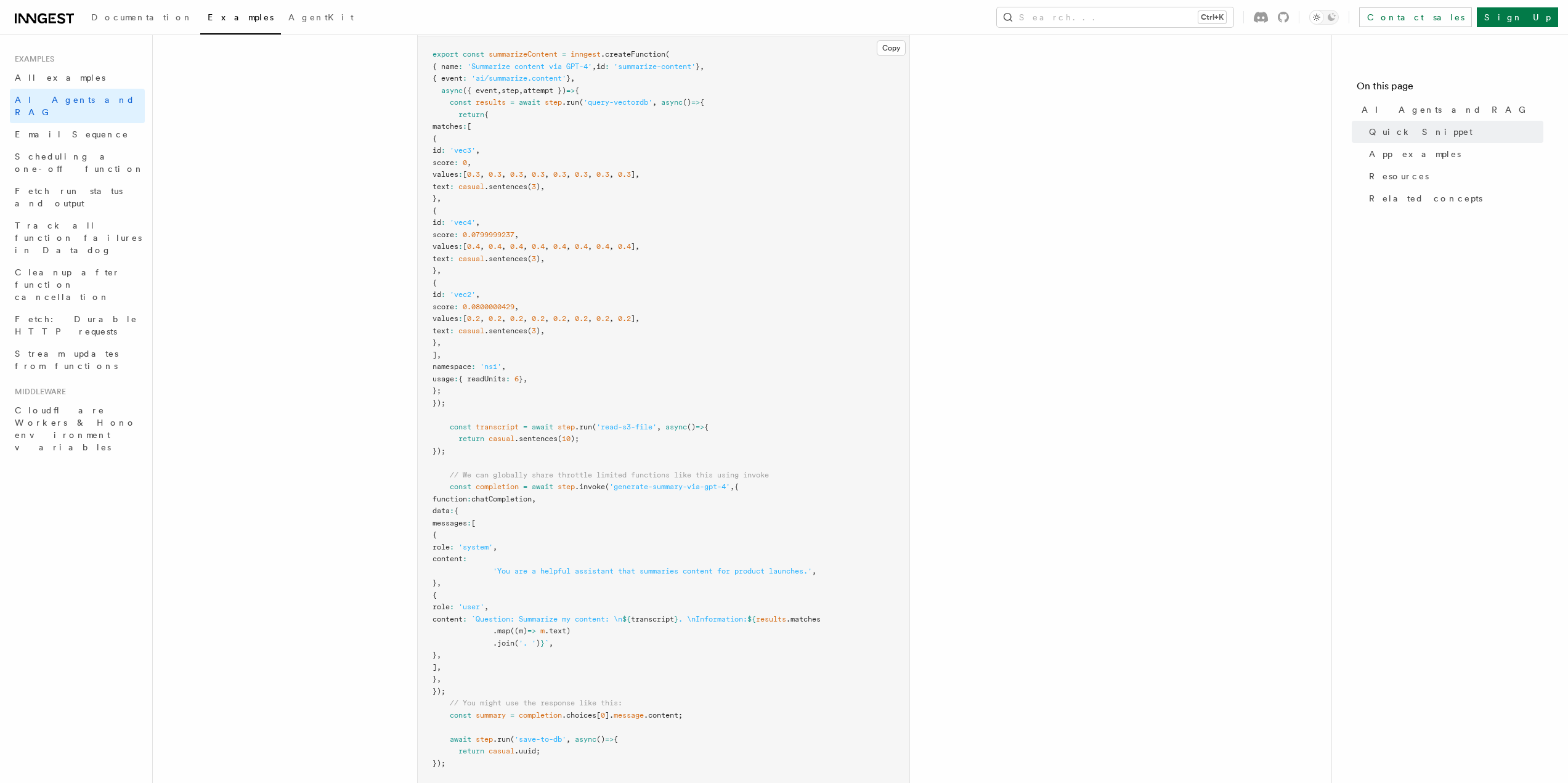
scroll to position [431, 0]
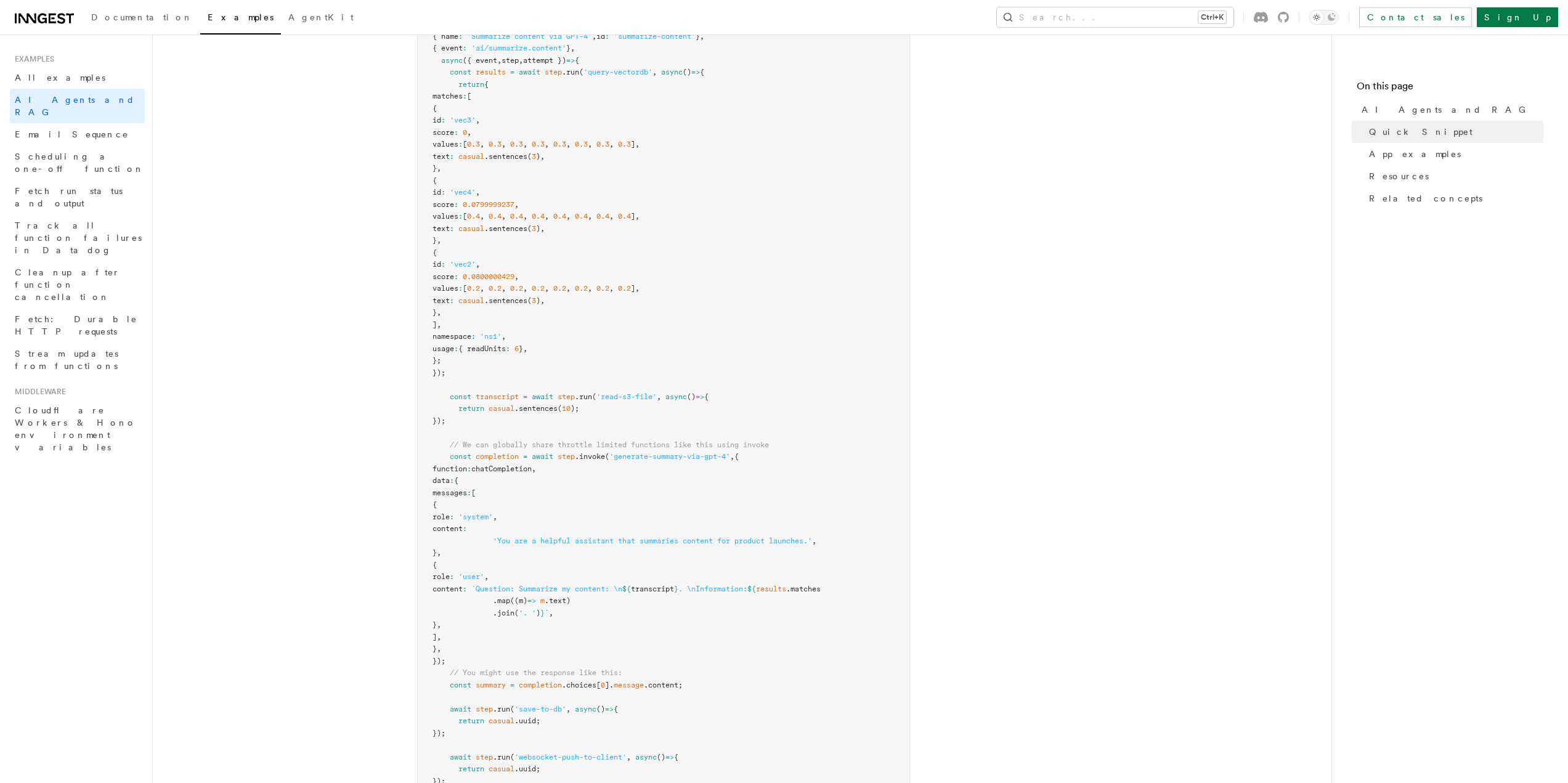
drag, startPoint x: 1171, startPoint y: 448, endPoint x: 1164, endPoint y: 455, distance: 9.9
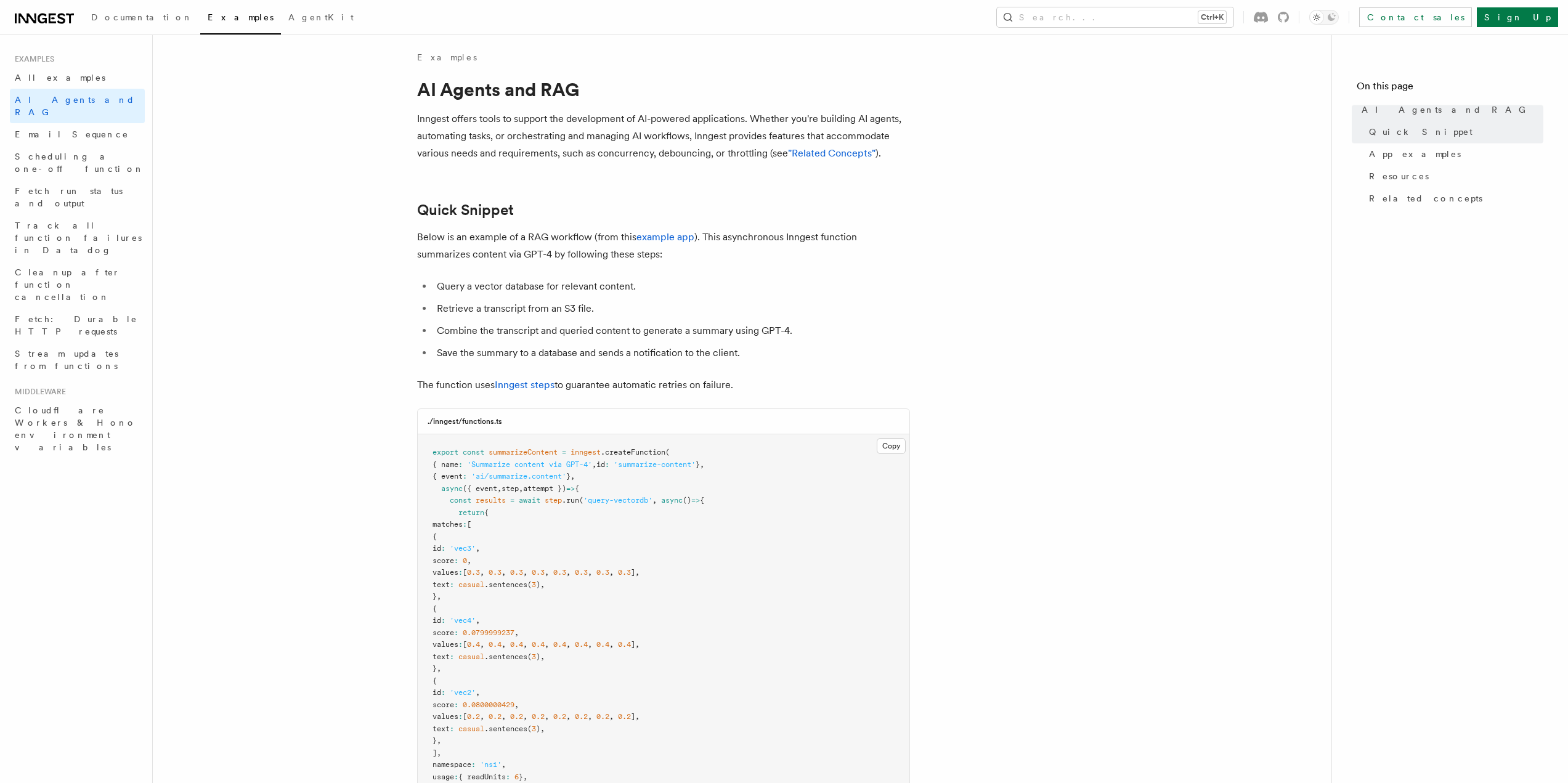
scroll to position [0, 0]
